Goal: Task Accomplishment & Management: Complete application form

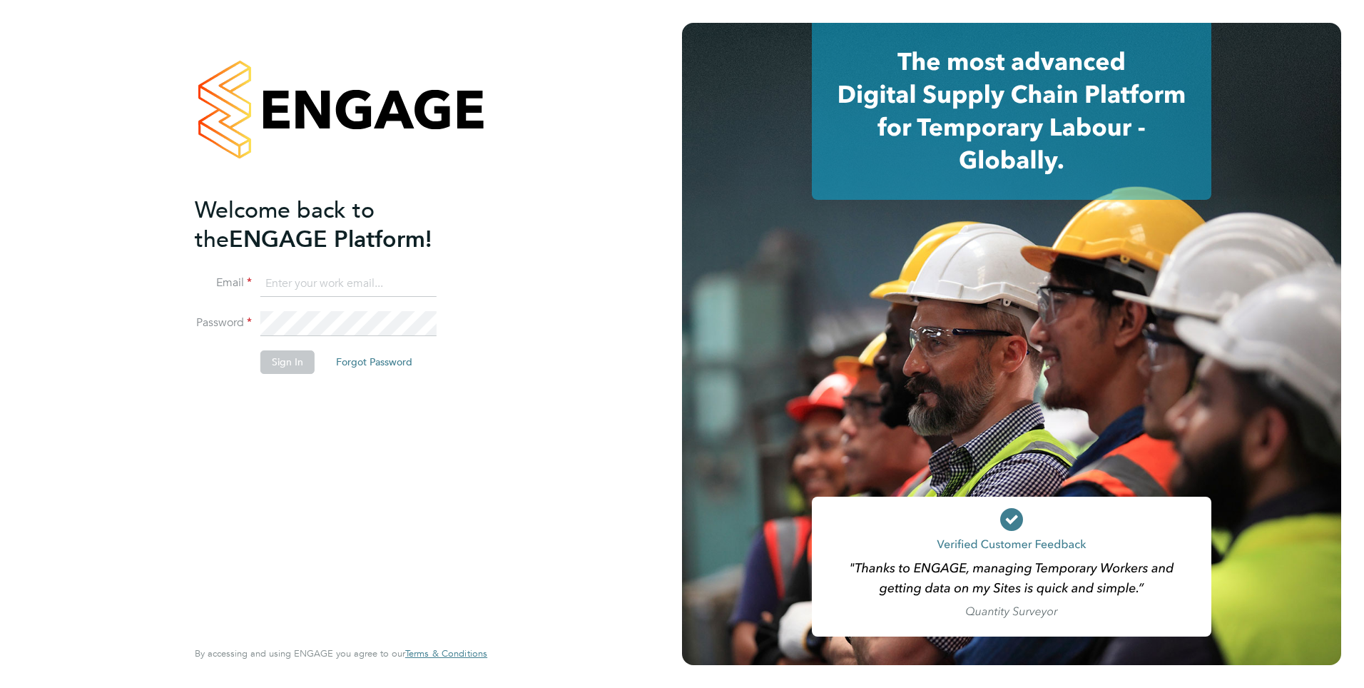
type input "[PERSON_NAME][EMAIL_ADDRESS][PERSON_NAME][DOMAIN_NAME]"
click at [286, 359] on button "Sign In" at bounding box center [287, 361] width 54 height 23
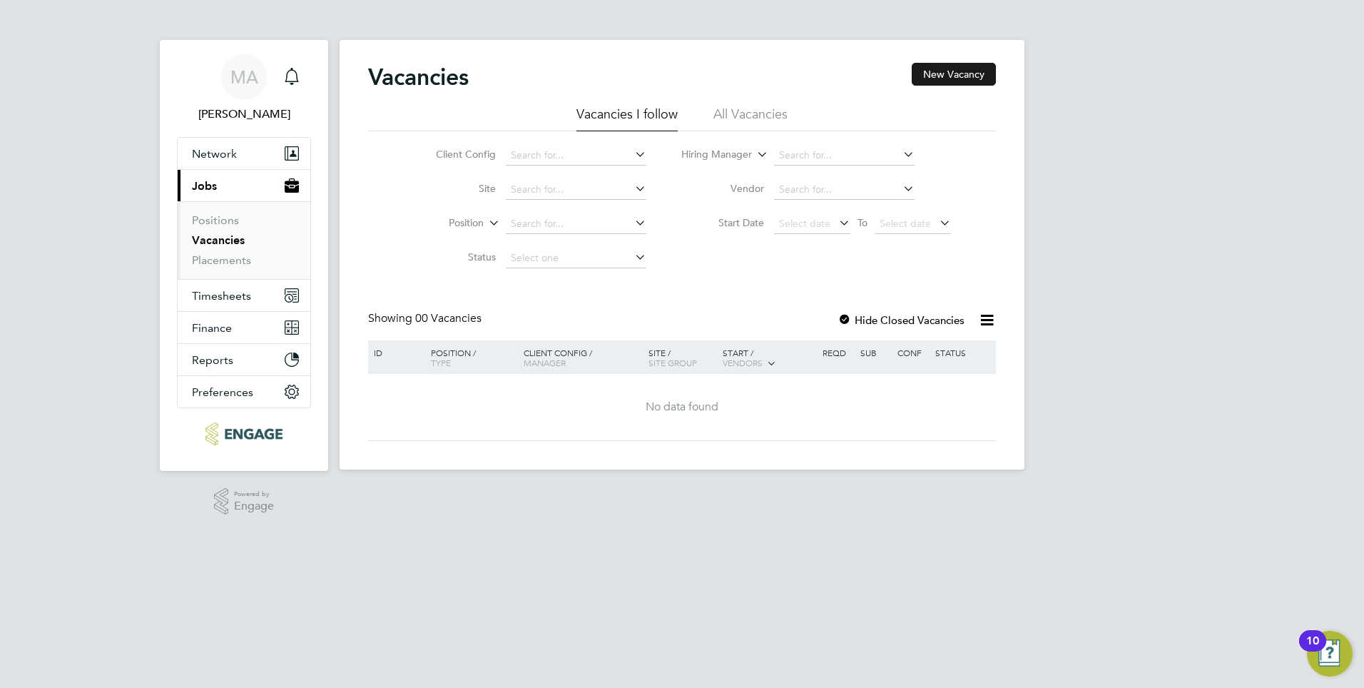
click at [958, 79] on button "New Vacancy" at bounding box center [954, 74] width 84 height 23
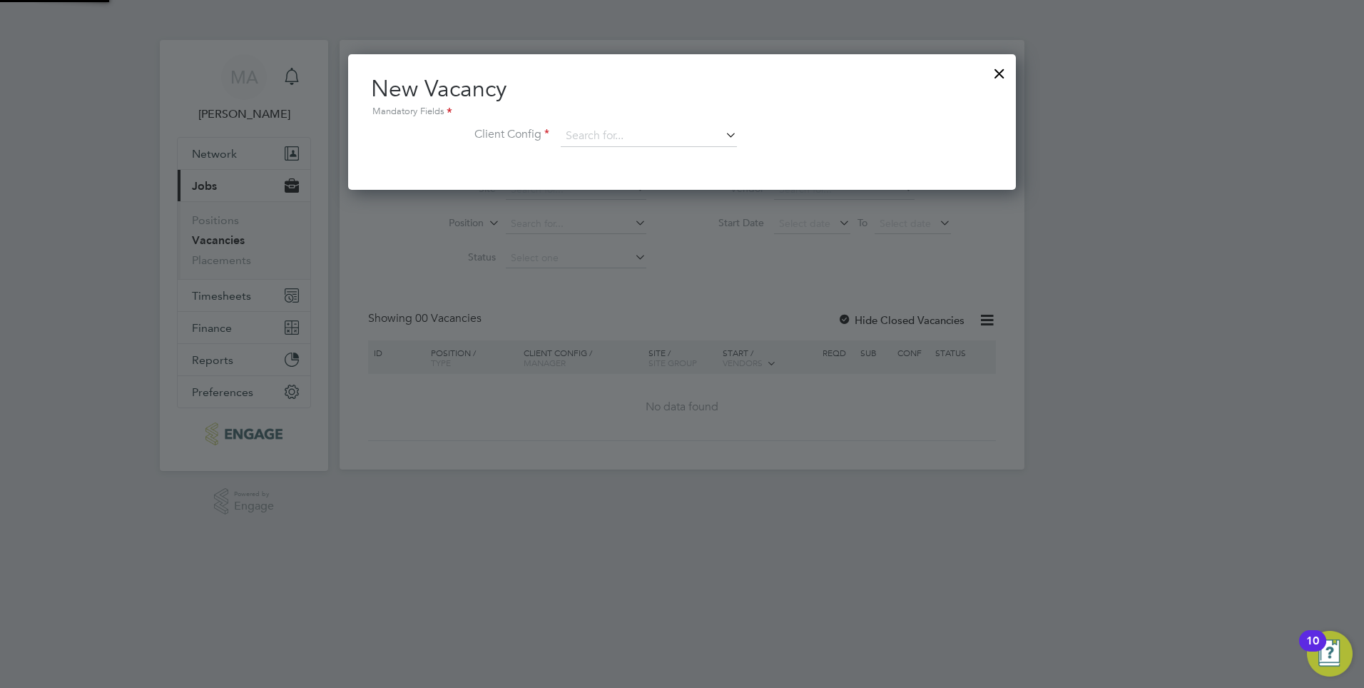
scroll to position [136, 668]
click at [656, 139] on input at bounding box center [649, 136] width 176 height 21
click at [625, 285] on li "Havering Sixth Form Campus" at bounding box center [658, 291] width 196 height 19
type input "Havering Sixth Form Campus"
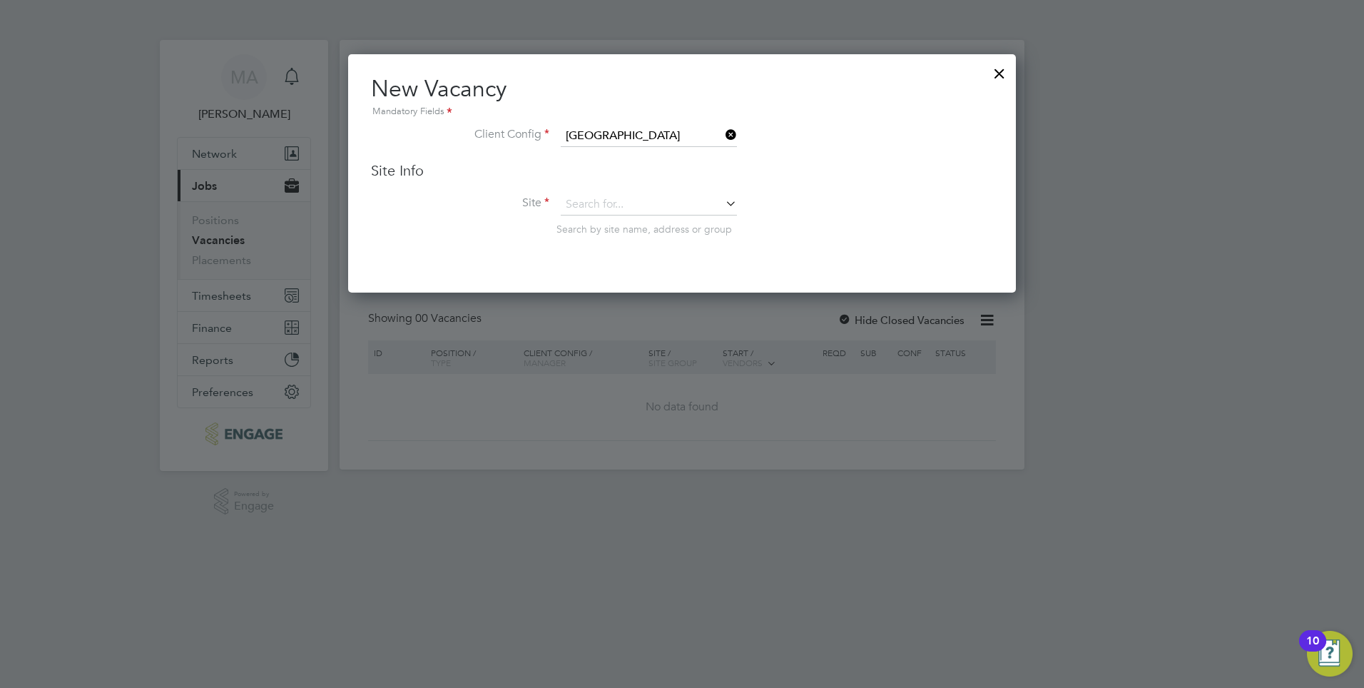
click at [722, 205] on icon at bounding box center [722, 203] width 0 height 20
click at [606, 320] on li "Business" at bounding box center [669, 321] width 218 height 19
type input "Business"
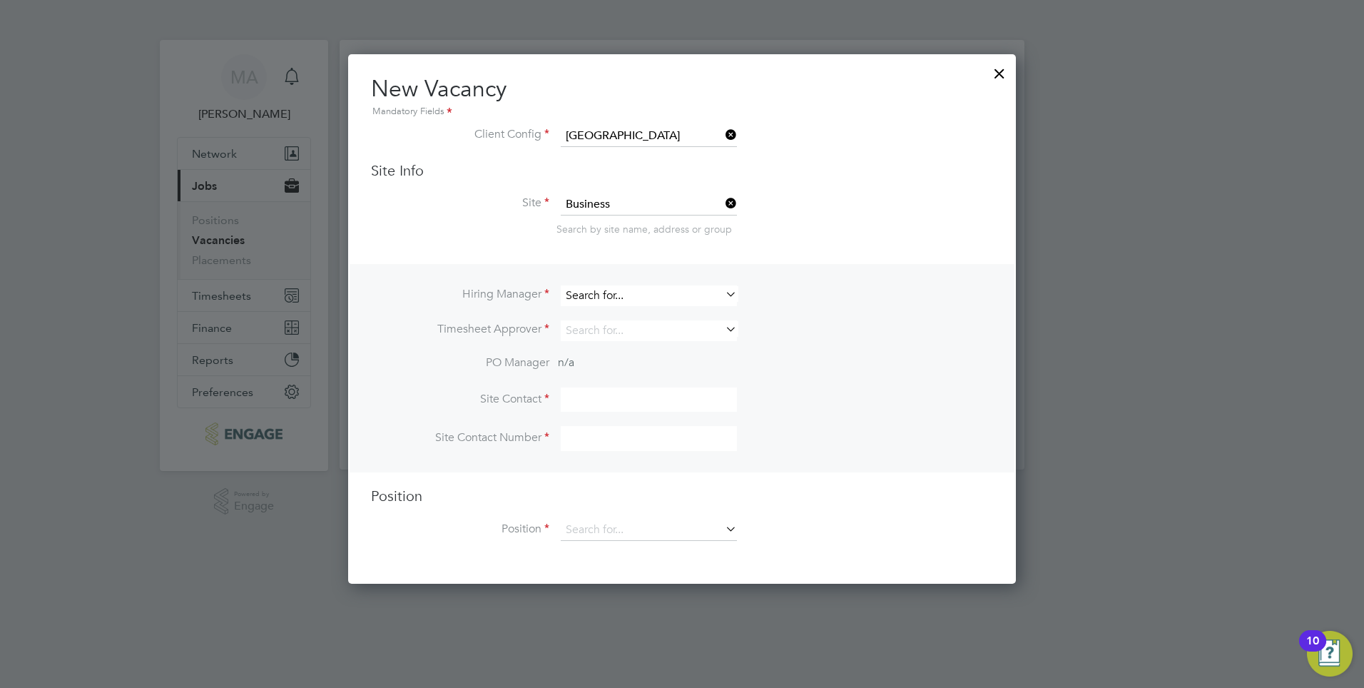
click at [636, 302] on input at bounding box center [649, 295] width 176 height 21
click at [612, 313] on li "Aziza Said" at bounding box center [649, 315] width 178 height 19
type input "Aziza Said"
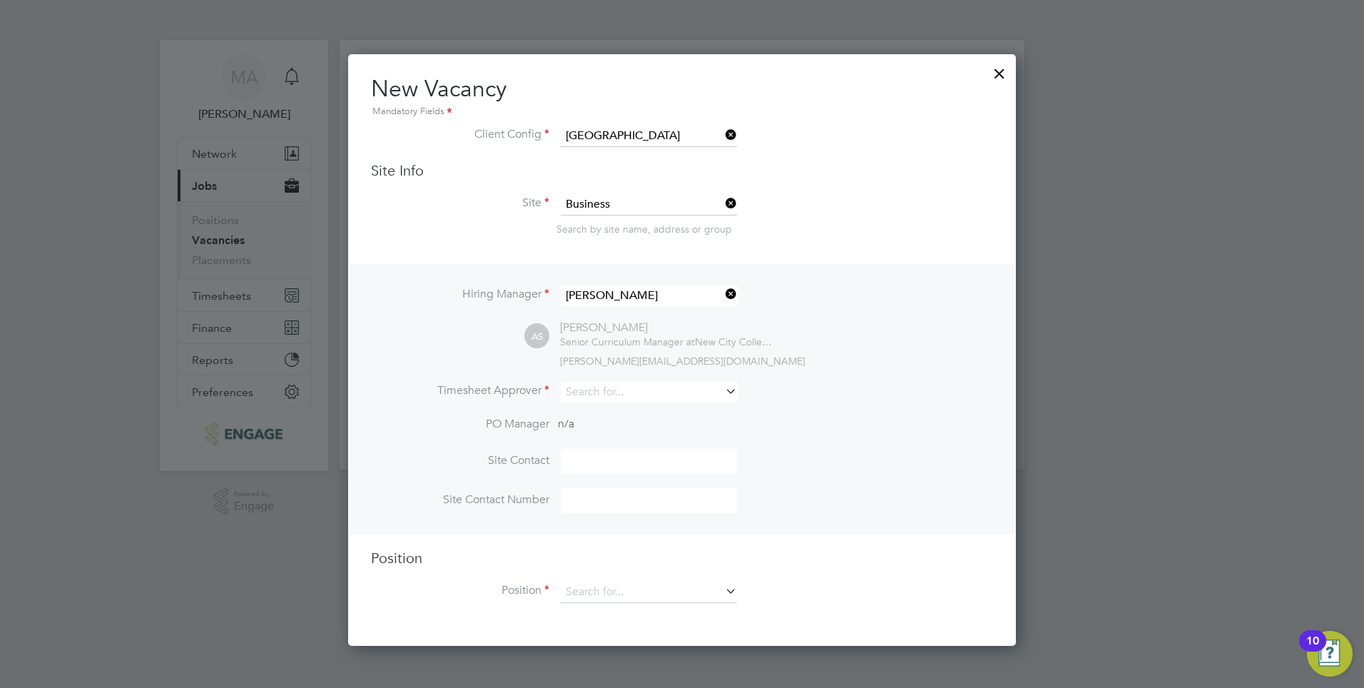
scroll to position [592, 668]
click at [621, 398] on input at bounding box center [649, 392] width 176 height 21
click at [620, 416] on li "Aziza Said" at bounding box center [649, 412] width 178 height 19
type input "Aziza Said"
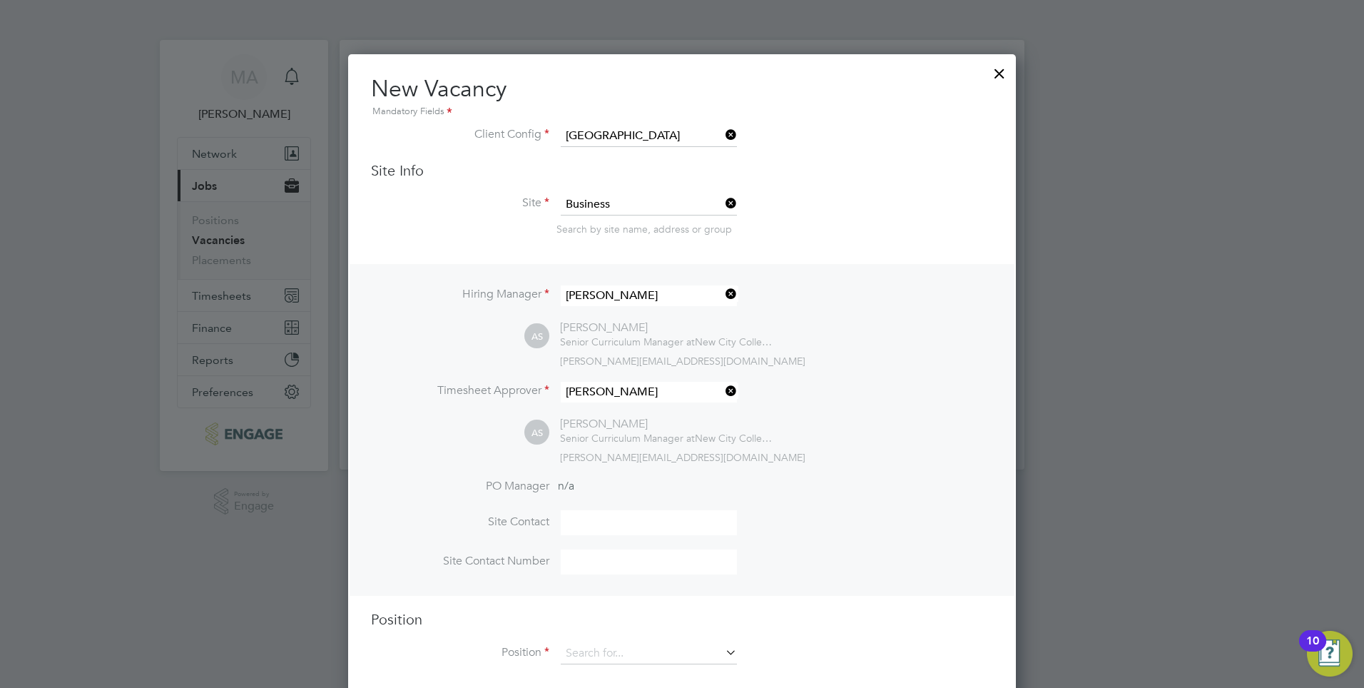
scroll to position [21, 0]
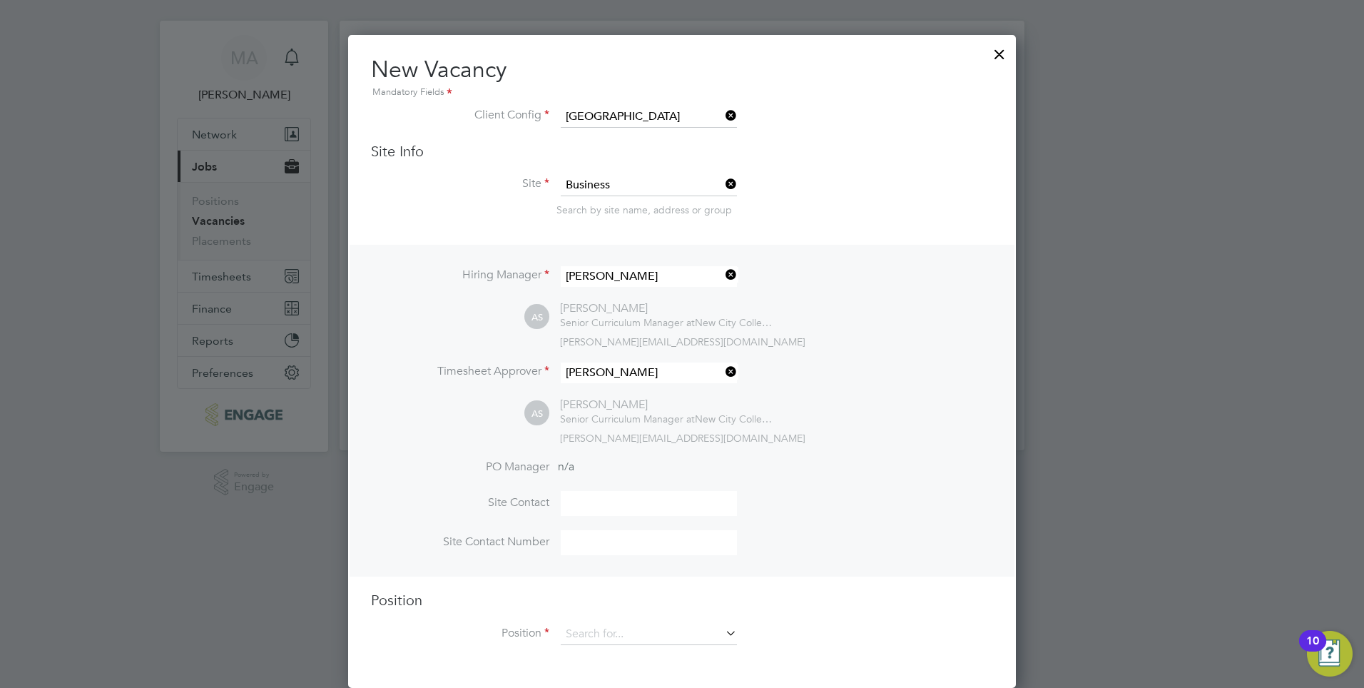
click at [581, 504] on input at bounding box center [649, 503] width 176 height 25
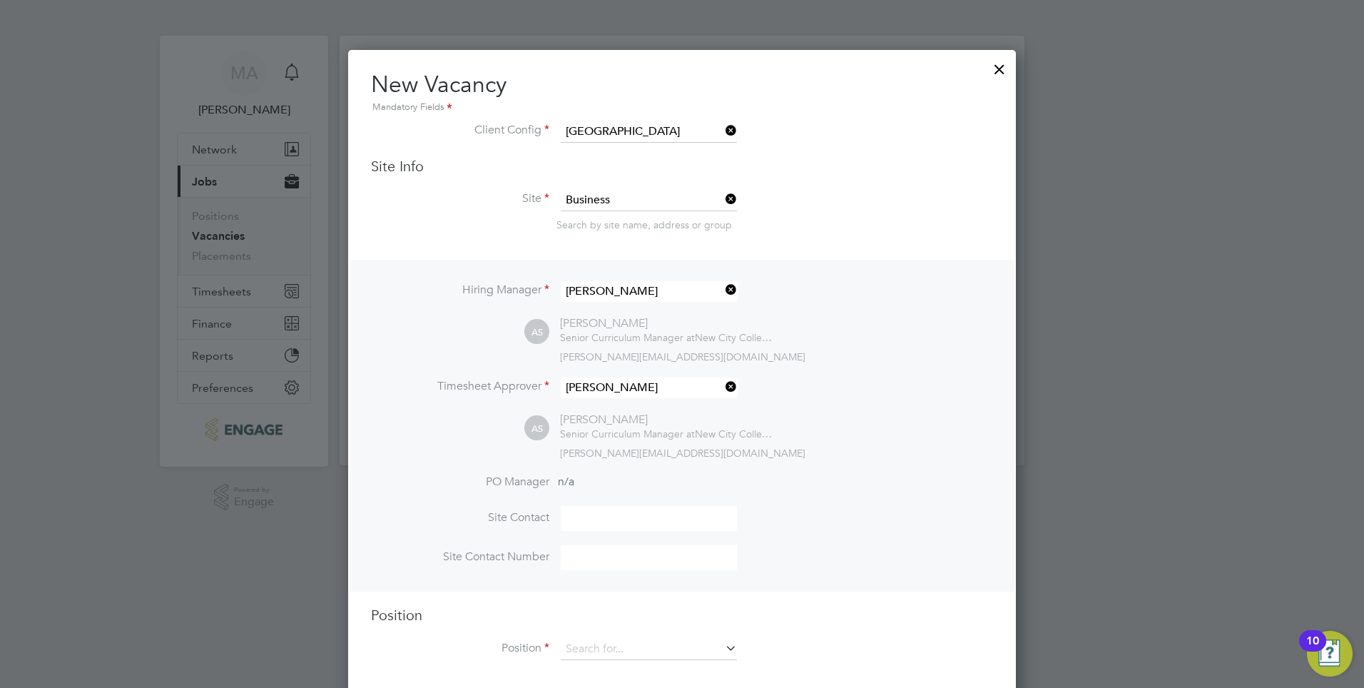
scroll to position [0, 0]
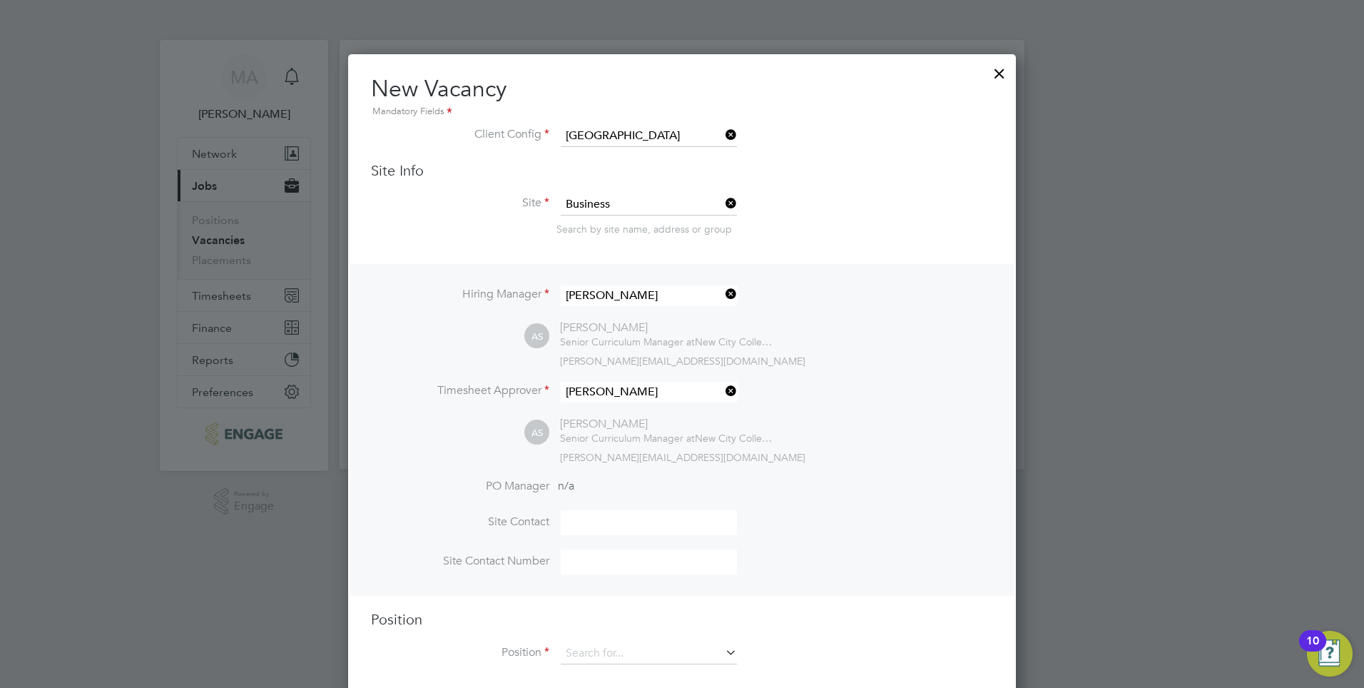
click at [572, 491] on span "n/a" at bounding box center [566, 486] width 16 height 14
click at [568, 521] on input at bounding box center [649, 522] width 176 height 25
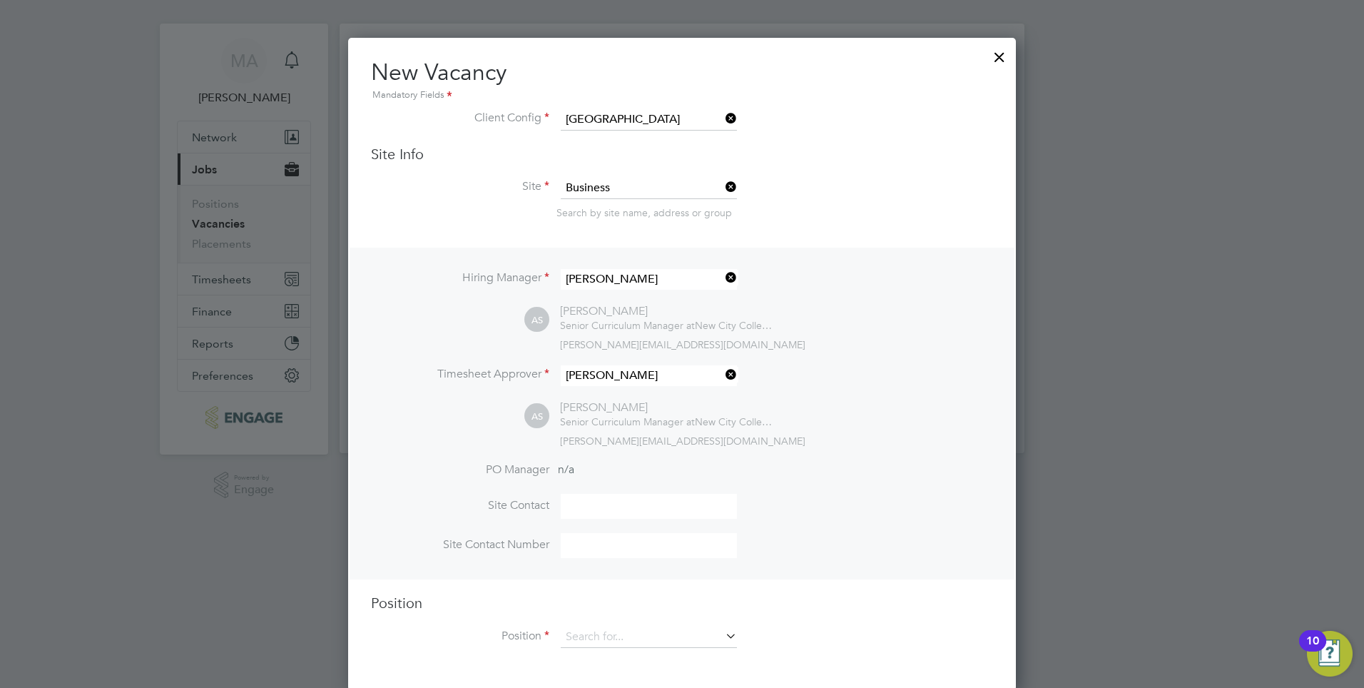
scroll to position [21, 0]
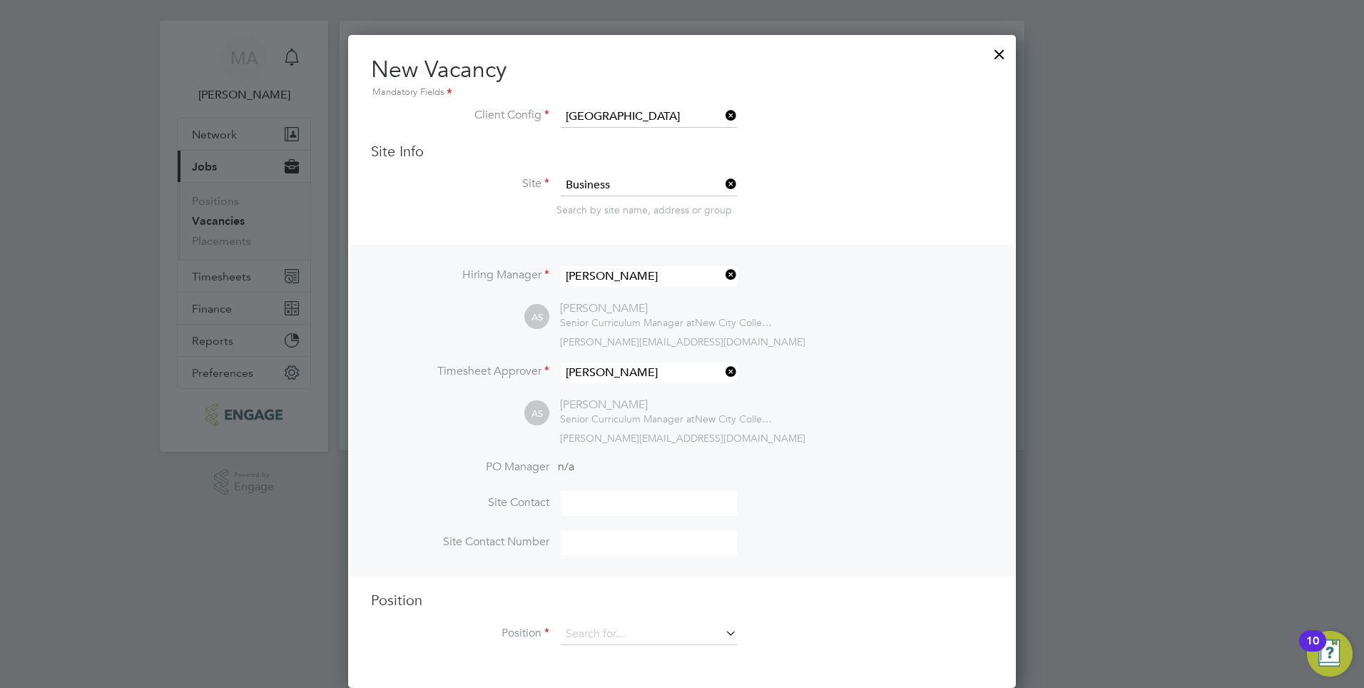
click at [722, 630] on icon at bounding box center [722, 633] width 0 height 20
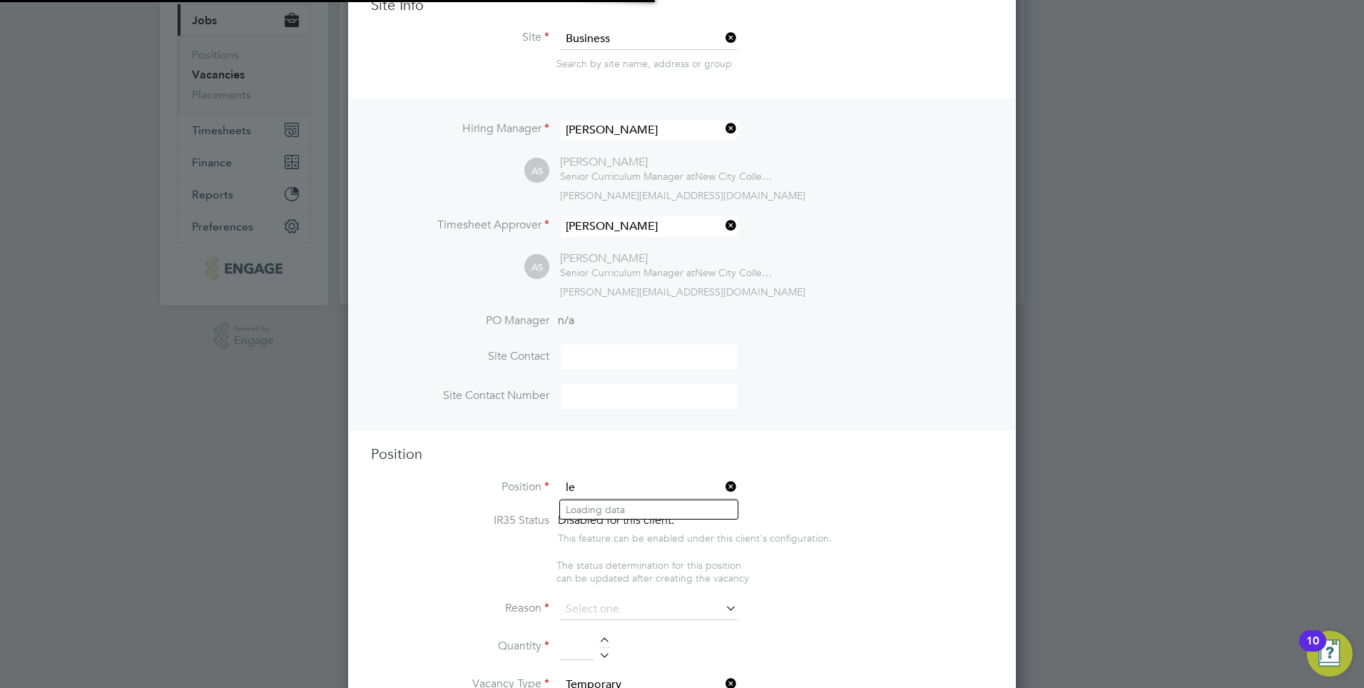
scroll to position [2191, 668]
type input "lec"
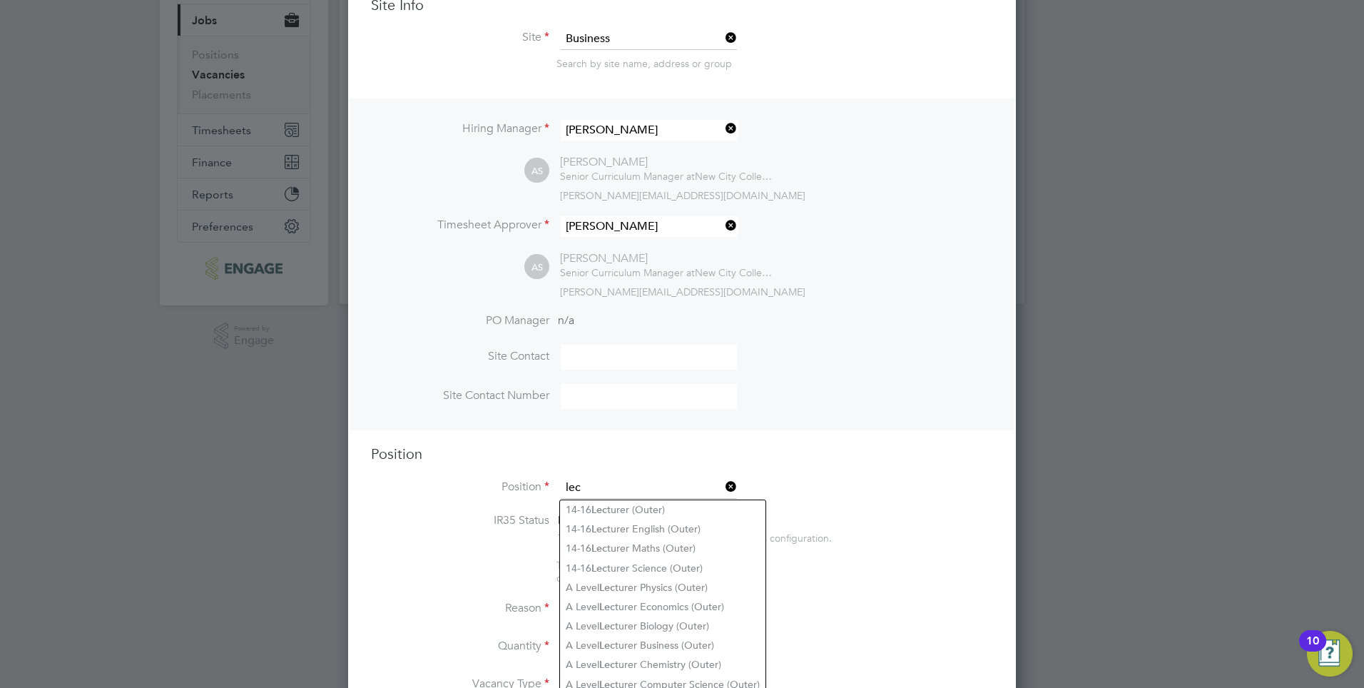
drag, startPoint x: 593, startPoint y: 486, endPoint x: 566, endPoint y: 487, distance: 27.1
click at [566, 487] on input "lec" at bounding box center [649, 487] width 176 height 21
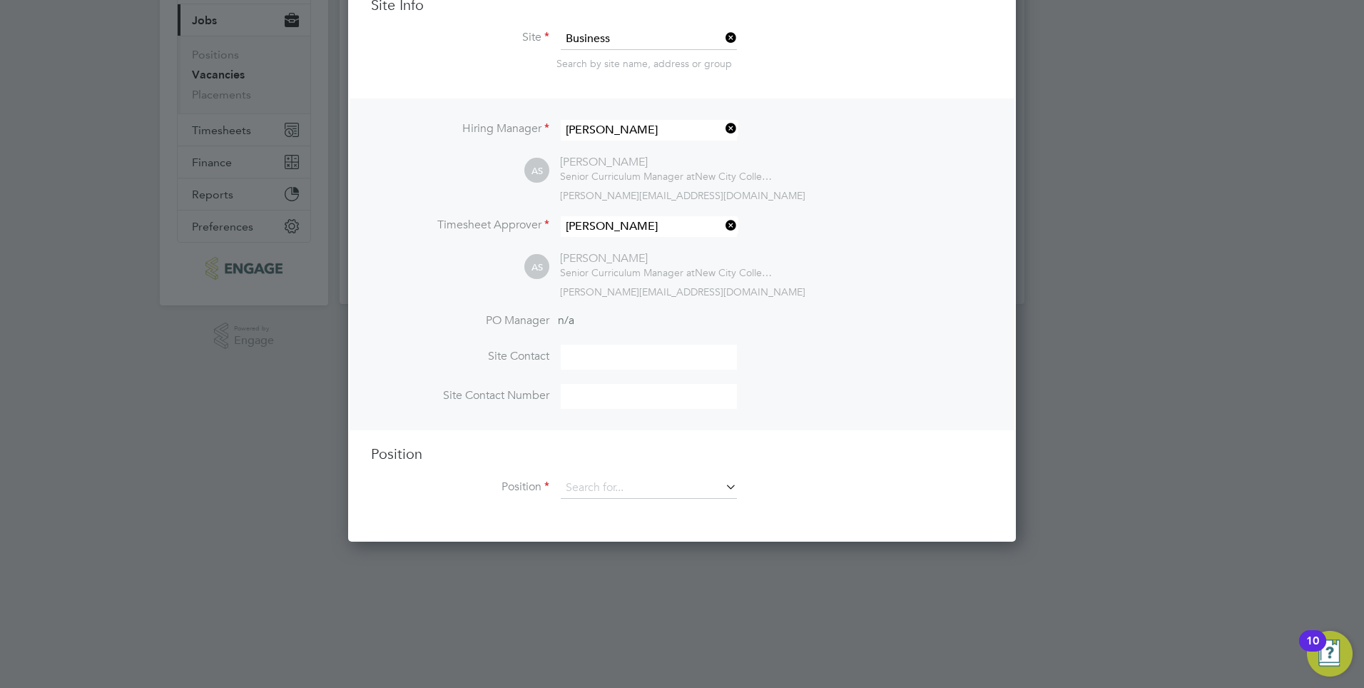
scroll to position [21, 0]
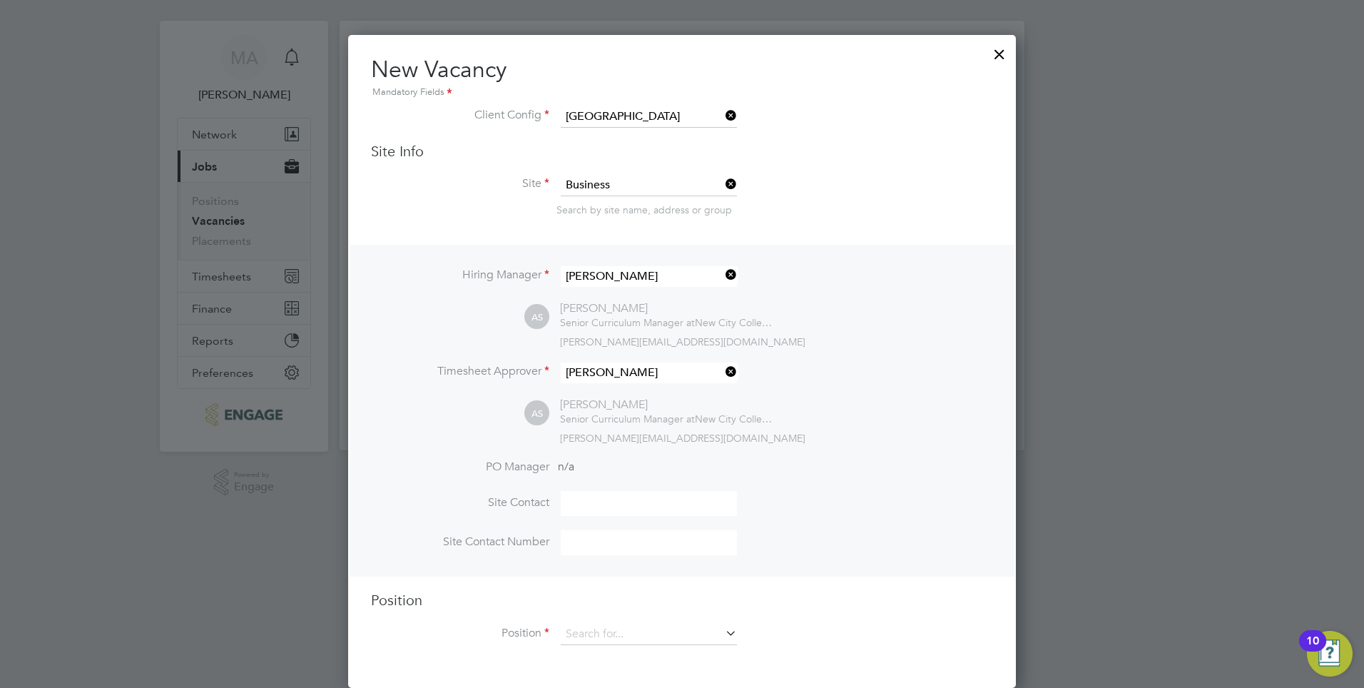
click at [722, 632] on icon at bounding box center [722, 633] width 0 height 20
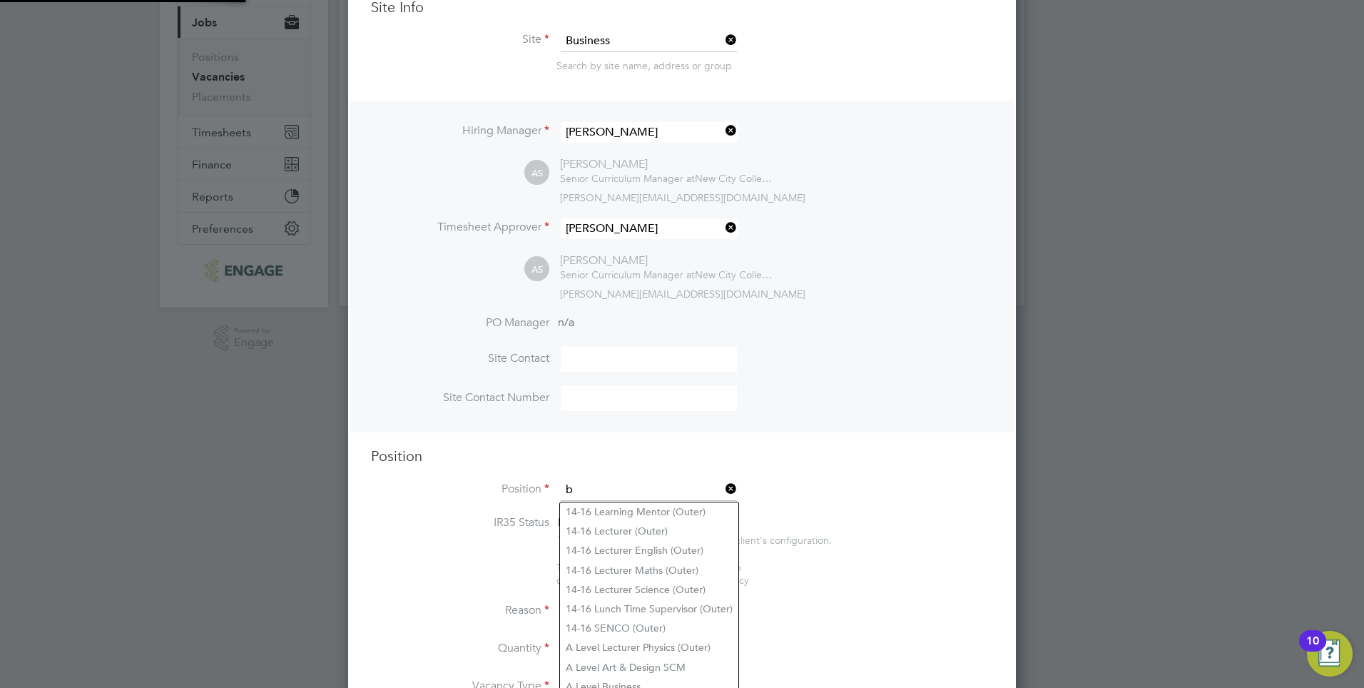
scroll to position [2191, 668]
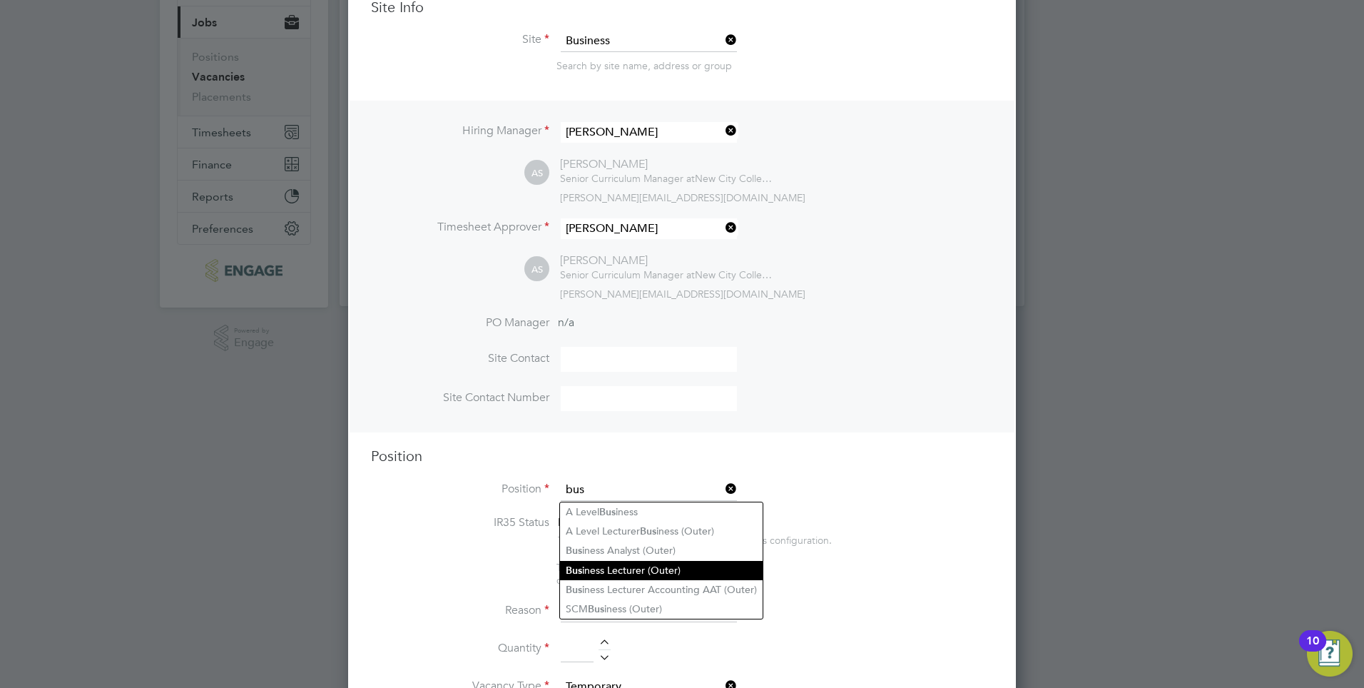
click at [648, 571] on li "Bus iness Lecturer (Outer)" at bounding box center [661, 570] width 203 height 19
type input "Business Lecturer (Outer)"
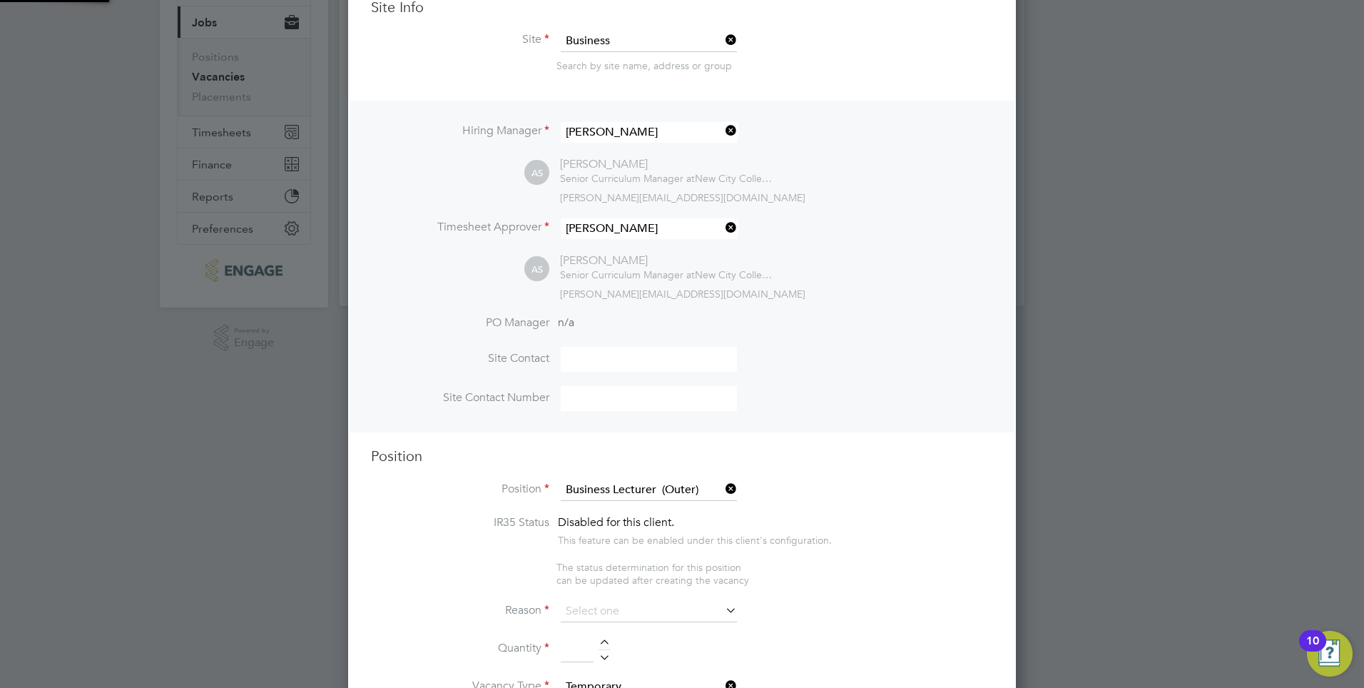
type textarea "PURPOSE OF JOB: • To teach and assess learning on a range of courses, which inc…"
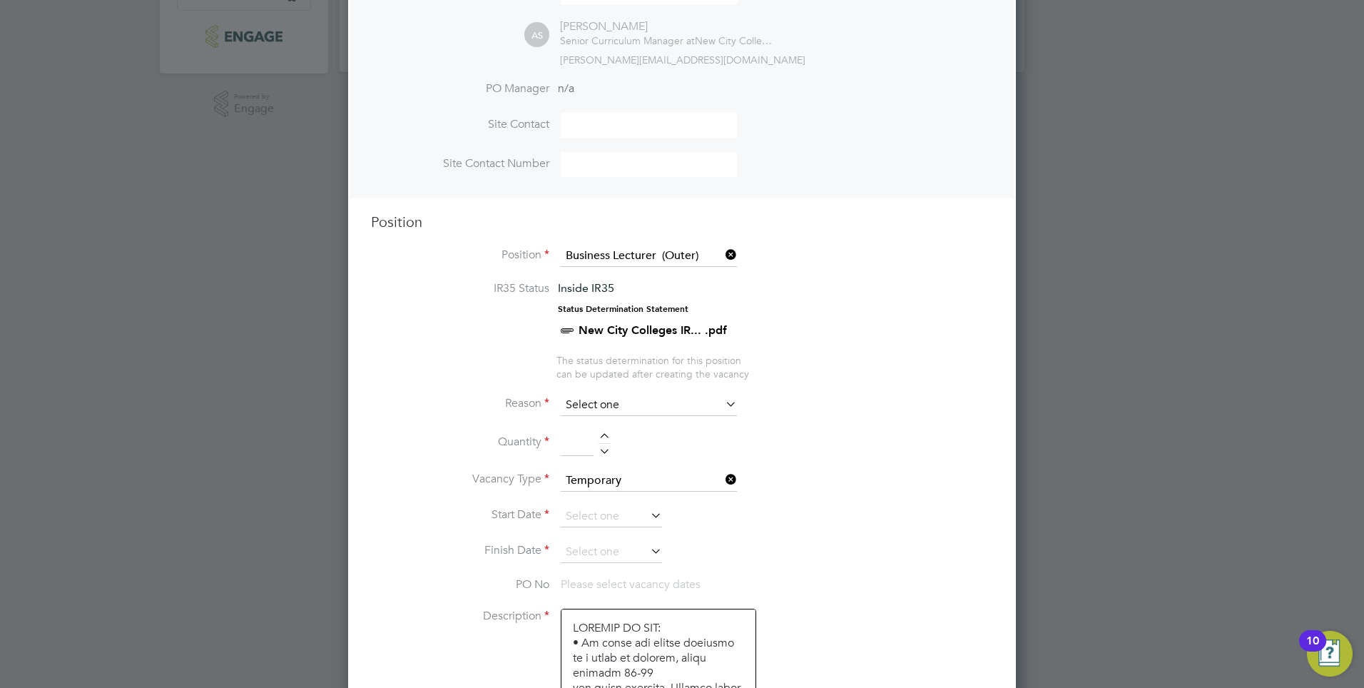
scroll to position [449, 0]
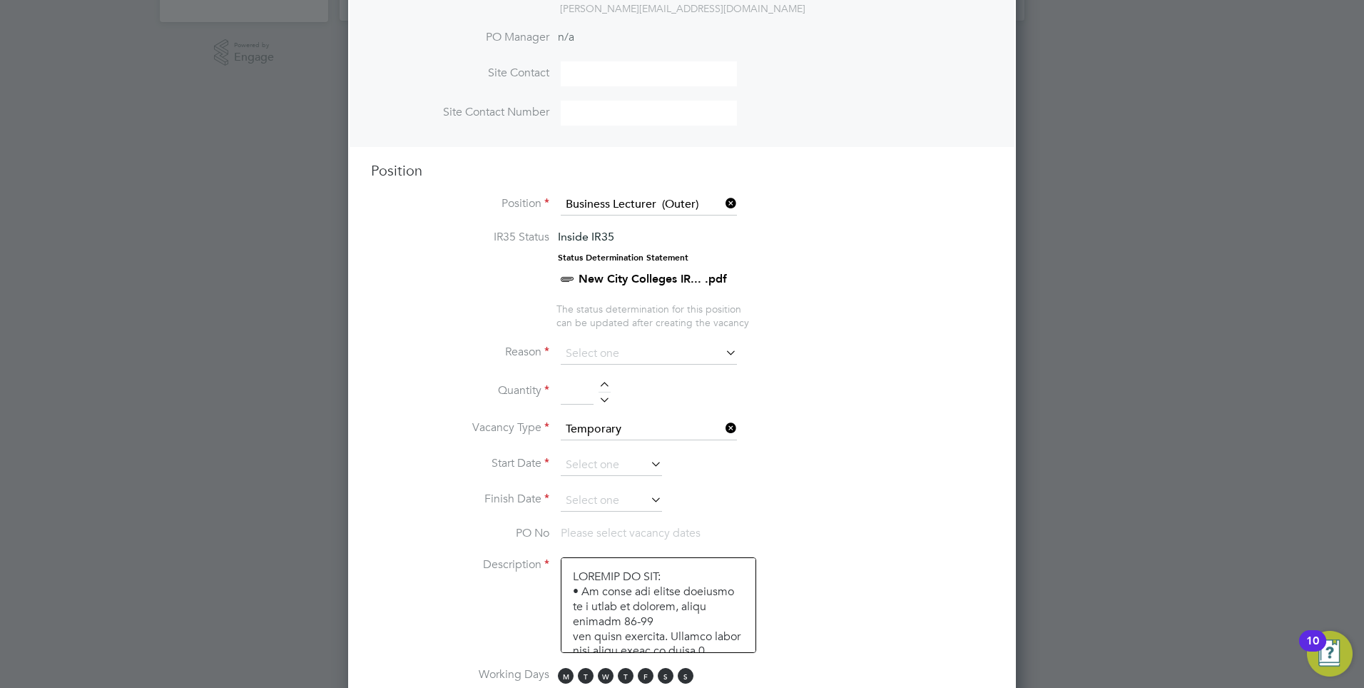
click at [722, 355] on icon at bounding box center [722, 352] width 0 height 20
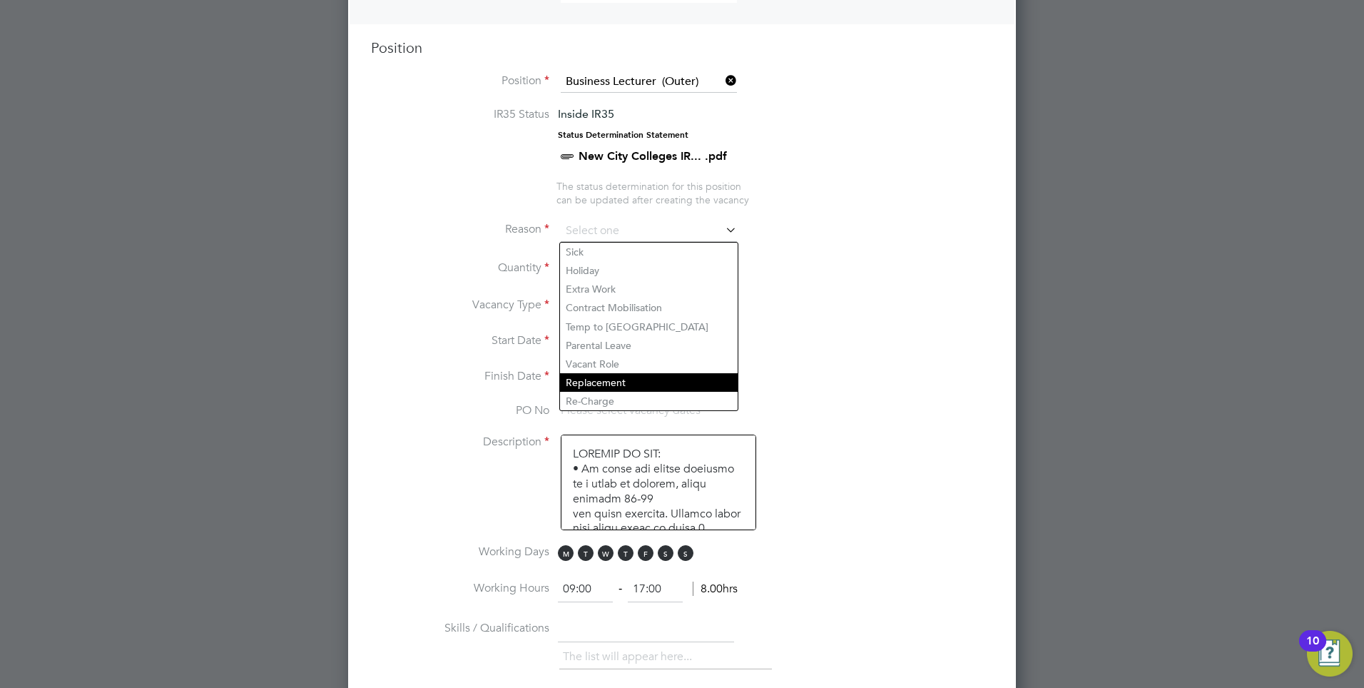
scroll to position [591, 0]
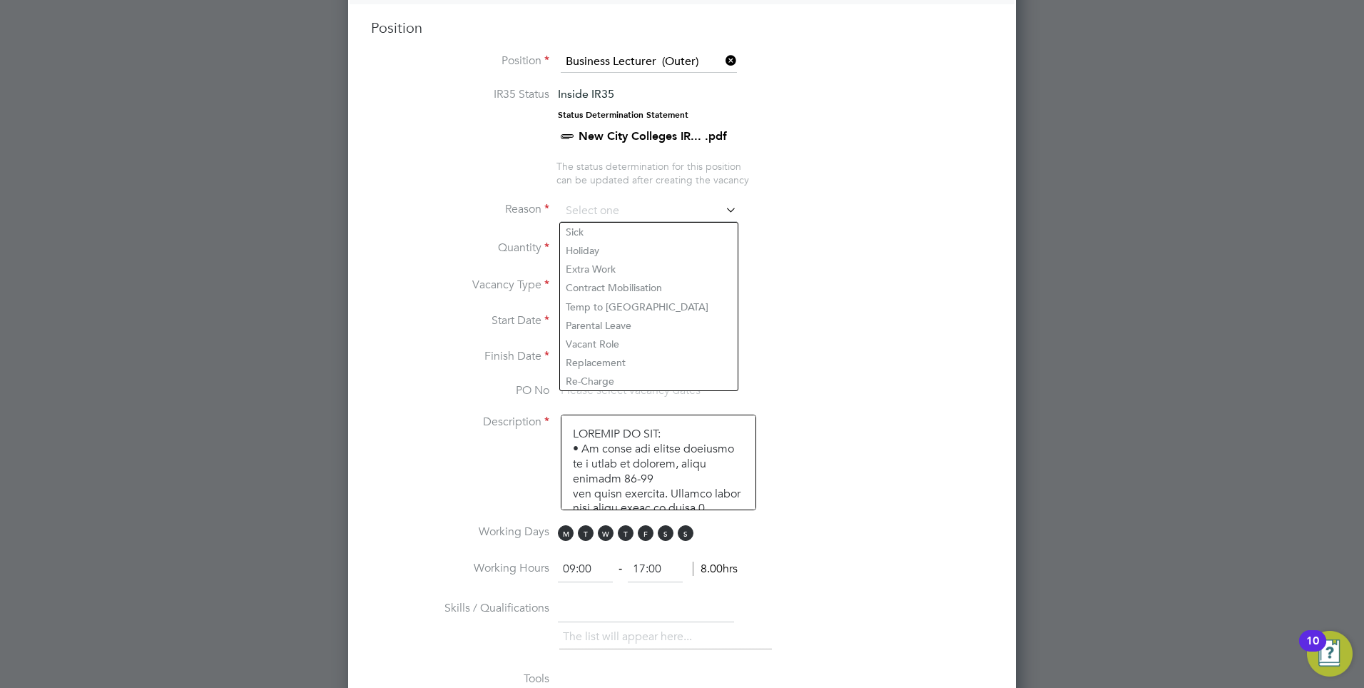
click at [804, 255] on li "Quantity" at bounding box center [682, 256] width 622 height 40
click at [644, 208] on input at bounding box center [649, 210] width 176 height 21
click at [588, 238] on li "Sick" at bounding box center [649, 232] width 178 height 19
type input "Sick"
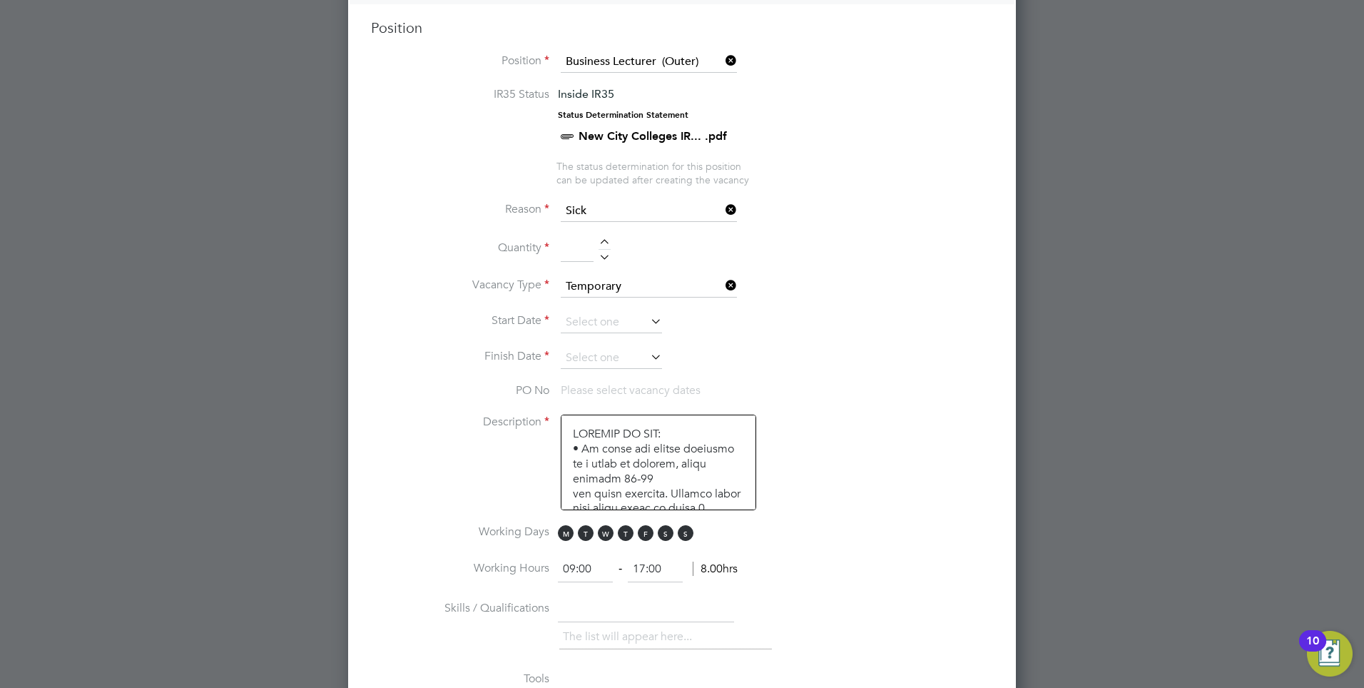
click at [571, 243] on input at bounding box center [577, 249] width 33 height 26
type input "1"
click at [632, 290] on input at bounding box center [649, 286] width 176 height 21
click at [606, 327] on li "Permanent" at bounding box center [649, 326] width 178 height 19
type input "Permanent"
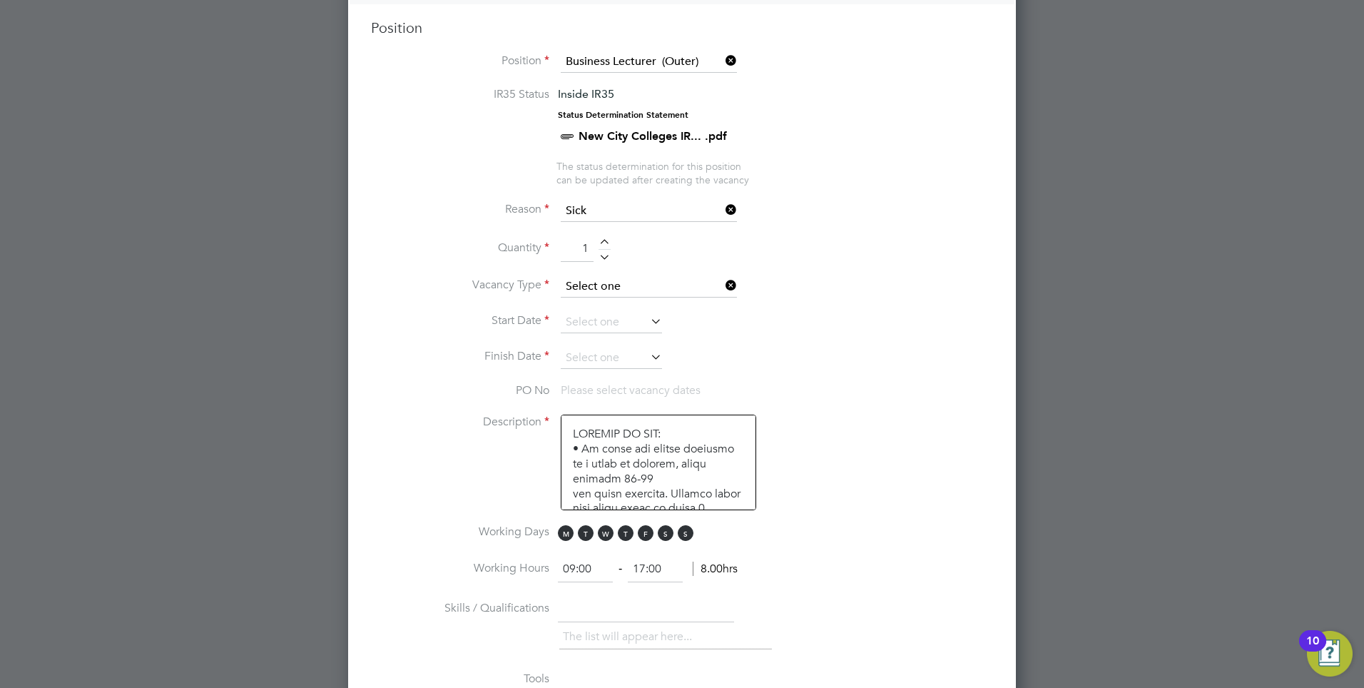
click at [675, 289] on input at bounding box center [649, 286] width 176 height 21
click at [619, 306] on li "Temporary" at bounding box center [649, 307] width 178 height 19
type input "Temporary"
click at [638, 322] on input at bounding box center [611, 322] width 101 height 21
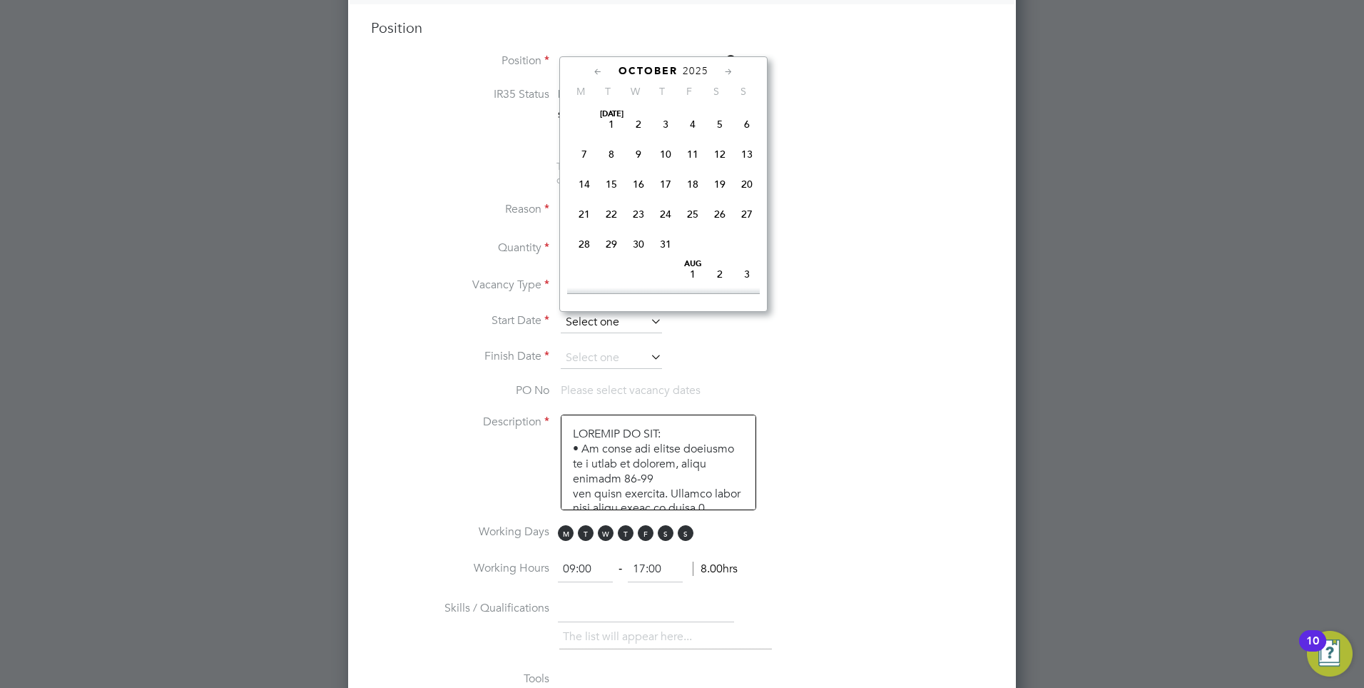
scroll to position [401, 0]
click at [584, 218] on span "6" at bounding box center [584, 204] width 27 height 27
type input "06 Oct 2025"
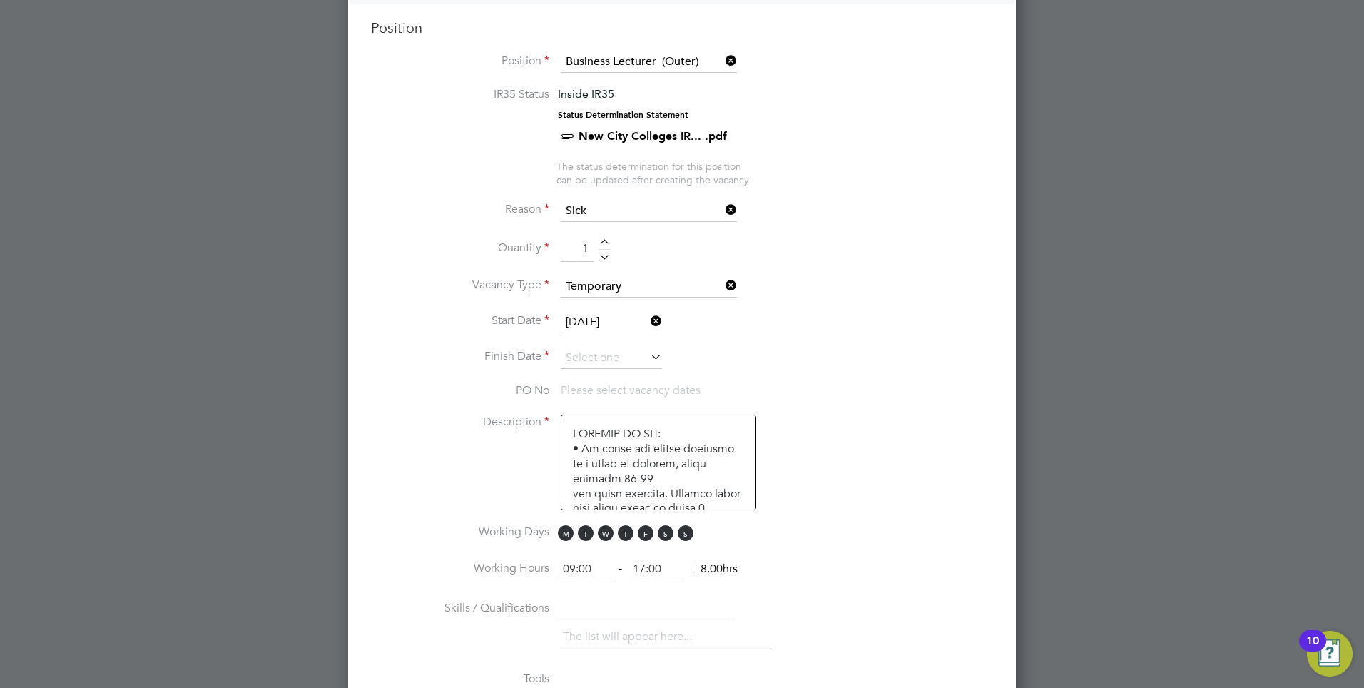
click at [648, 357] on icon at bounding box center [648, 357] width 0 height 20
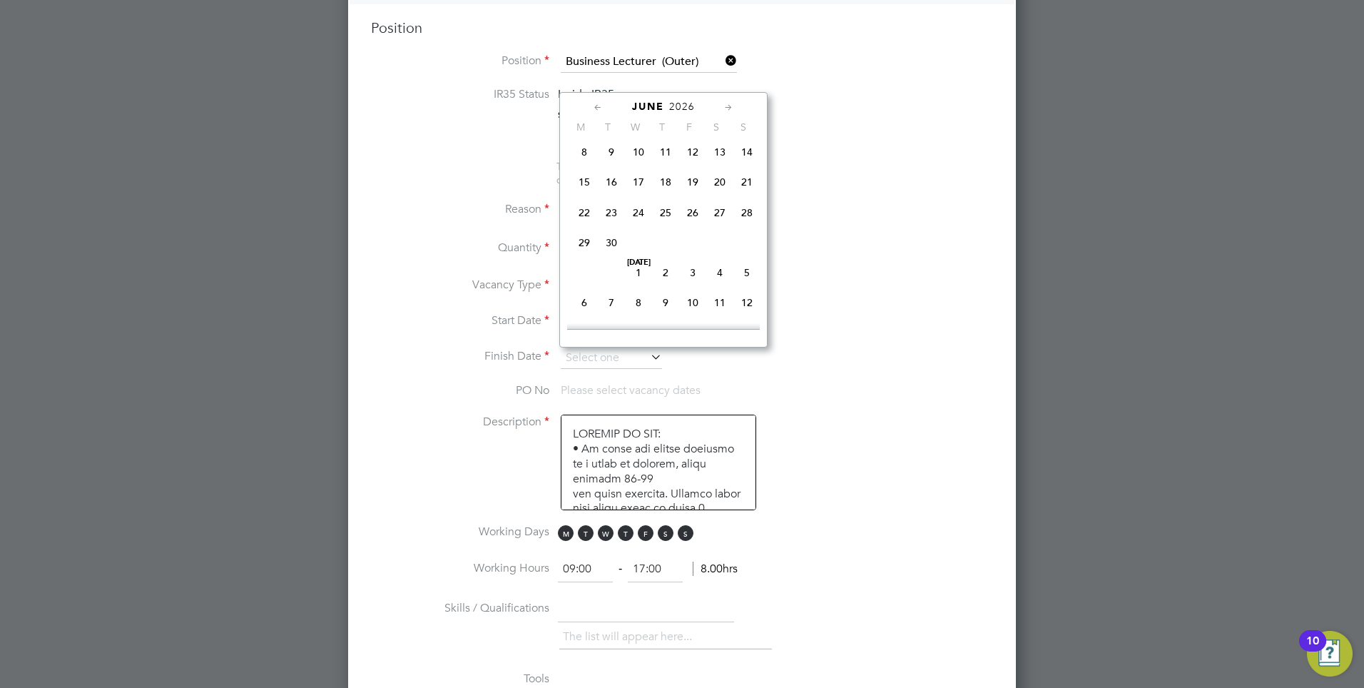
scroll to position [1707, 0]
click at [668, 150] on span "4" at bounding box center [665, 136] width 27 height 27
type input "04 Jun 2026"
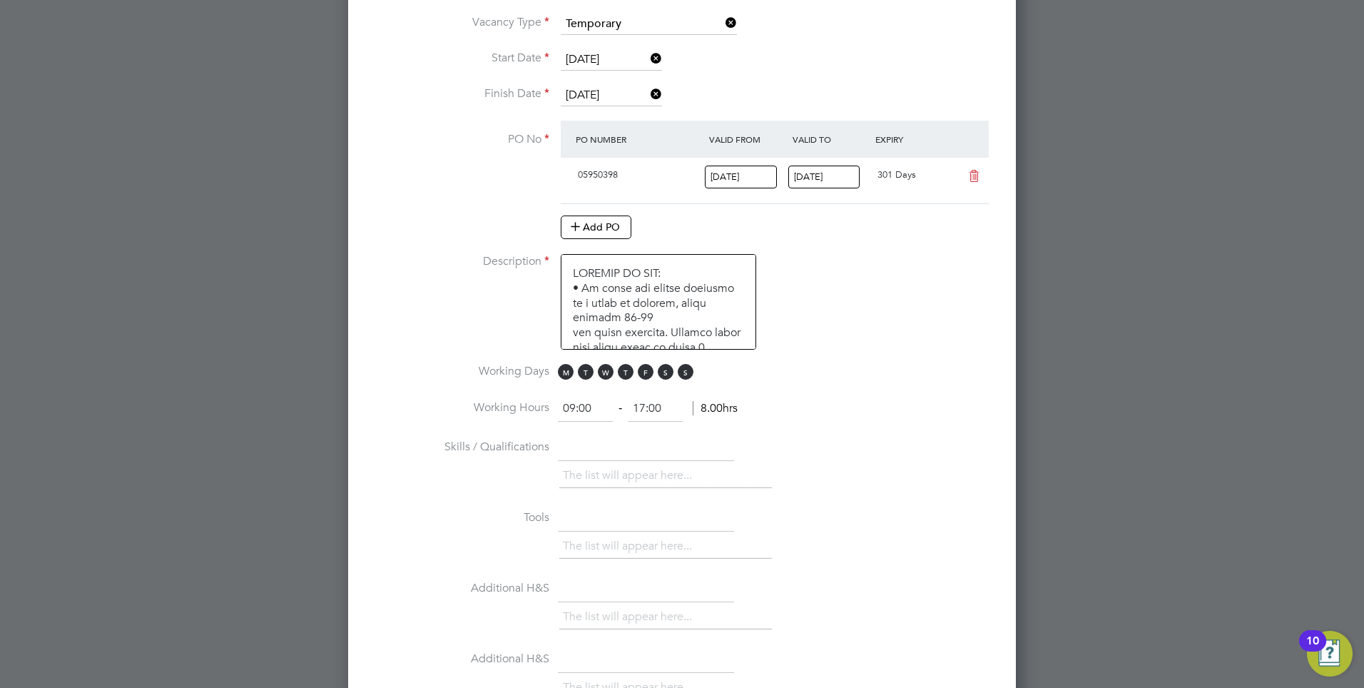
scroll to position [877, 0]
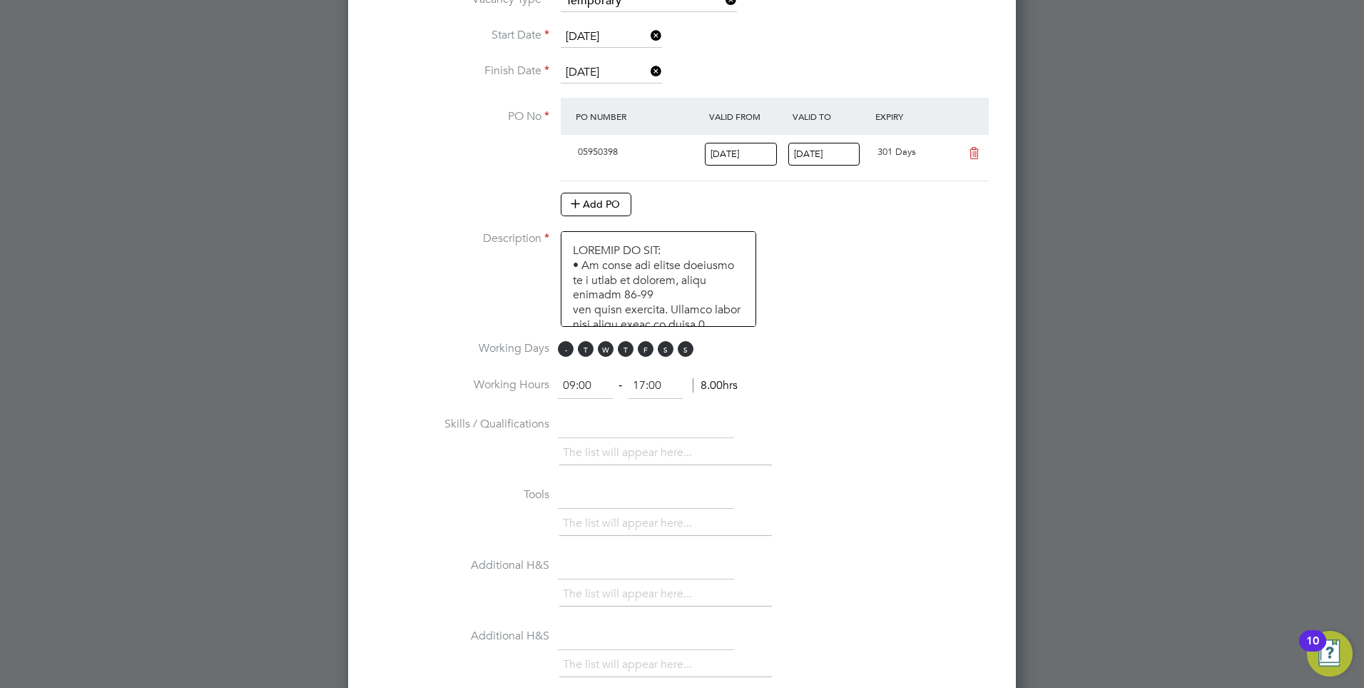
click at [568, 349] on span "M" at bounding box center [566, 349] width 16 height 16
click at [584, 350] on span "T" at bounding box center [586, 349] width 16 height 16
click at [605, 347] on span "W" at bounding box center [606, 349] width 16 height 16
drag, startPoint x: 624, startPoint y: 347, endPoint x: 634, endPoint y: 350, distance: 10.4
click at [627, 347] on span "T" at bounding box center [626, 349] width 16 height 16
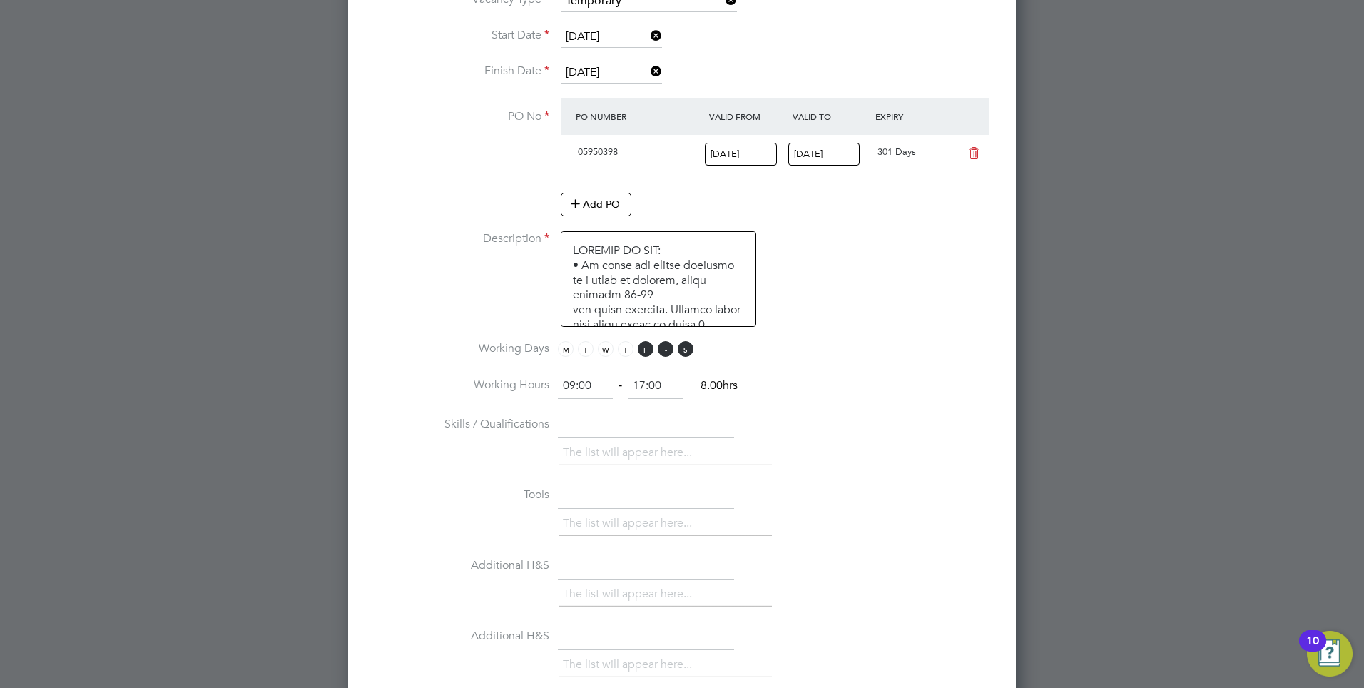
drag, startPoint x: 640, startPoint y: 351, endPoint x: 663, endPoint y: 351, distance: 22.8
click at [648, 351] on span "F" at bounding box center [646, 349] width 16 height 16
click at [665, 351] on span "S" at bounding box center [666, 349] width 16 height 16
click at [688, 349] on span "S" at bounding box center [686, 349] width 16 height 16
click at [571, 351] on span "M" at bounding box center [566, 349] width 16 height 16
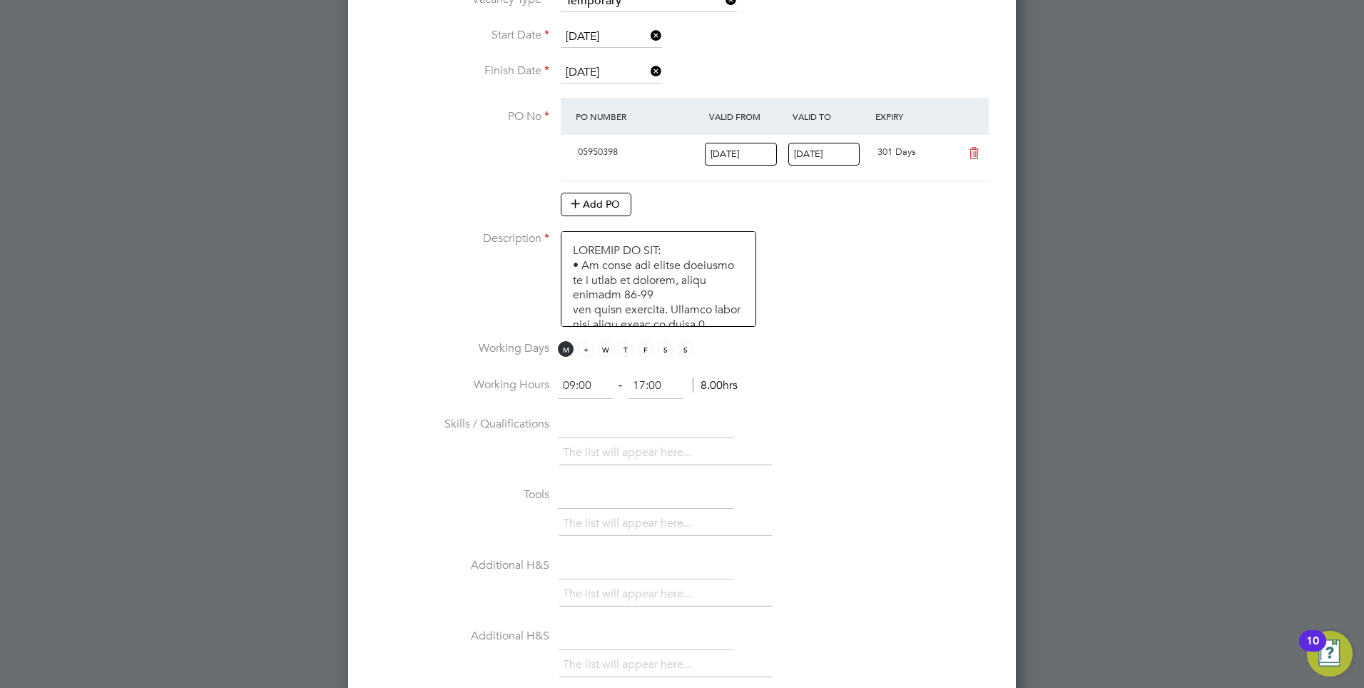
click at [586, 351] on span "T" at bounding box center [586, 349] width 16 height 16
click at [607, 350] on span "W" at bounding box center [606, 349] width 16 height 16
click at [627, 350] on span "T" at bounding box center [626, 349] width 16 height 16
click at [643, 350] on span "F" at bounding box center [646, 349] width 16 height 16
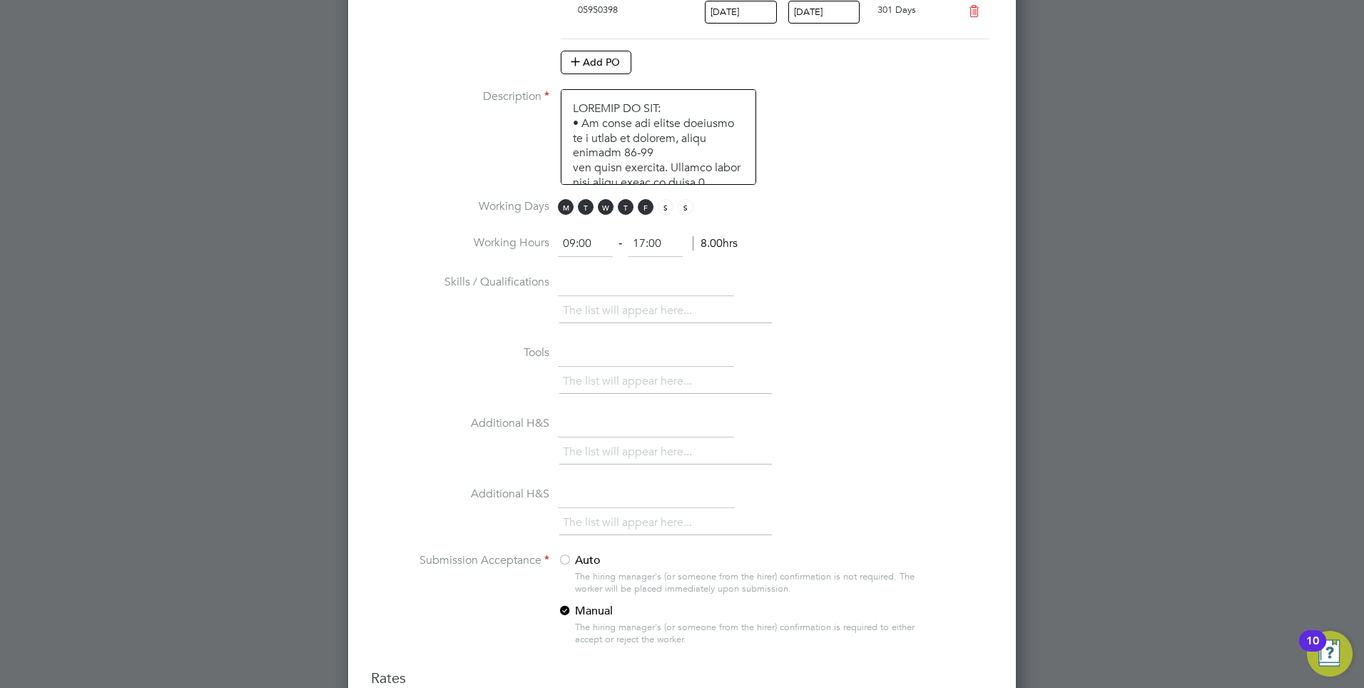
scroll to position [1019, 0]
click at [591, 290] on input "text" at bounding box center [646, 283] width 176 height 26
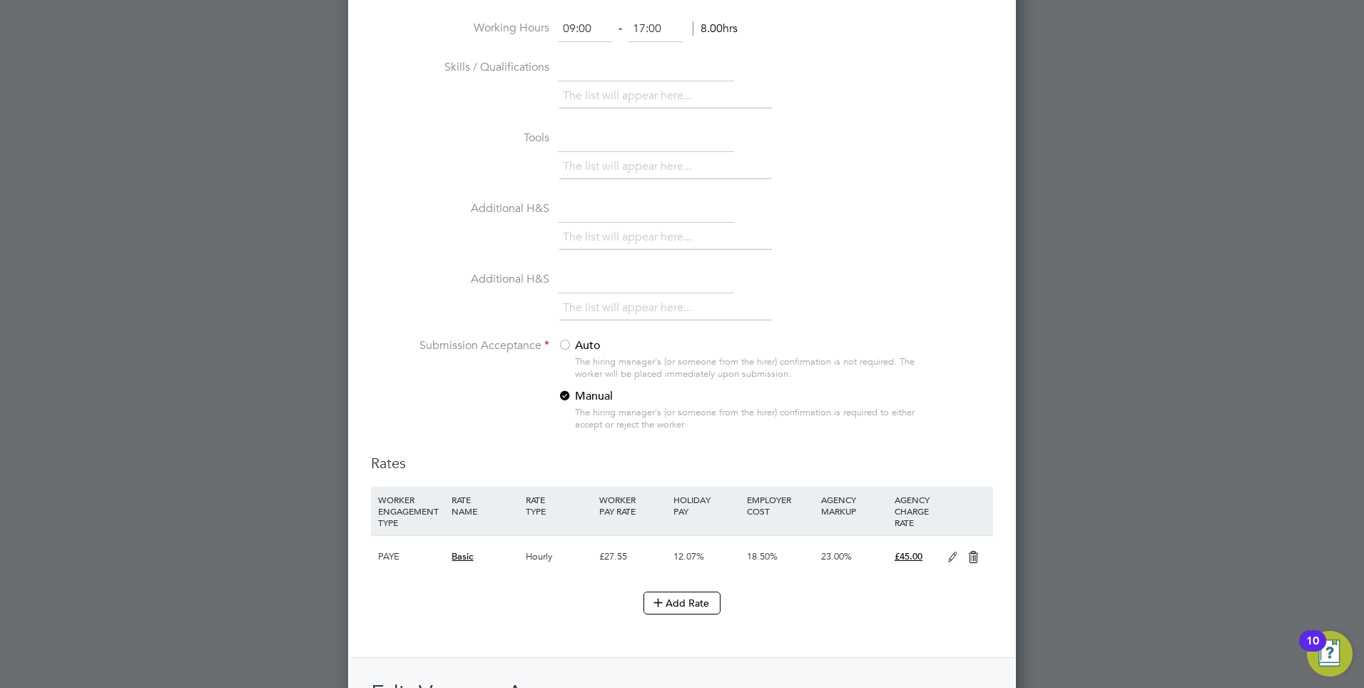
click at [633, 294] on li "Additional H&S The list will appear here..." at bounding box center [682, 302] width 622 height 71
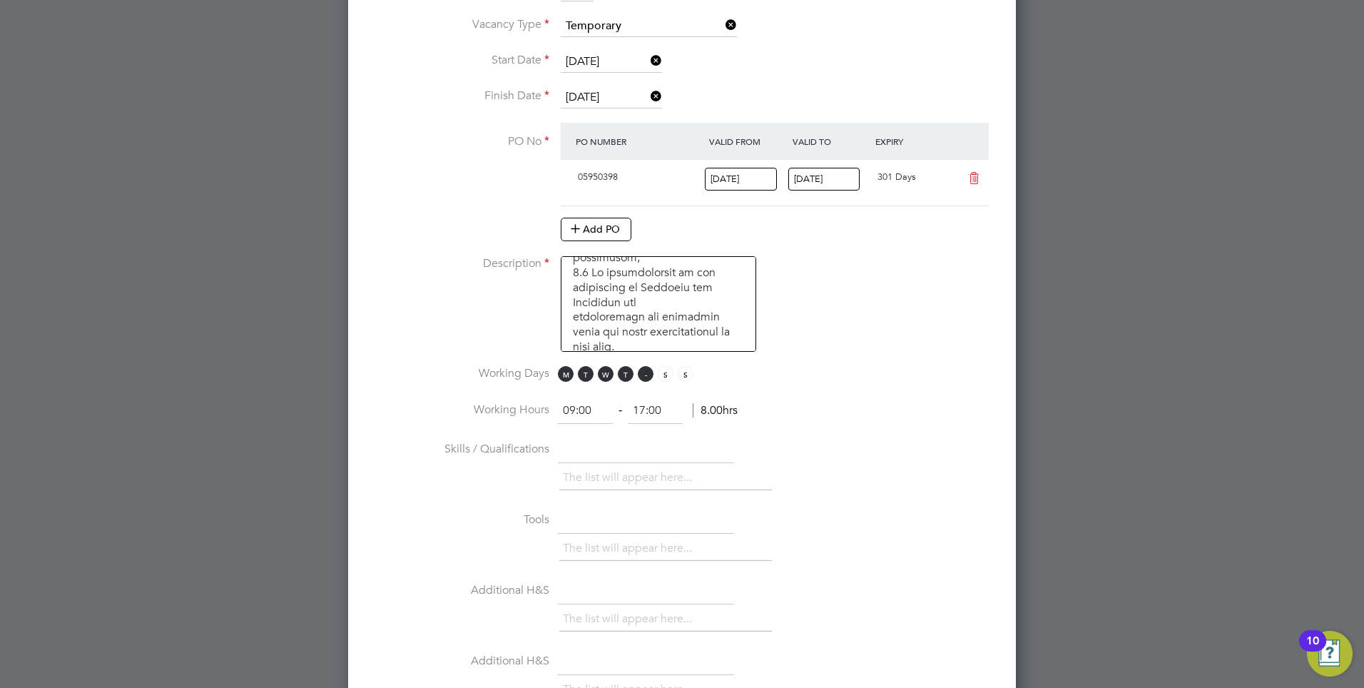
scroll to position [877, 0]
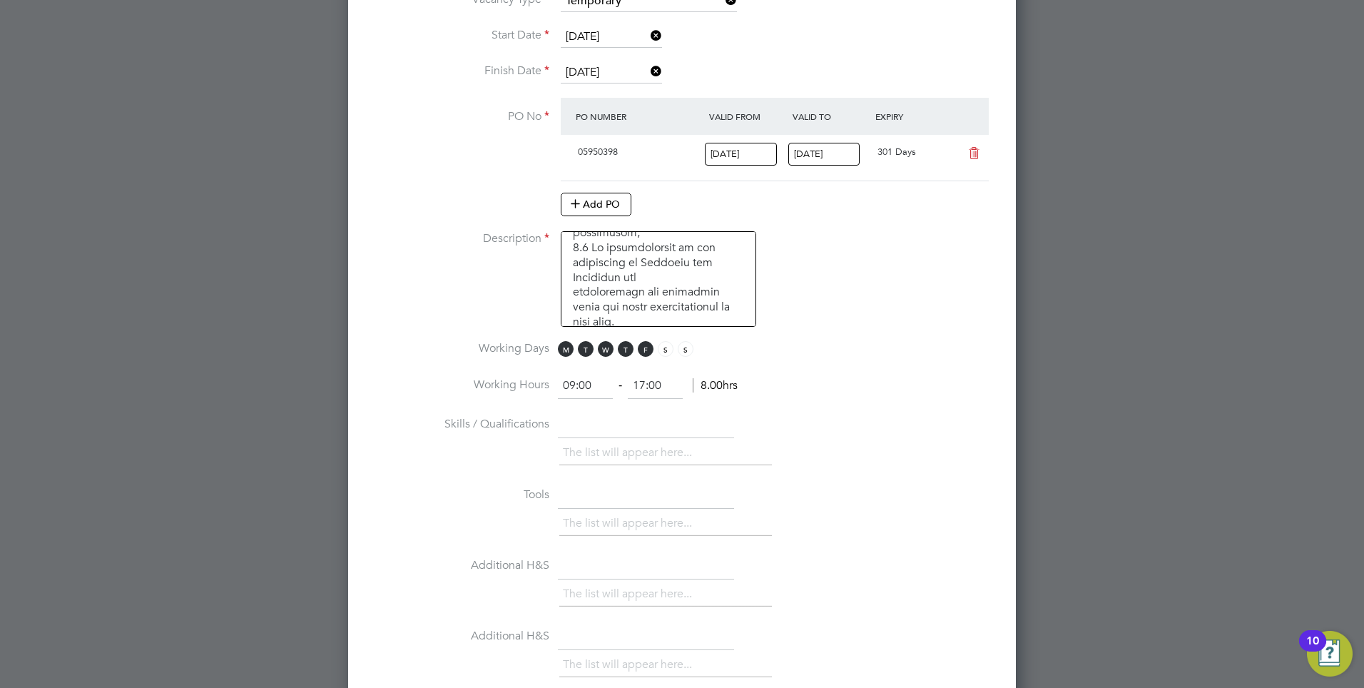
click at [612, 310] on textarea at bounding box center [658, 279] width 195 height 96
paste textarea "The role is a full-time position based at the Havering Sixth Form campus until …"
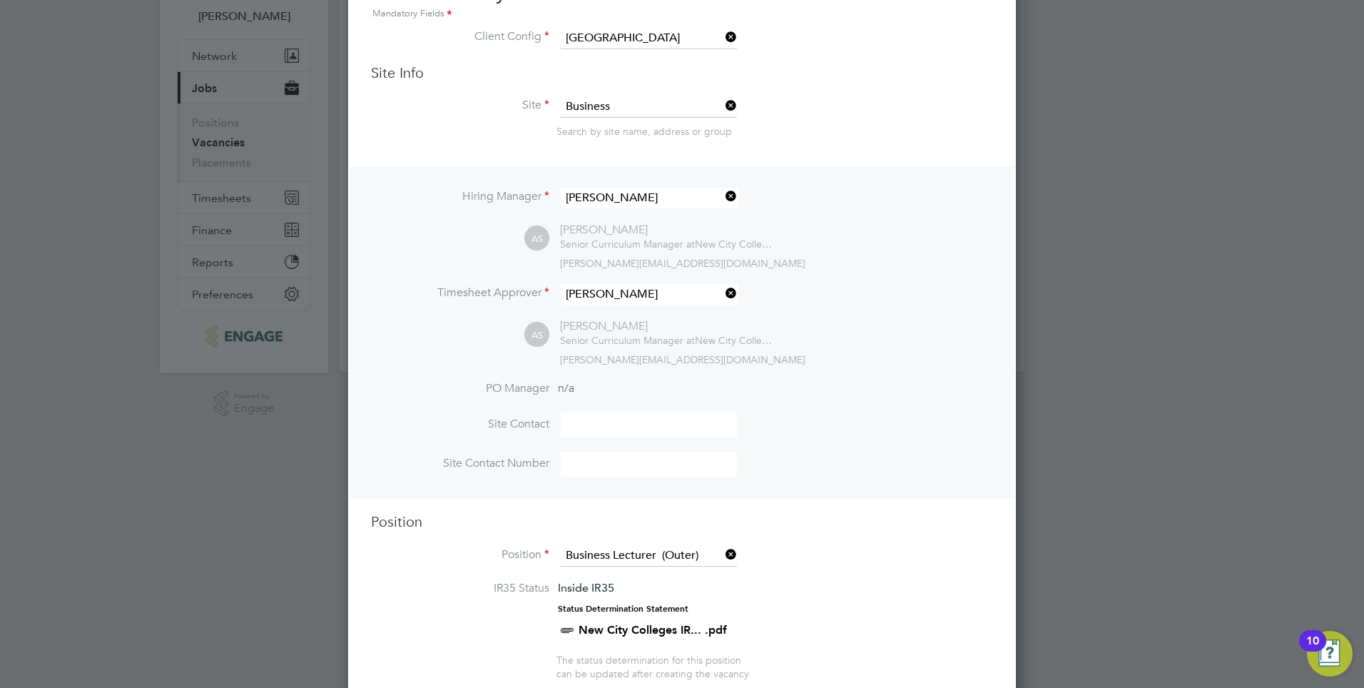
scroll to position [0, 0]
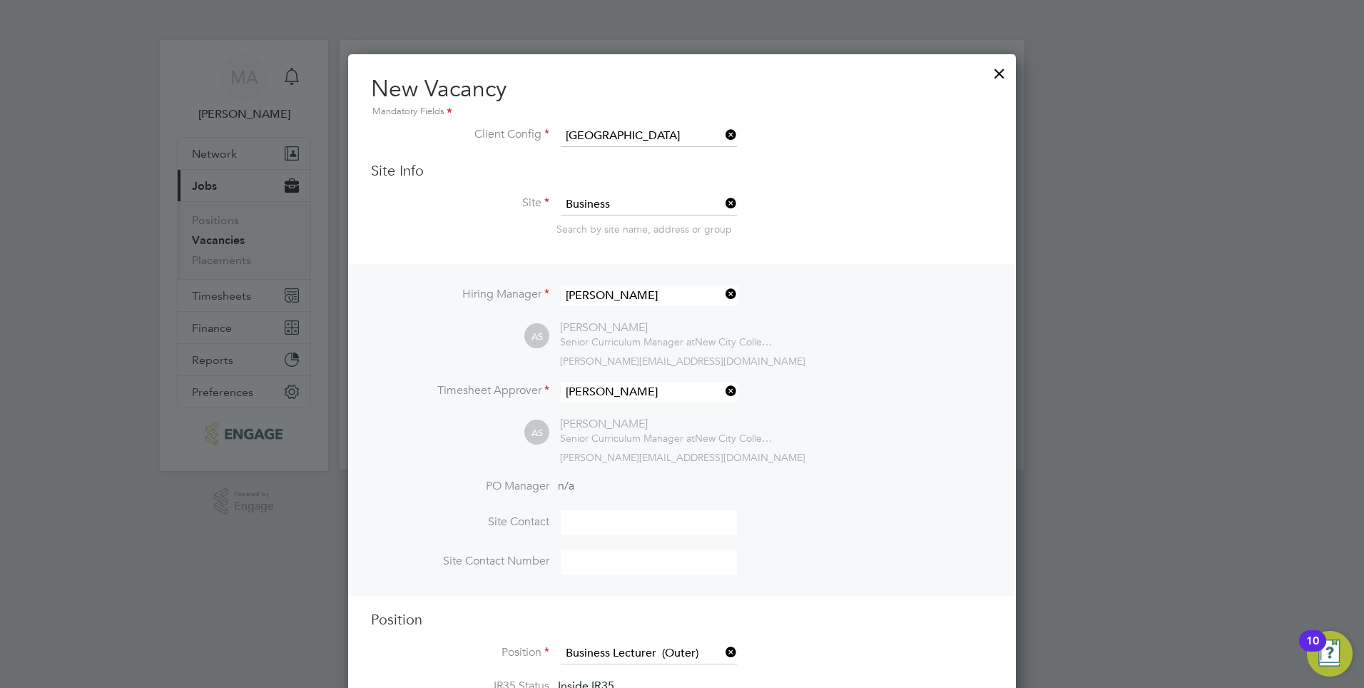
type textarea "PURPOSE OF JOB: • To teach and assess learning on a range of courses, which inc…"
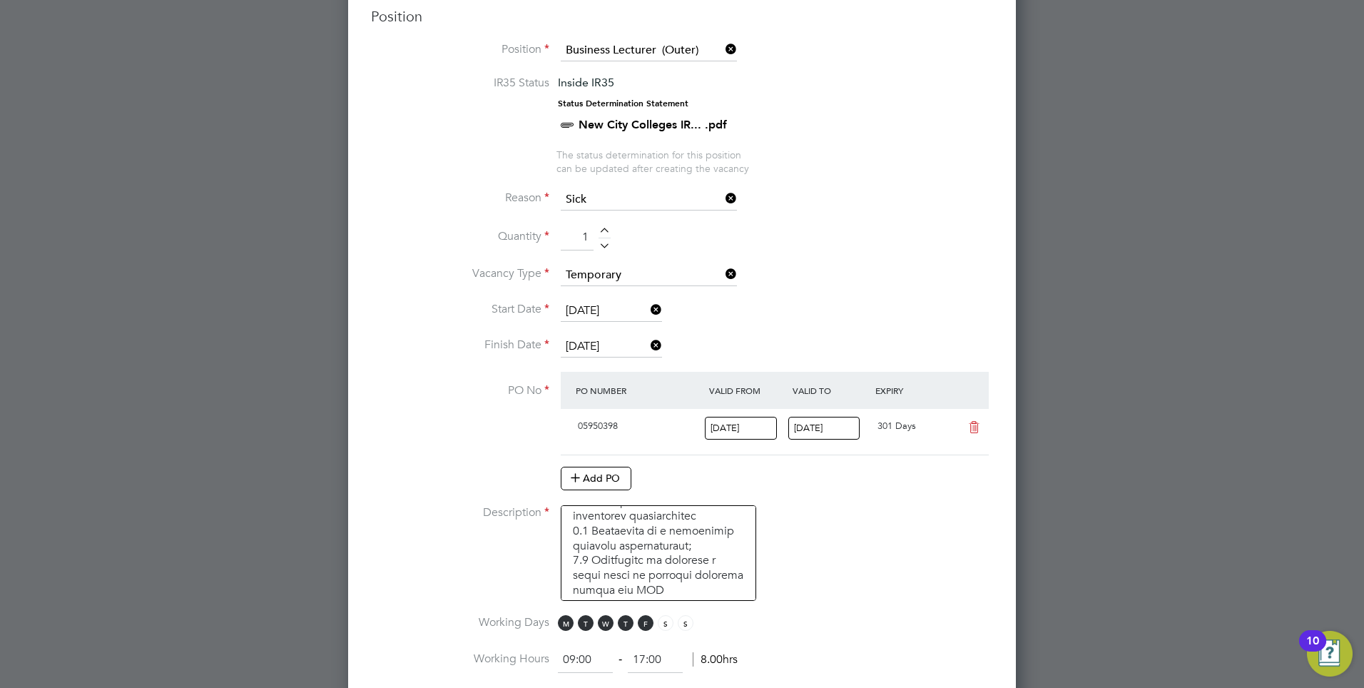
scroll to position [642, 0]
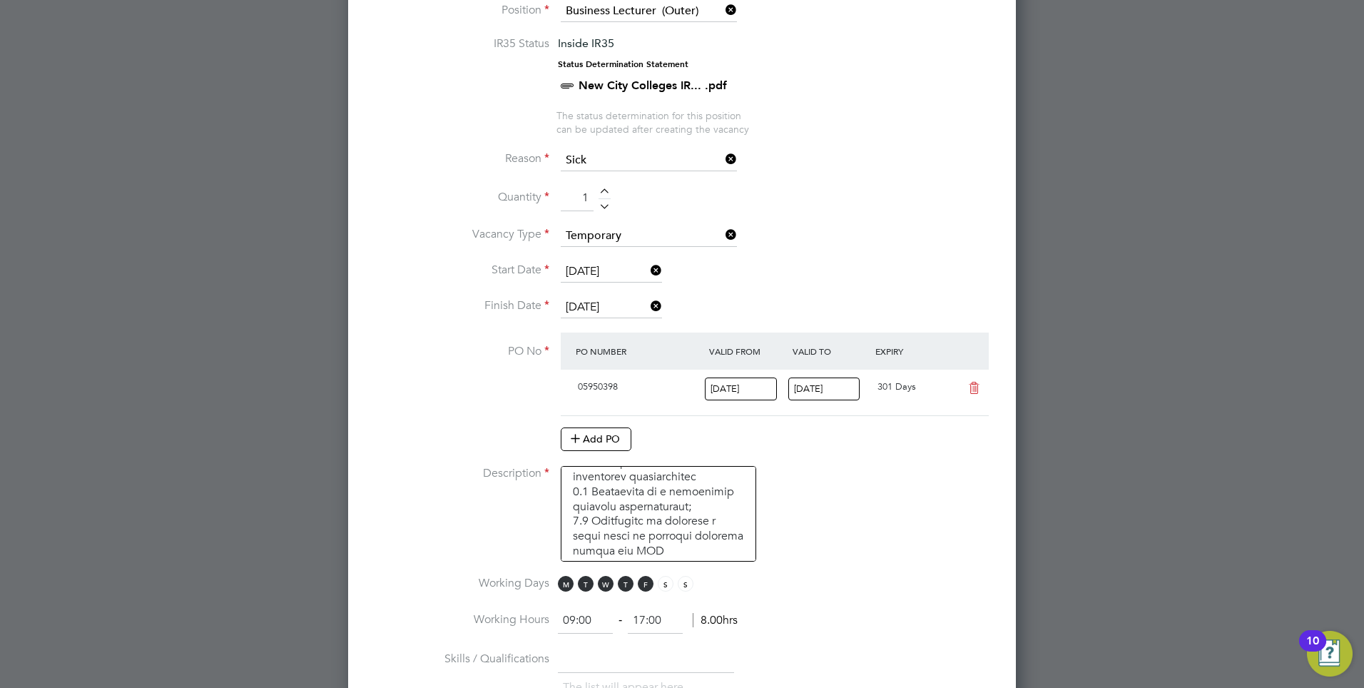
click at [648, 305] on icon at bounding box center [648, 306] width 0 height 20
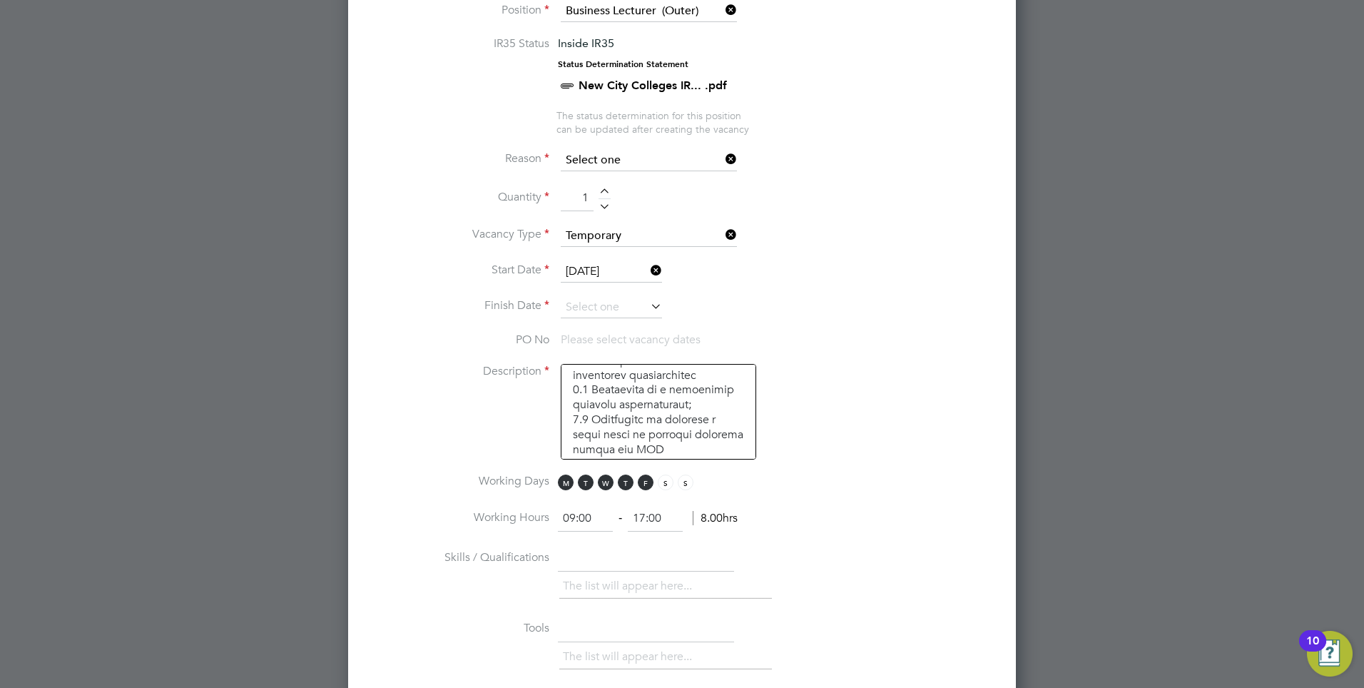
click at [603, 169] on input at bounding box center [649, 160] width 176 height 21
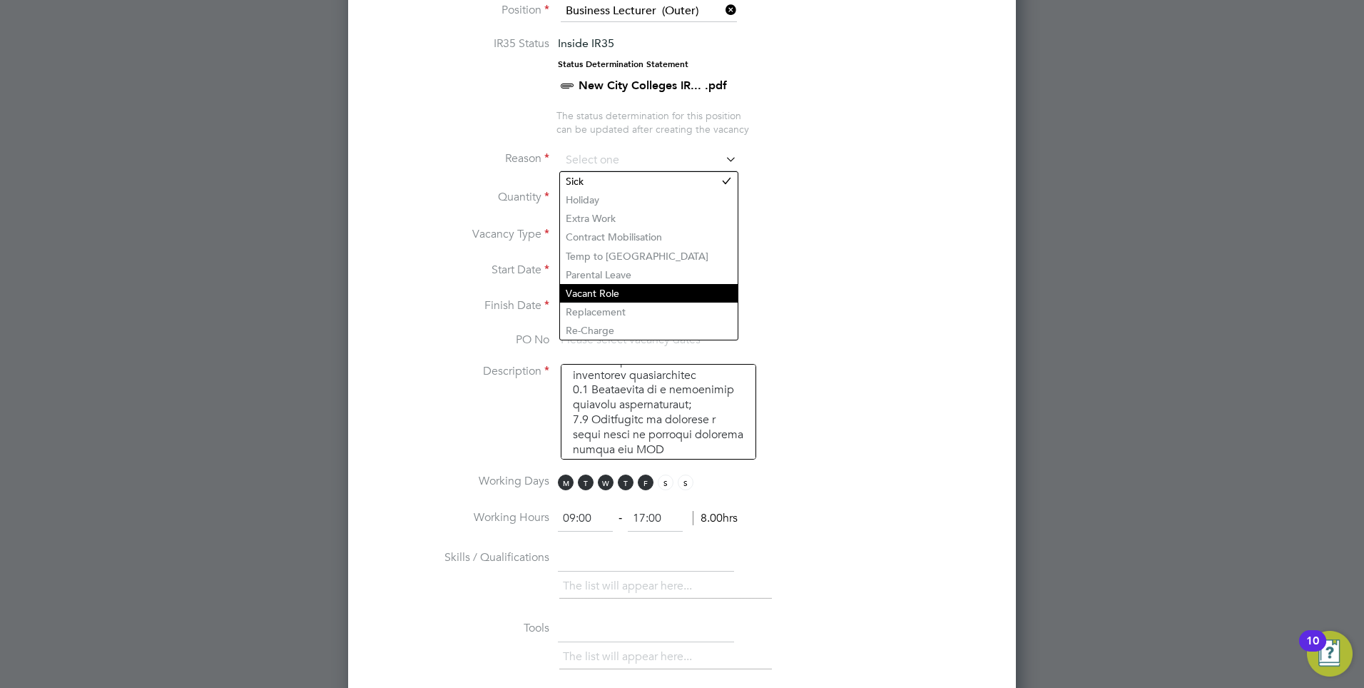
click at [607, 290] on li "Vacant Role" at bounding box center [649, 293] width 178 height 19
type input "Vacant Role"
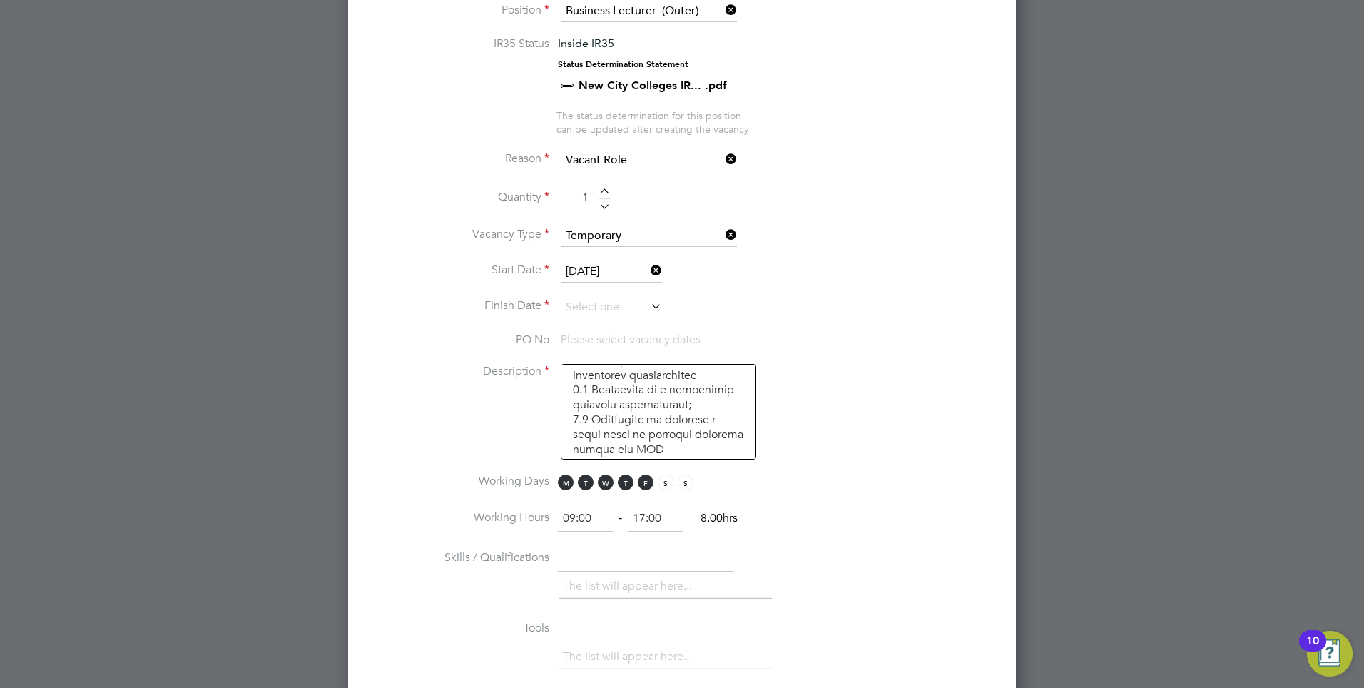
click at [648, 304] on icon at bounding box center [648, 306] width 0 height 20
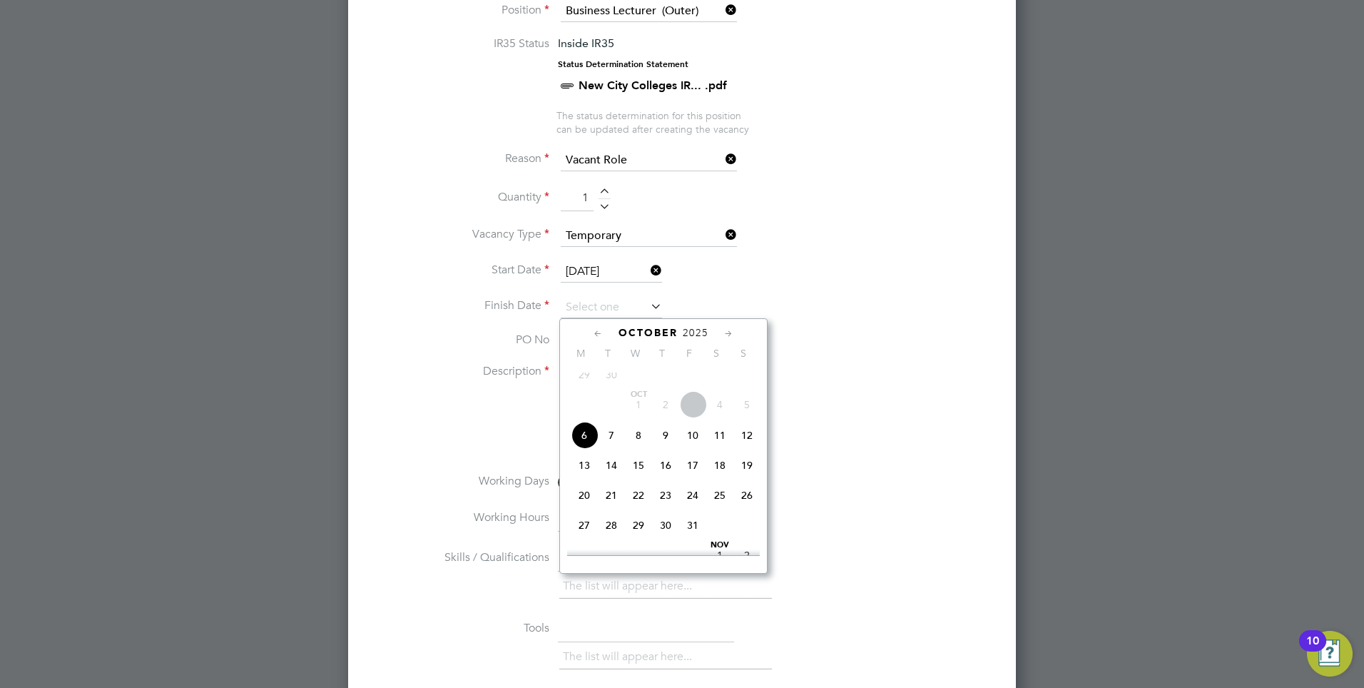
click at [723, 332] on icon at bounding box center [729, 334] width 14 height 16
click at [723, 334] on icon at bounding box center [729, 334] width 14 height 16
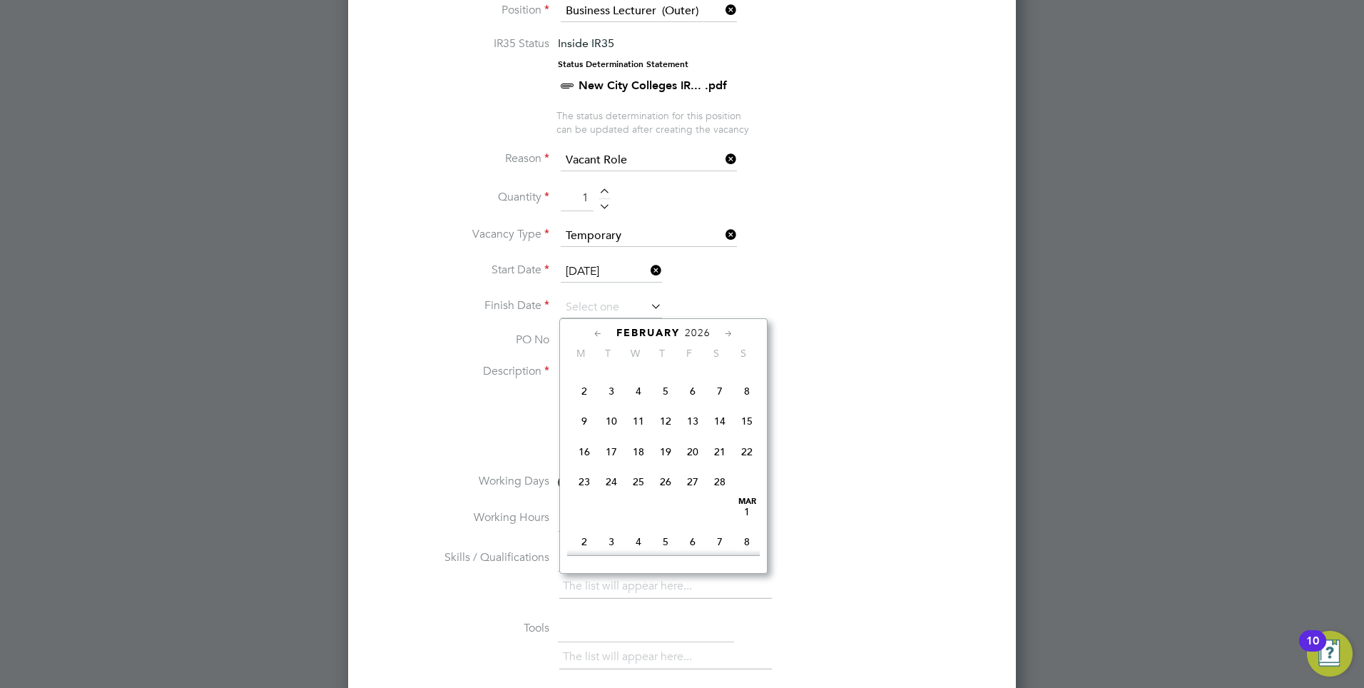
click at [688, 434] on span "13" at bounding box center [692, 420] width 27 height 27
type input "13 Feb 2026"
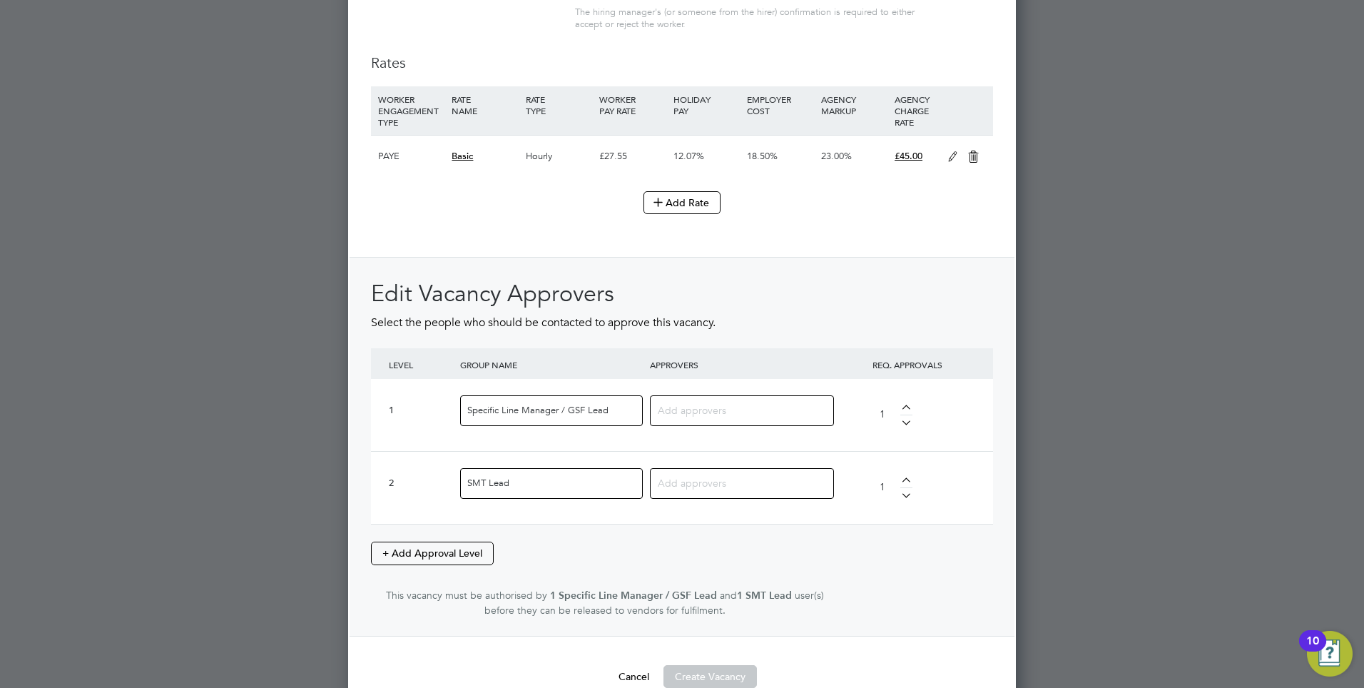
scroll to position [1640, 0]
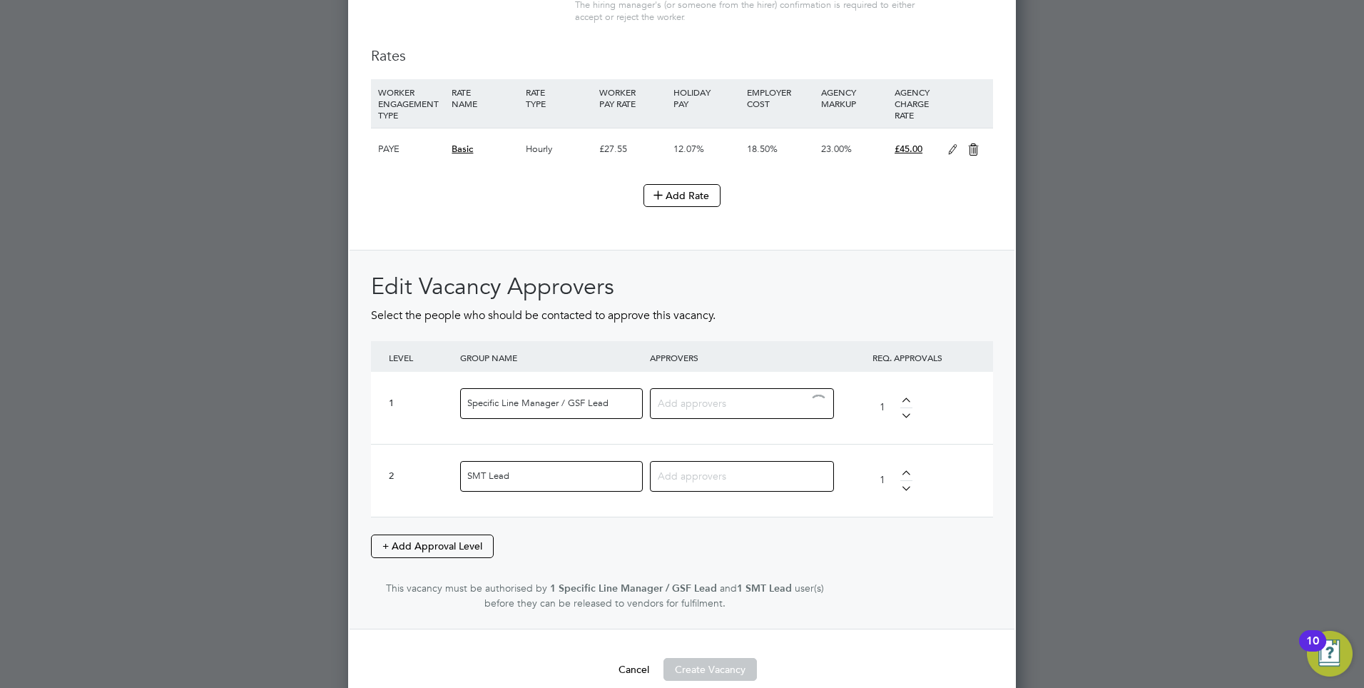
click at [720, 405] on input at bounding box center [737, 402] width 158 height 19
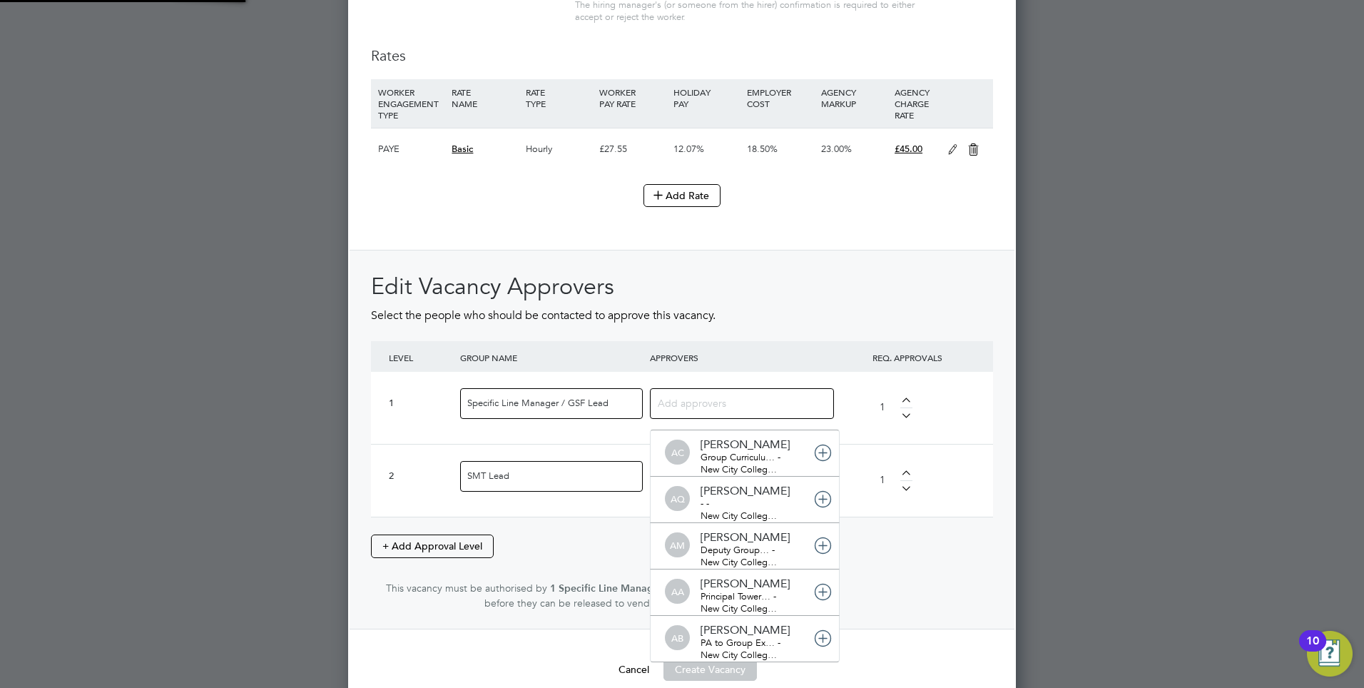
scroll to position [0, 0]
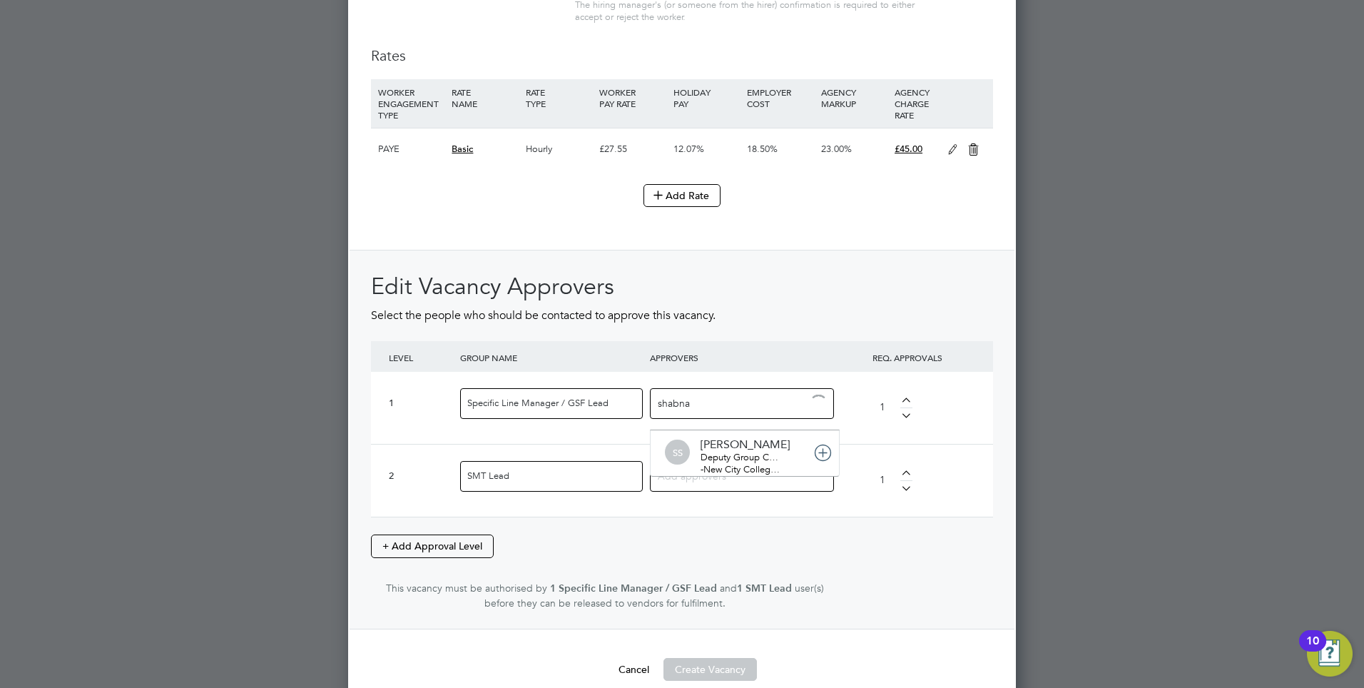
type input "shabnam"
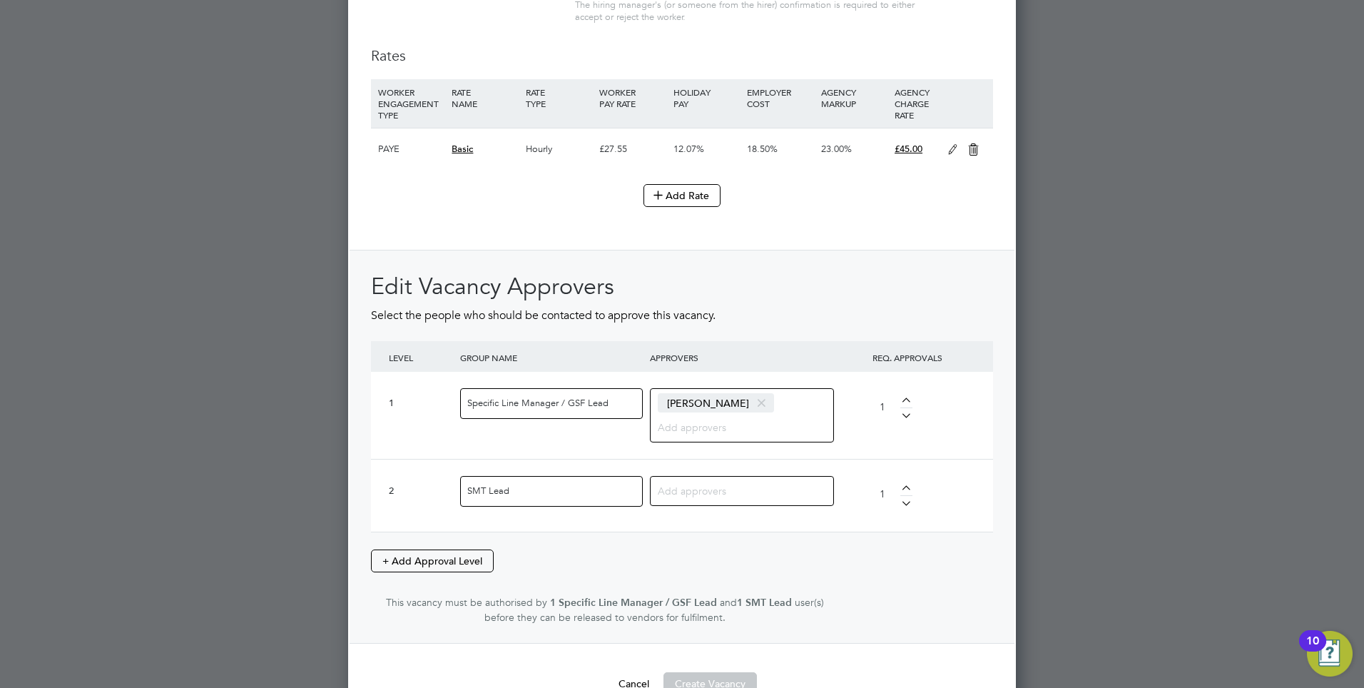
click at [704, 492] on input at bounding box center [737, 490] width 158 height 19
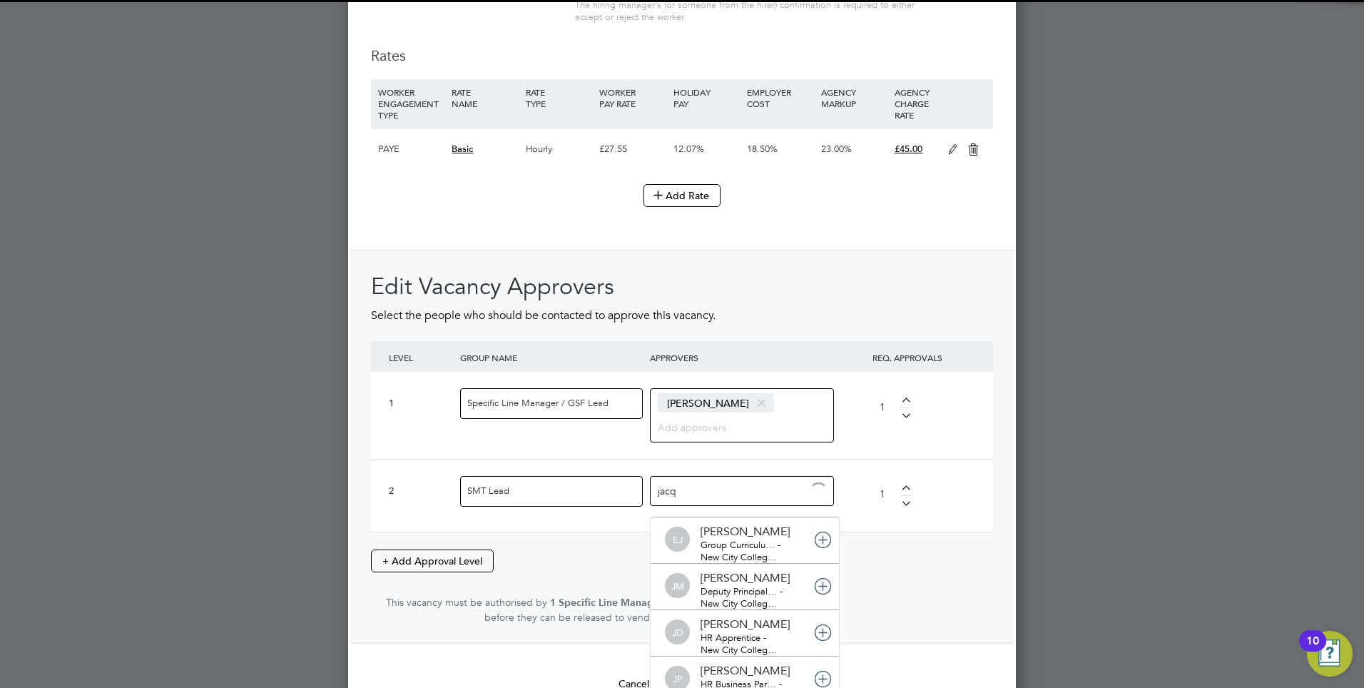
type input "jacqu"
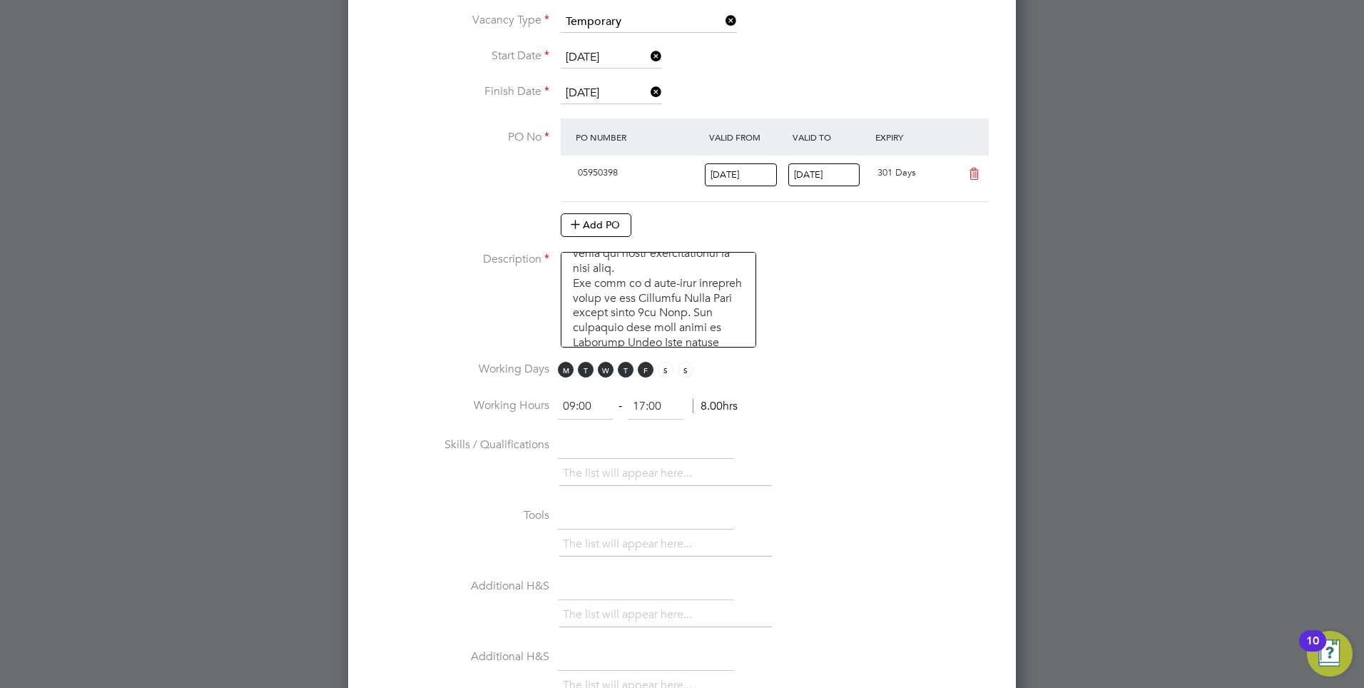
click at [974, 173] on icon at bounding box center [974, 173] width 18 height 11
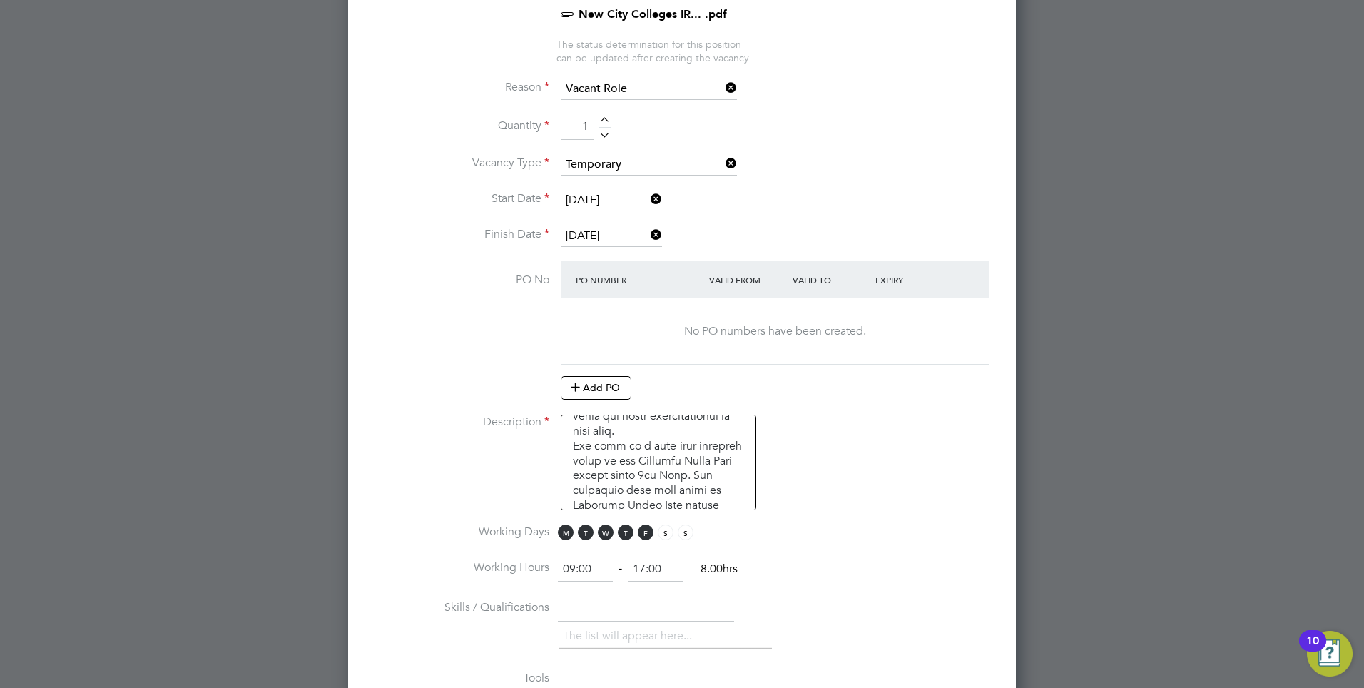
click at [648, 235] on icon at bounding box center [648, 235] width 0 height 20
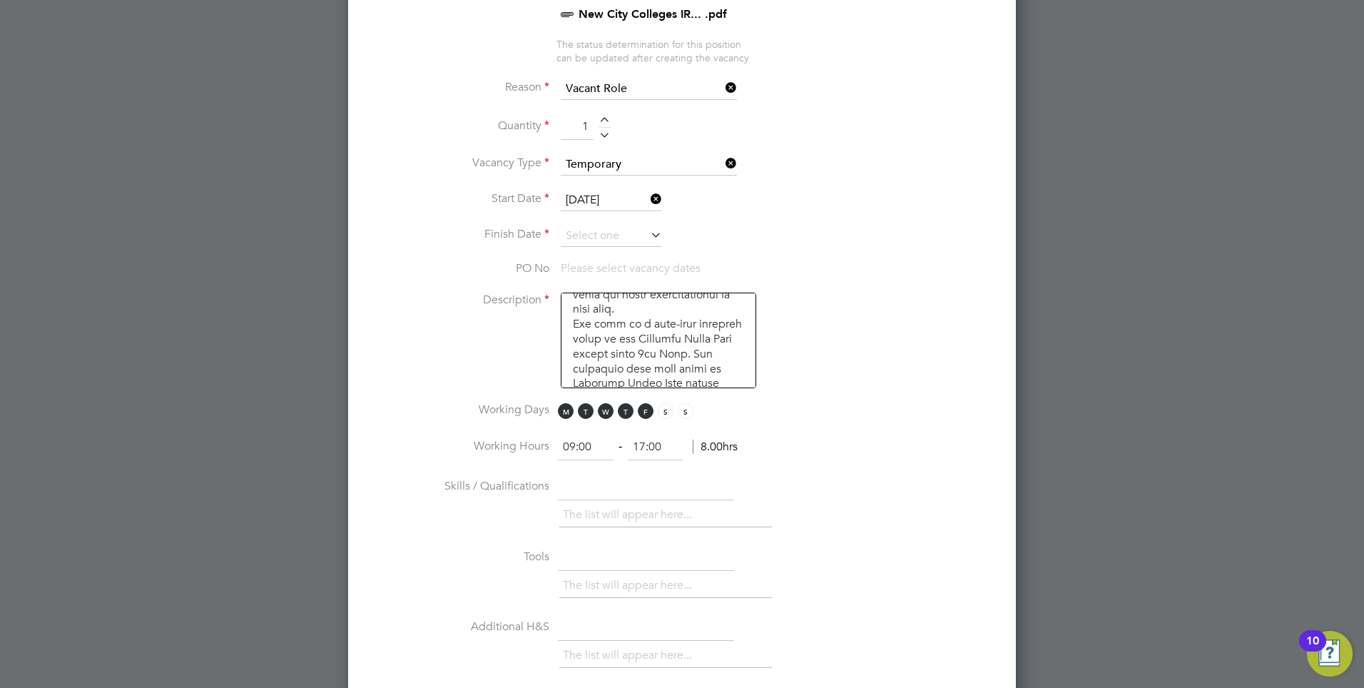
click at [648, 200] on icon at bounding box center [648, 199] width 0 height 20
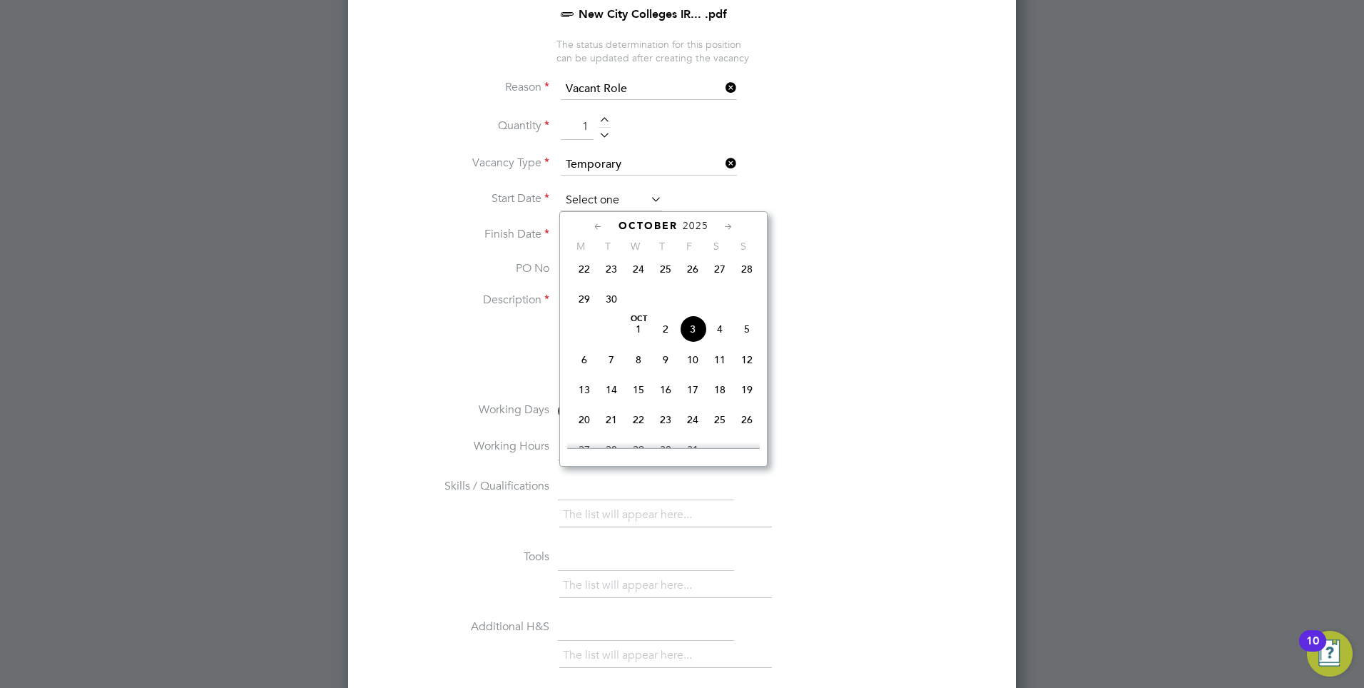
click at [585, 201] on input at bounding box center [611, 200] width 101 height 21
click at [584, 370] on span "6" at bounding box center [584, 359] width 27 height 27
type input "06 Oct 2025"
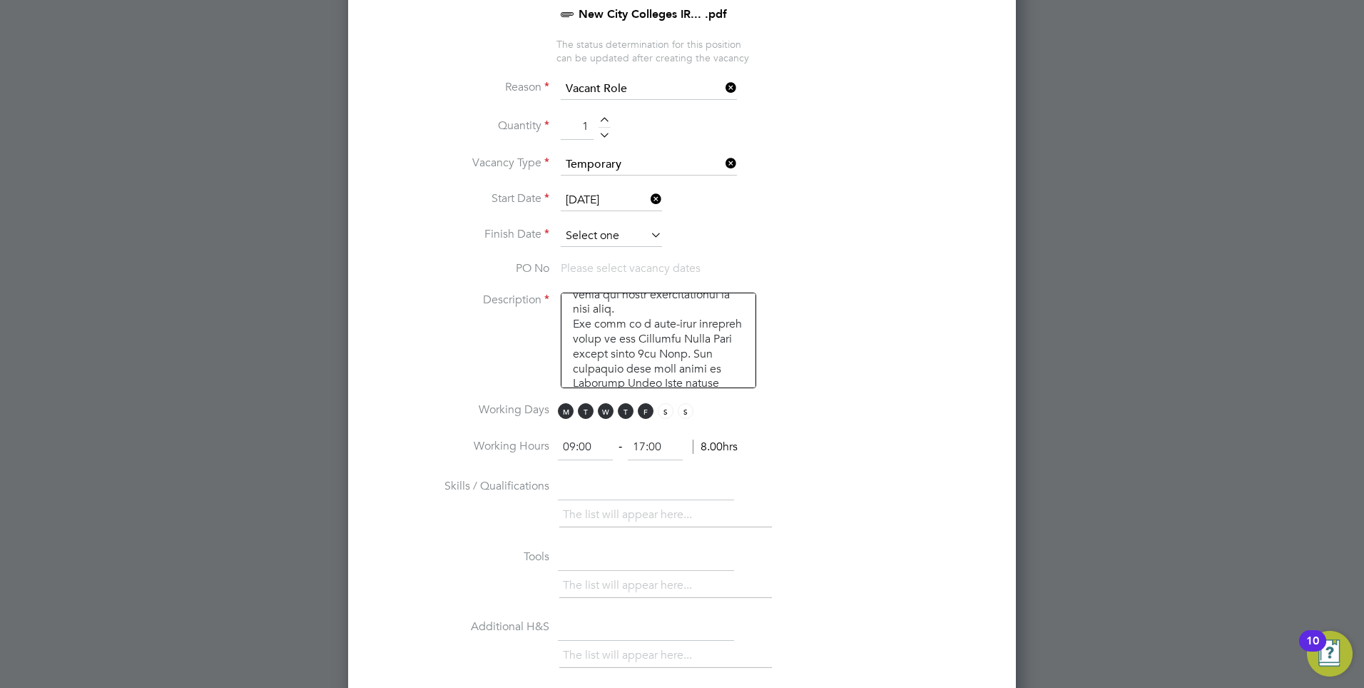
click at [647, 237] on input at bounding box center [611, 235] width 101 height 21
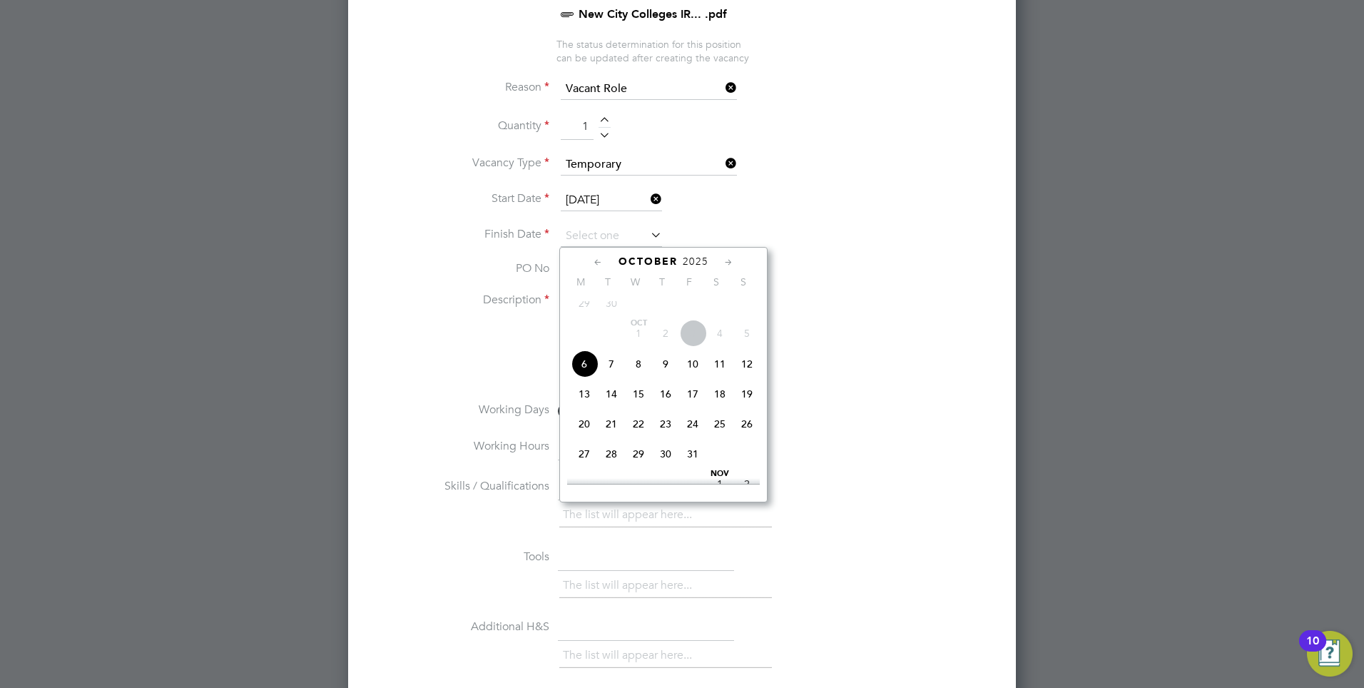
click at [722, 259] on icon at bounding box center [729, 263] width 14 height 16
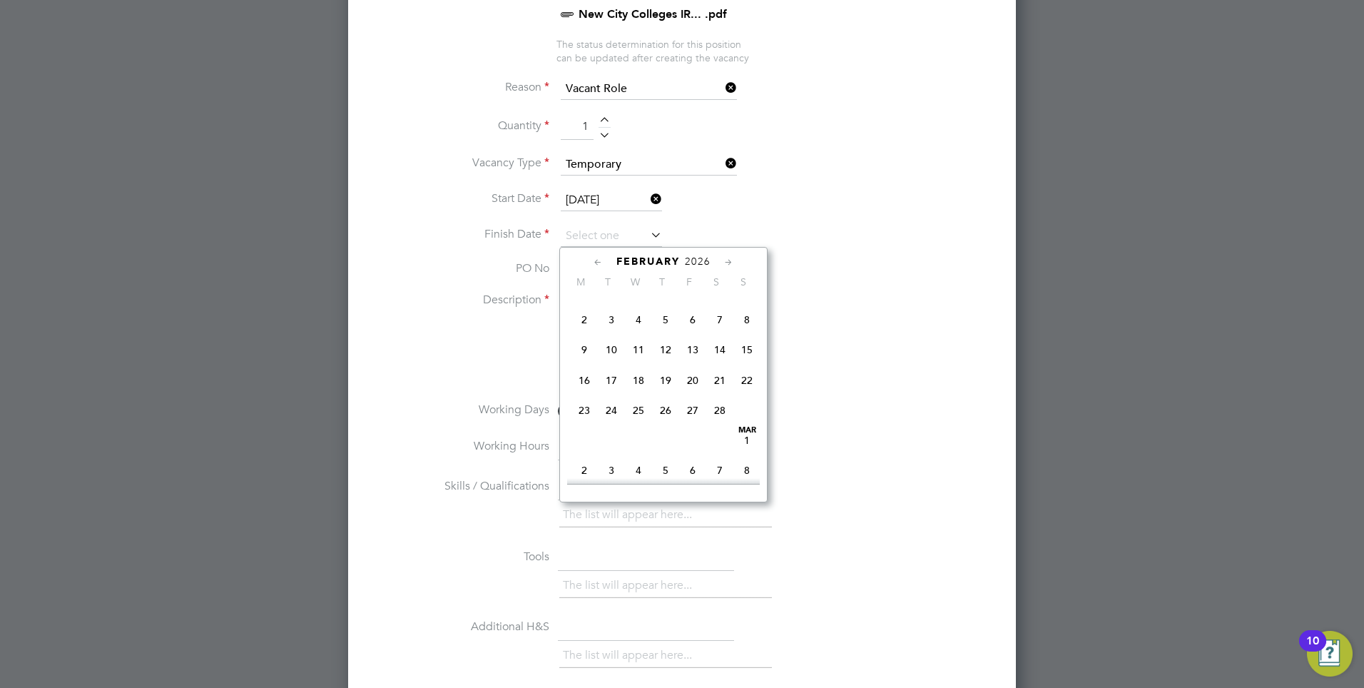
click at [691, 363] on span "13" at bounding box center [692, 349] width 27 height 27
type input "13 Feb 2026"
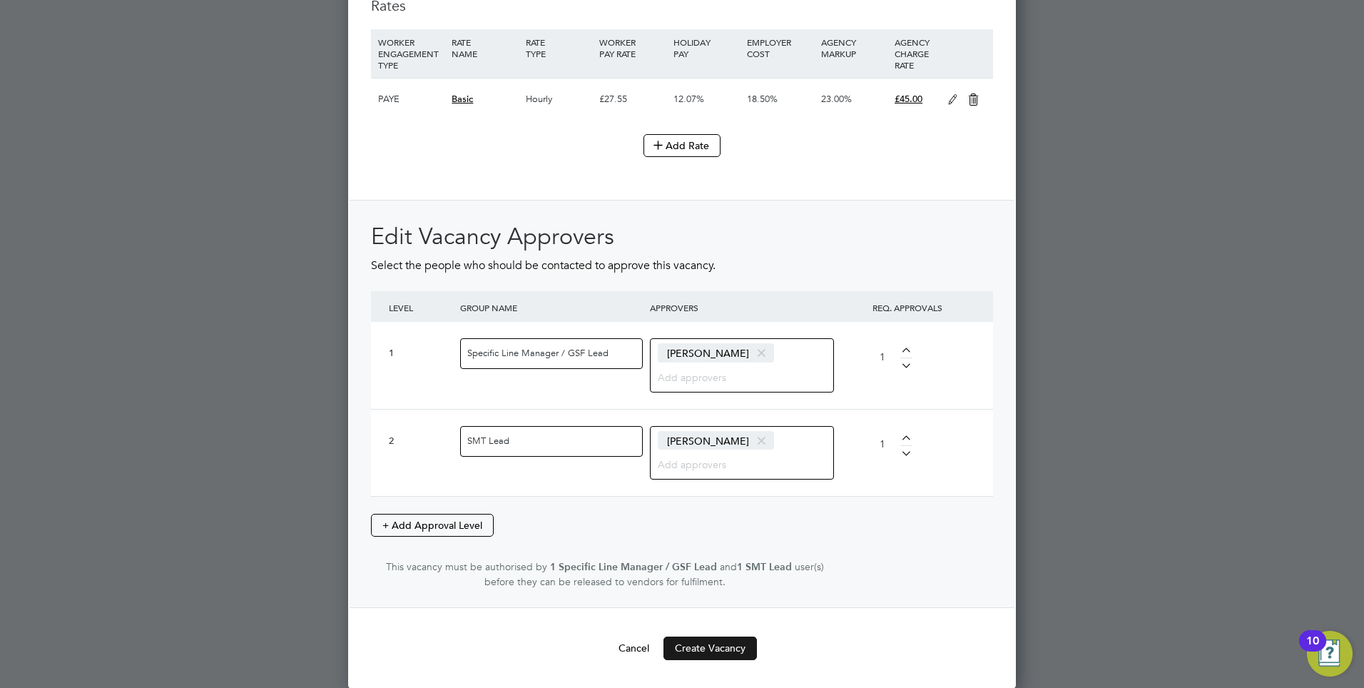
click at [727, 648] on button "Create Vacancy" at bounding box center [709, 647] width 93 height 23
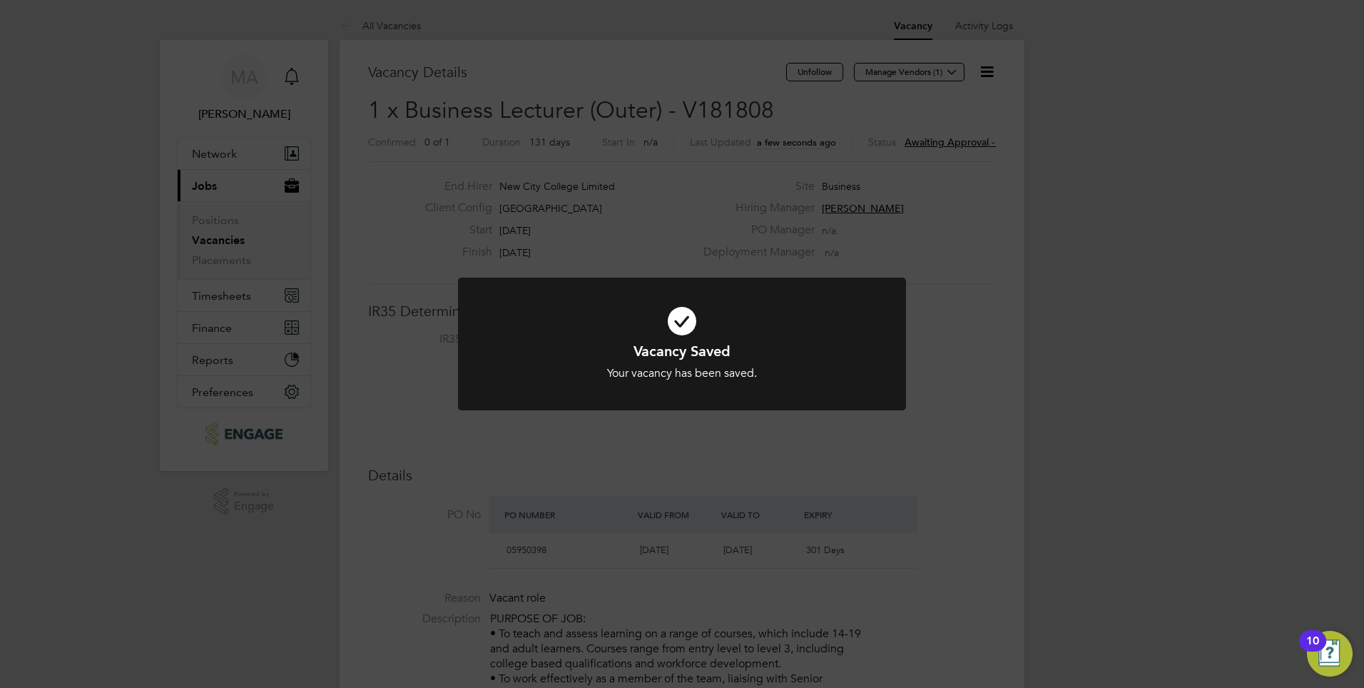
click at [668, 356] on h1 "Vacancy Saved" at bounding box center [681, 351] width 371 height 19
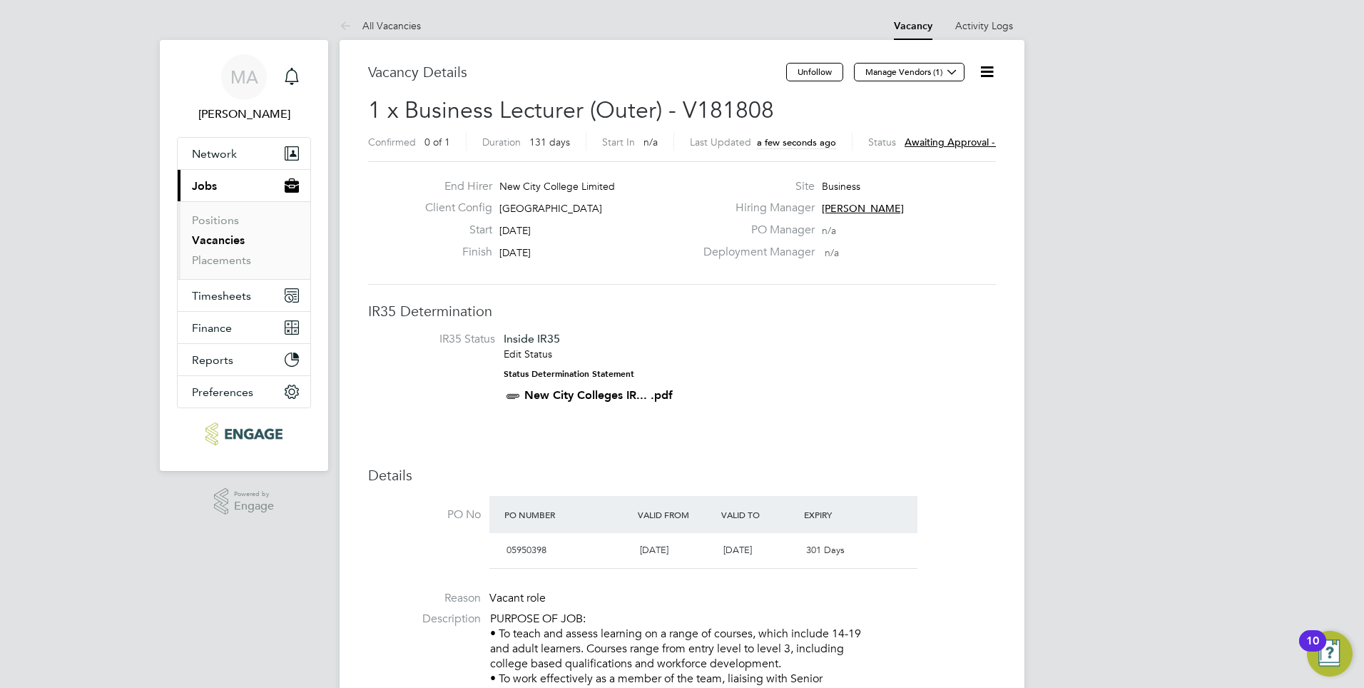
click at [984, 71] on icon at bounding box center [987, 72] width 18 height 18
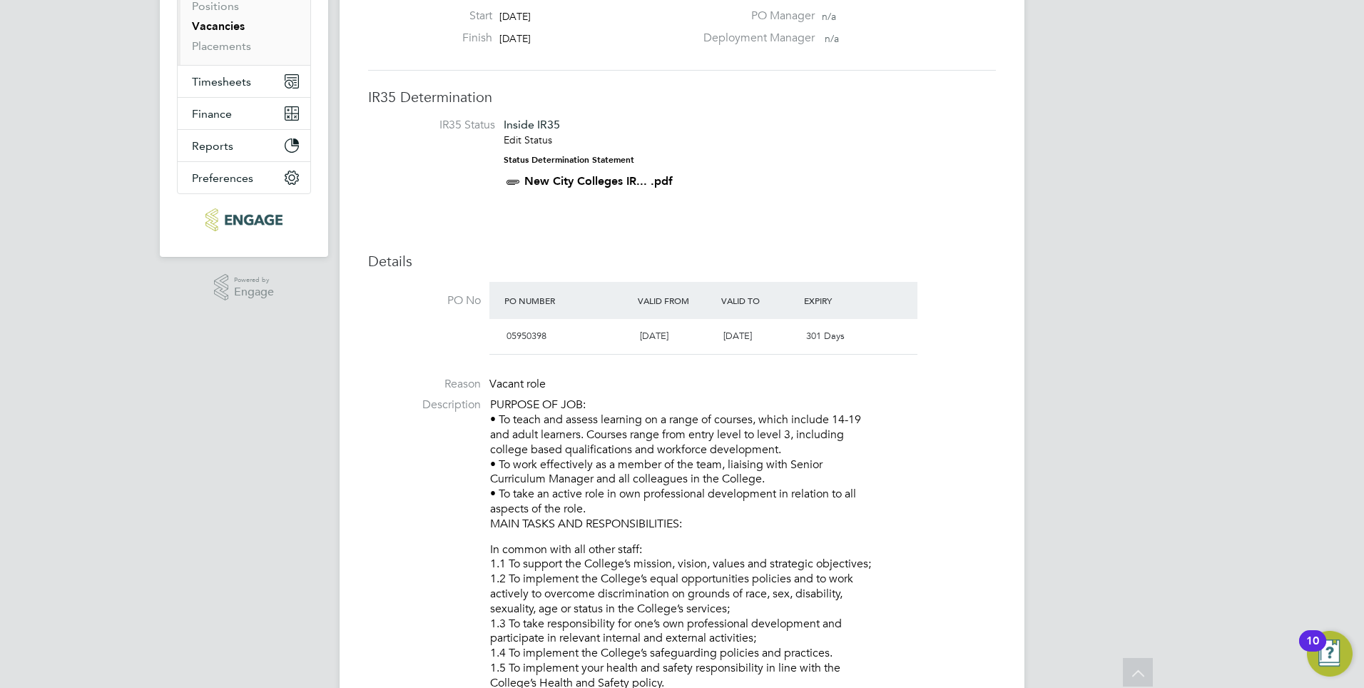
scroll to position [186, 0]
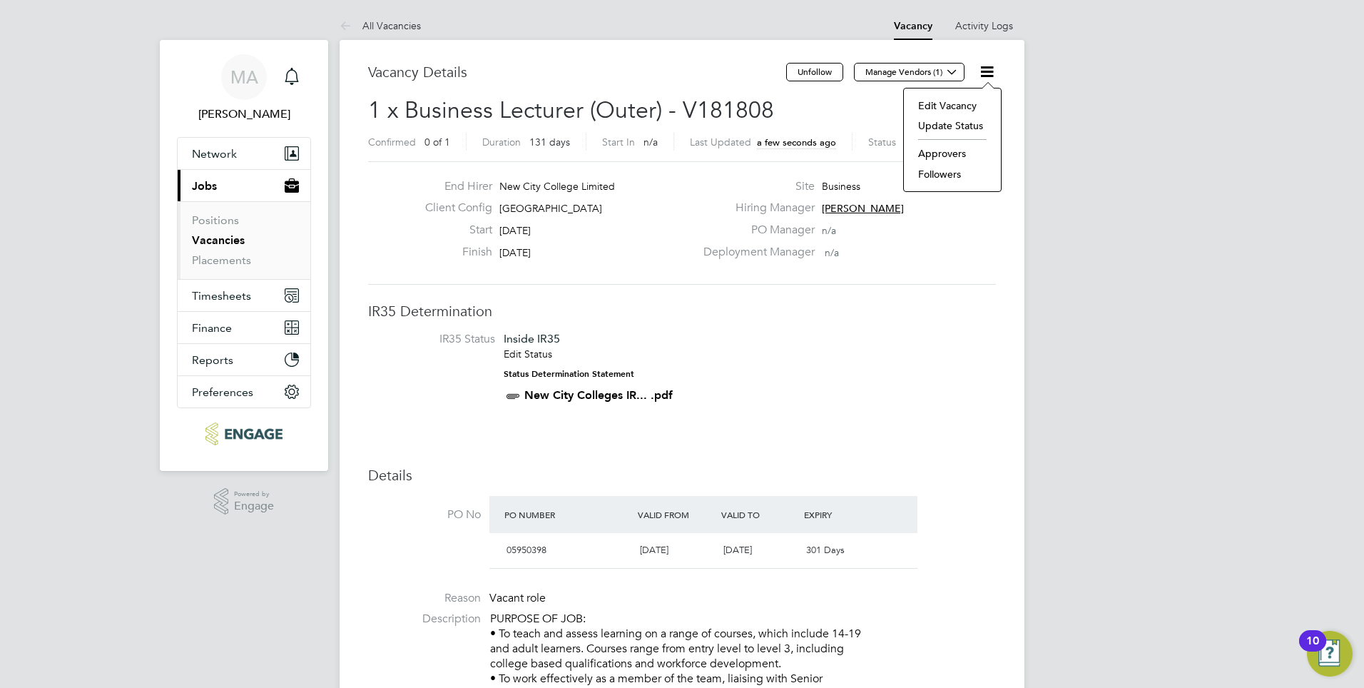
click at [964, 106] on li "Edit Vacancy" at bounding box center [952, 106] width 83 height 20
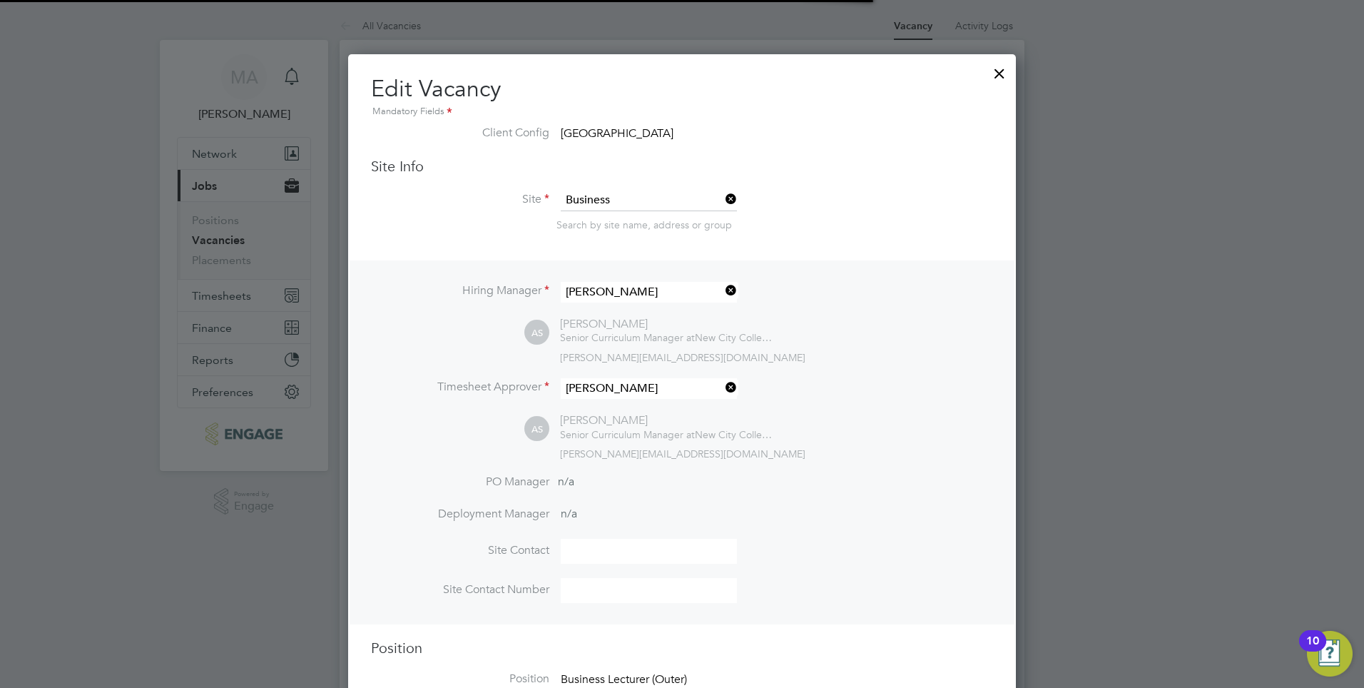
scroll to position [7, 7]
click at [997, 70] on div at bounding box center [999, 70] width 26 height 26
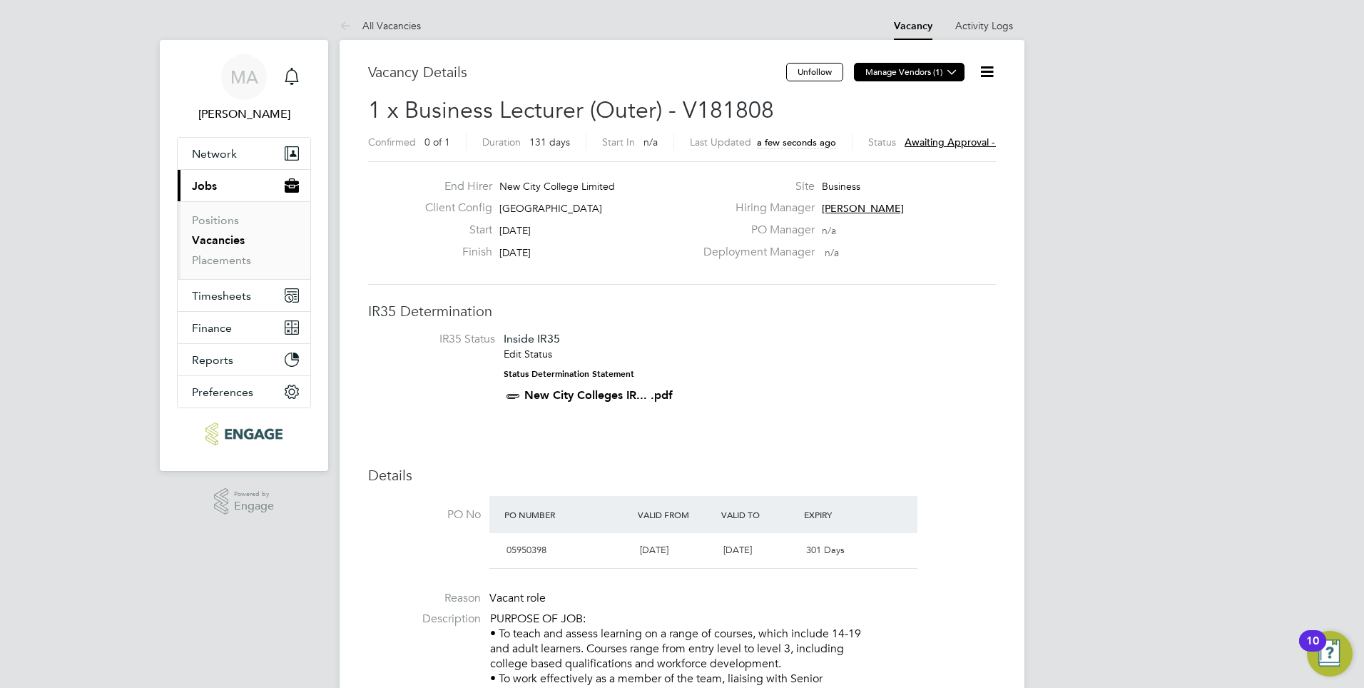
click at [956, 77] on icon at bounding box center [951, 71] width 11 height 11
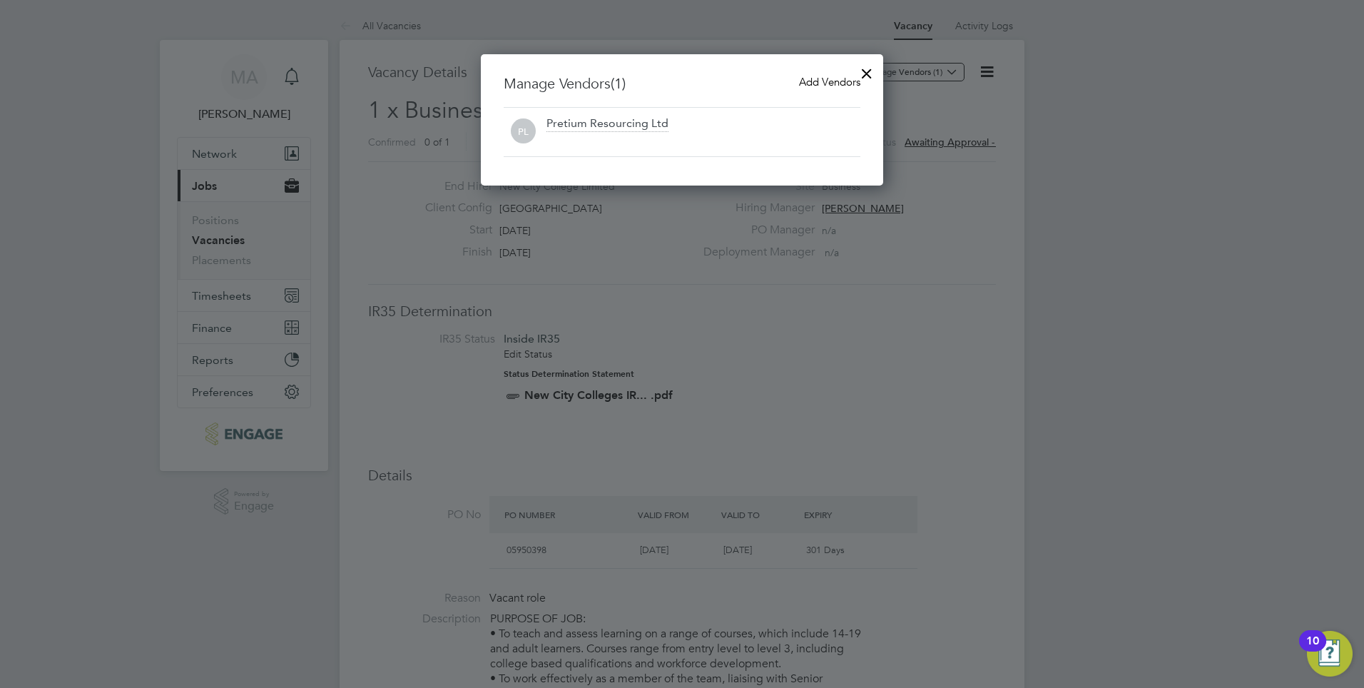
click at [628, 122] on div "Pretium Resourcing Ltd" at bounding box center [607, 124] width 122 height 16
click at [808, 82] on span "Add Vendors" at bounding box center [829, 82] width 61 height 14
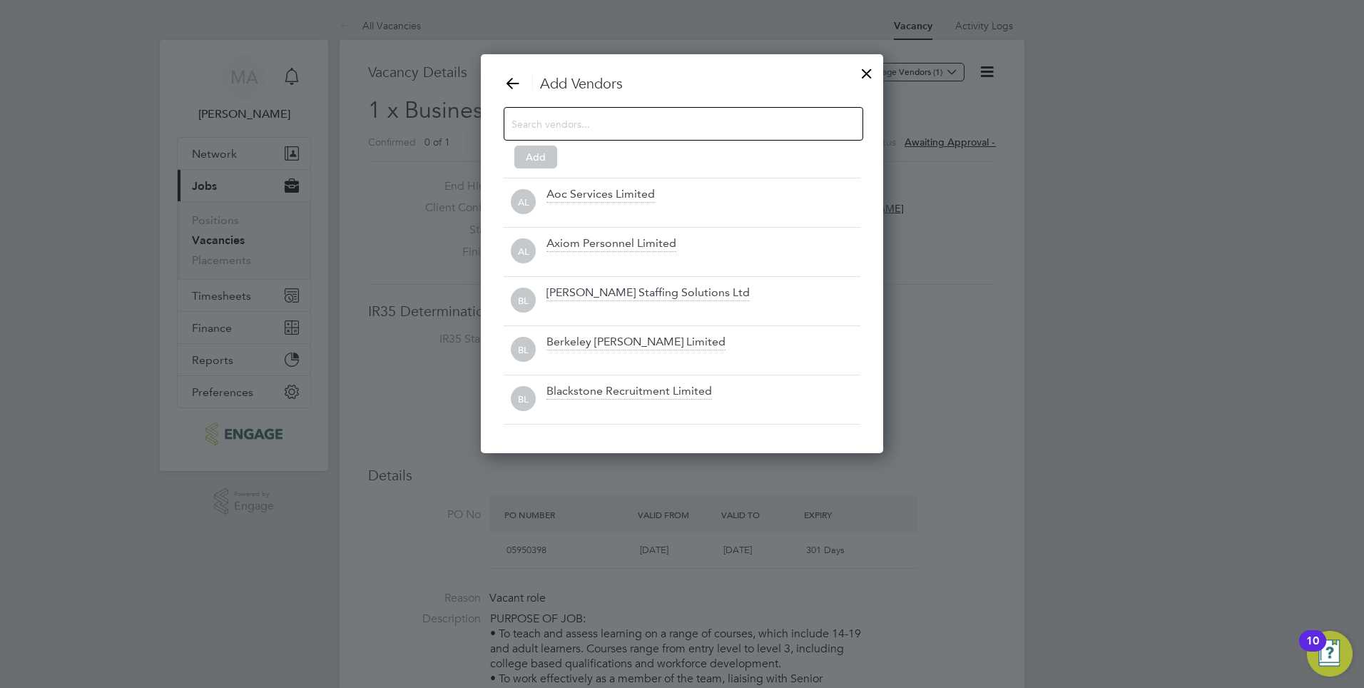
click at [576, 128] on input at bounding box center [671, 123] width 321 height 19
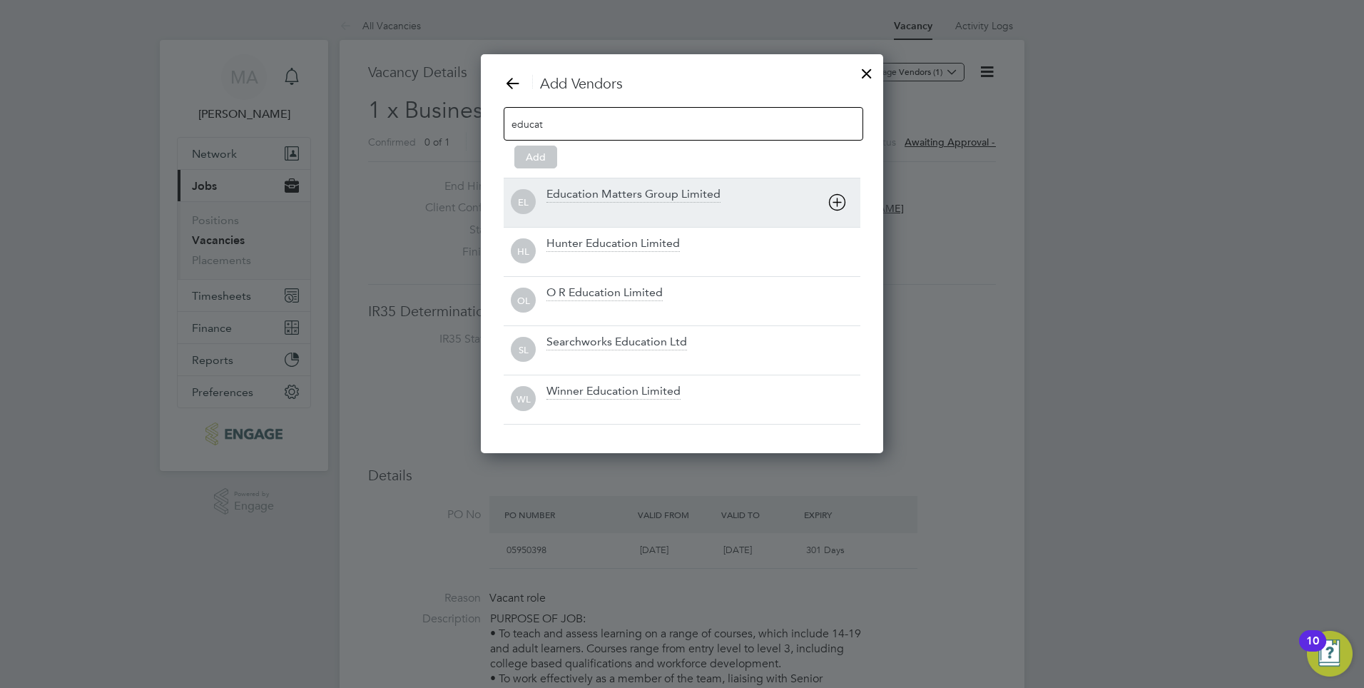
type input "educat"
click at [697, 194] on div "Education Matters Group Limited" at bounding box center [633, 195] width 174 height 16
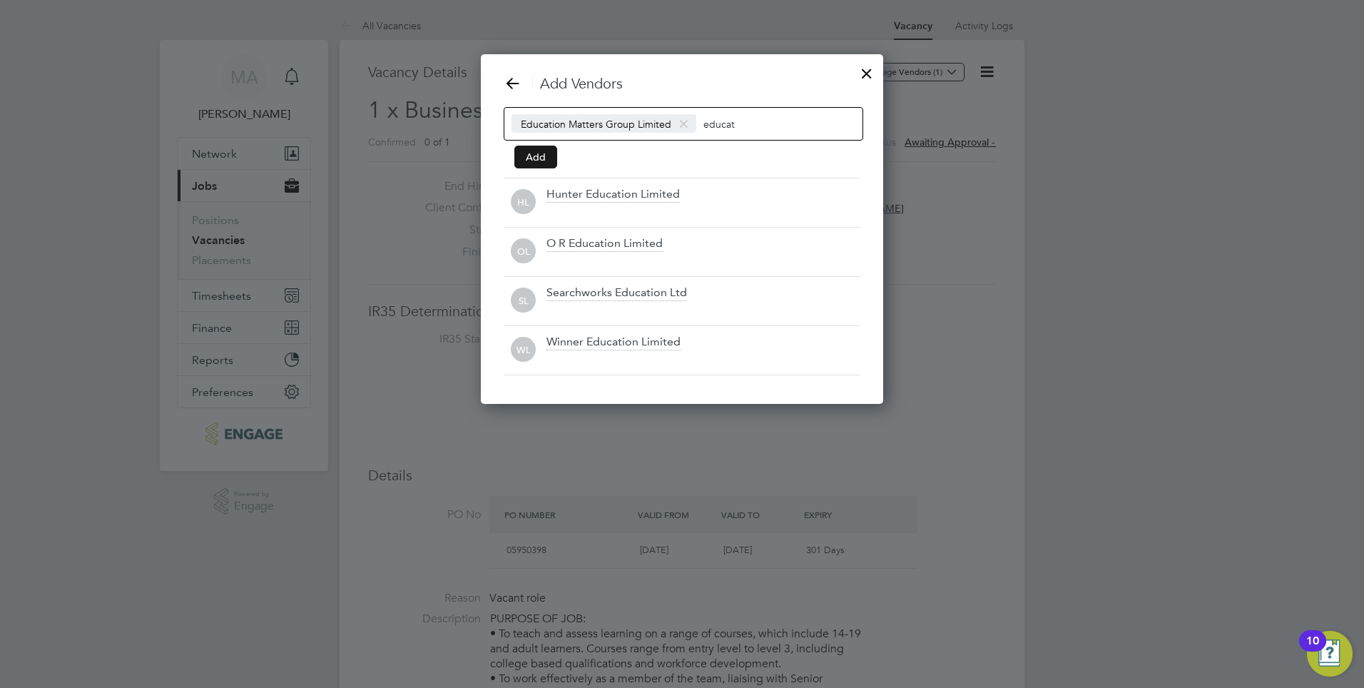
click at [538, 160] on button "Add" at bounding box center [535, 156] width 43 height 23
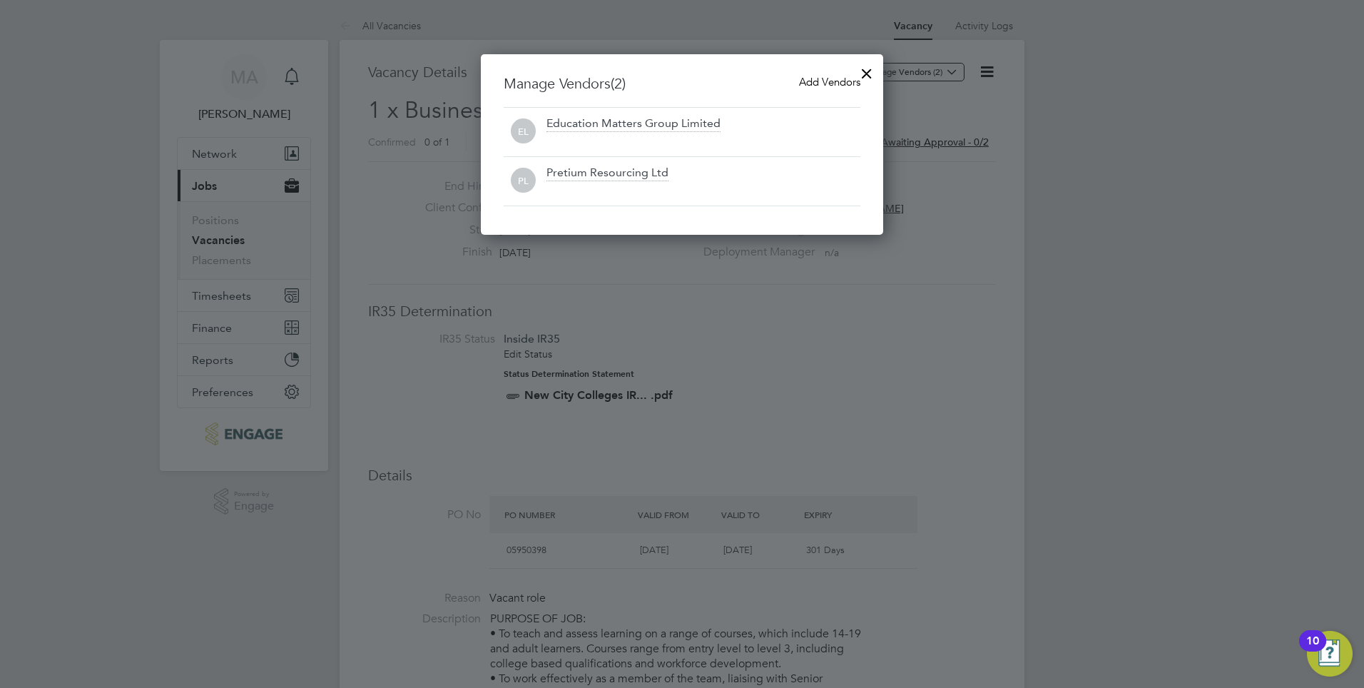
click at [867, 71] on div at bounding box center [867, 70] width 26 height 26
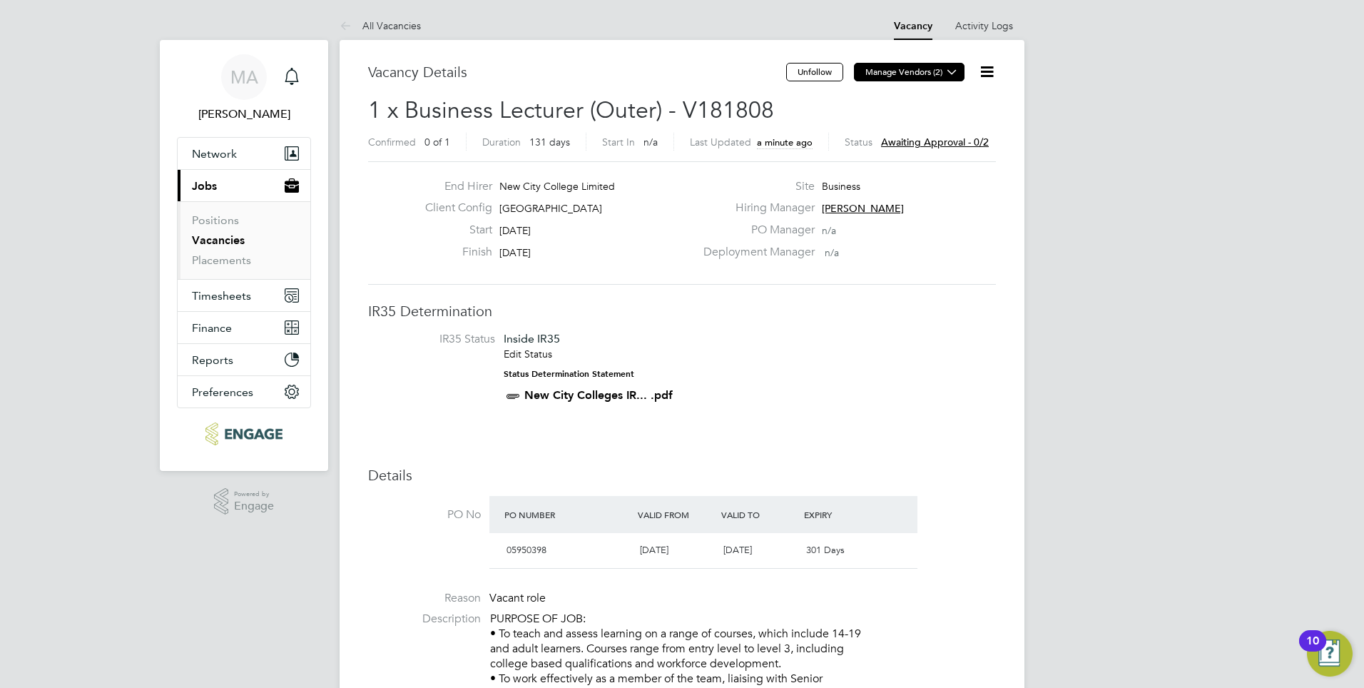
click at [952, 73] on icon at bounding box center [951, 71] width 11 height 11
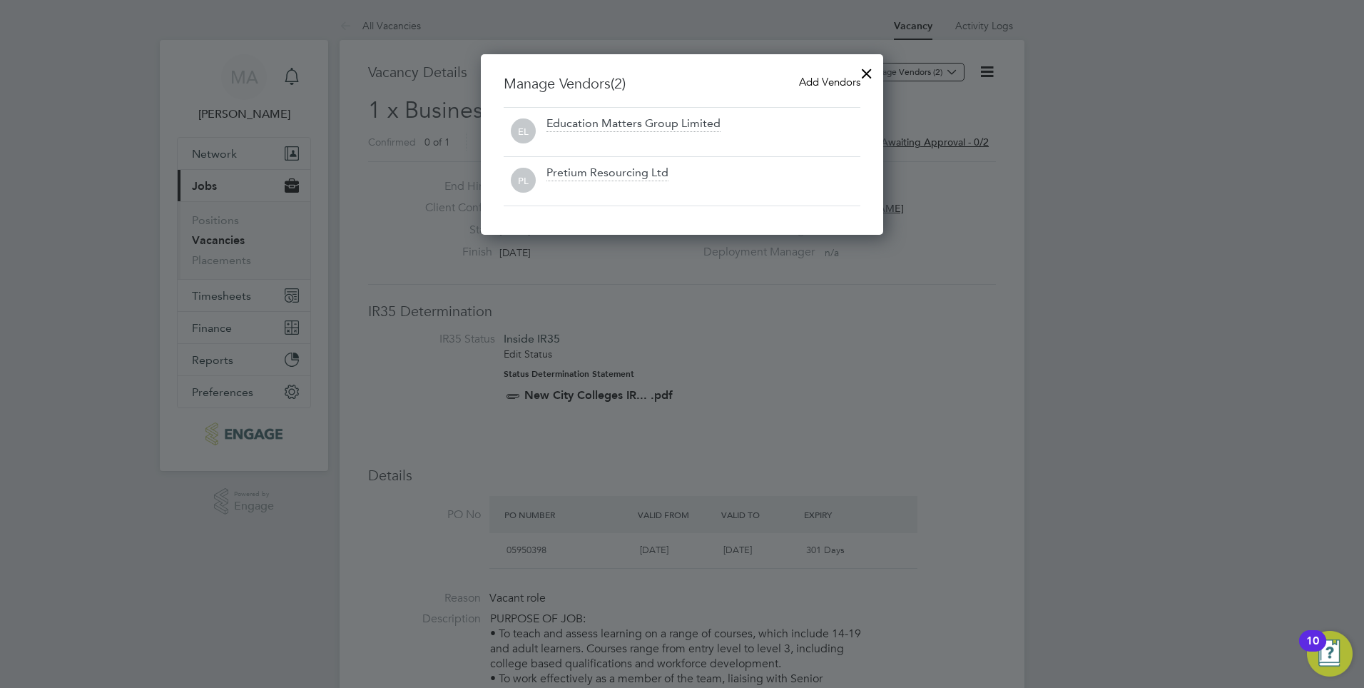
click at [871, 69] on div at bounding box center [867, 70] width 26 height 26
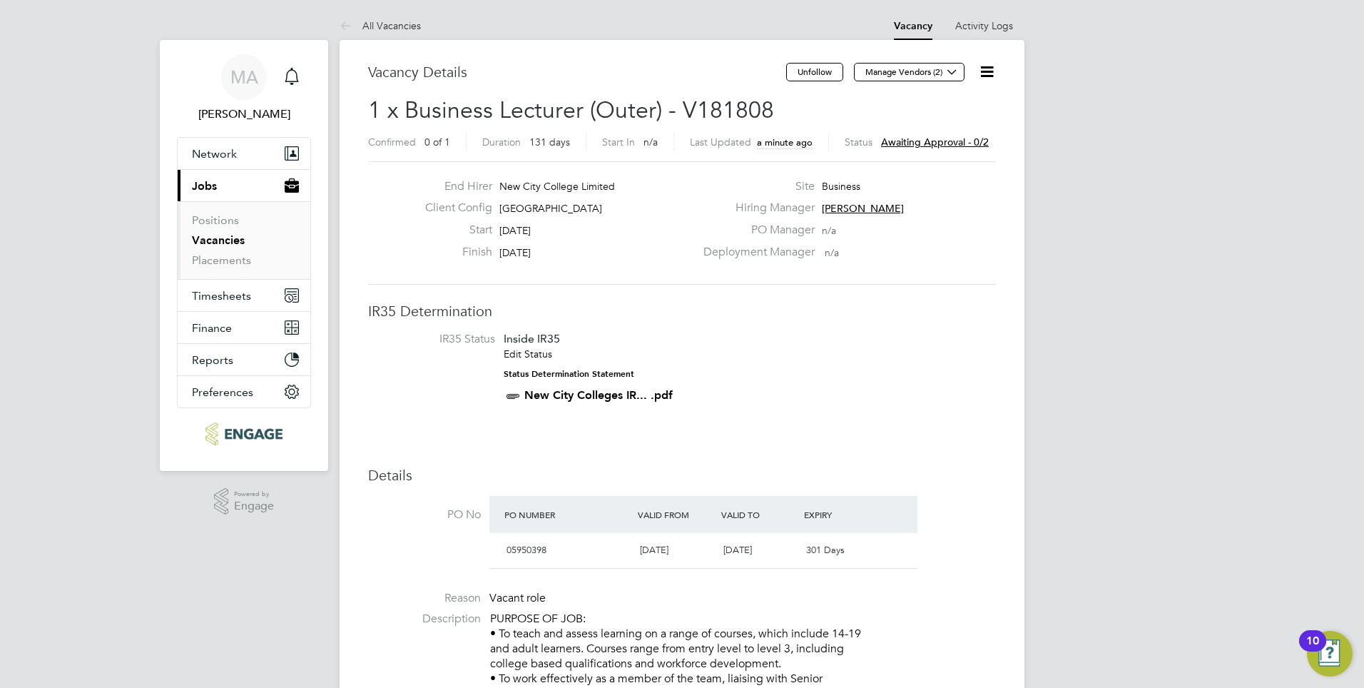
click at [986, 69] on icon at bounding box center [987, 72] width 18 height 18
click at [954, 176] on li "Followers" at bounding box center [952, 174] width 83 height 20
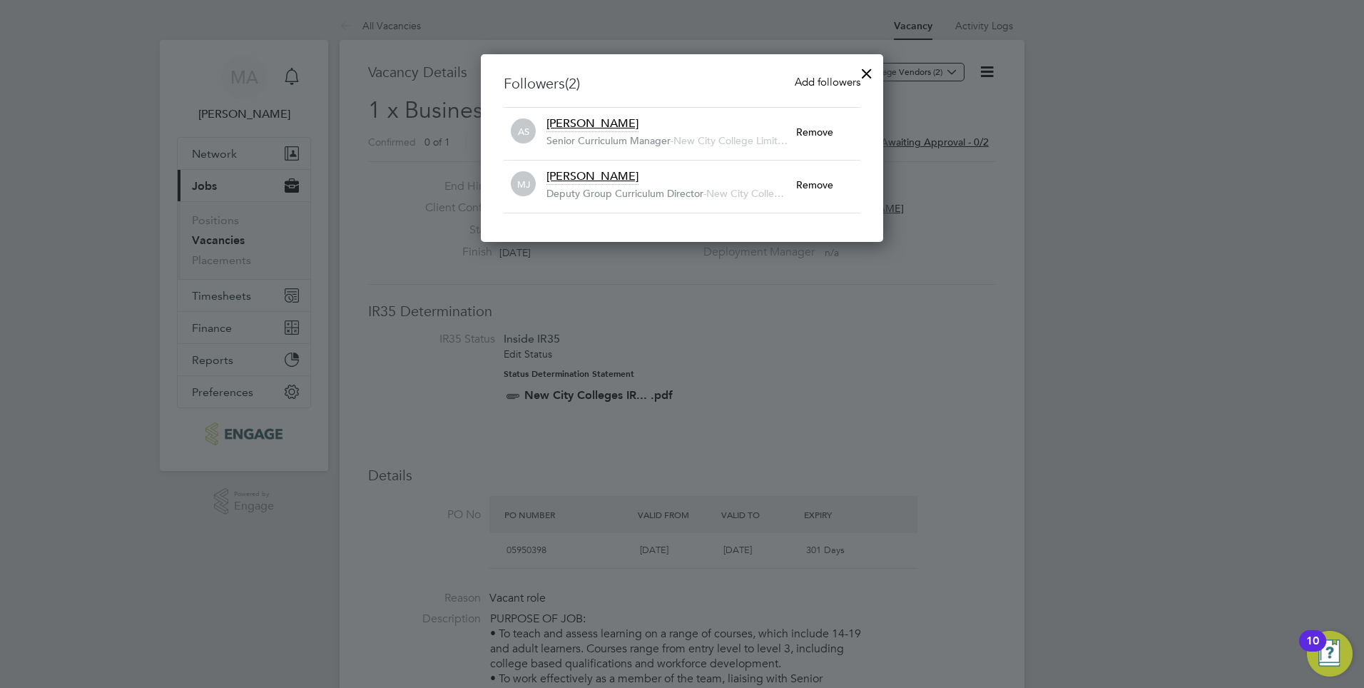
click at [834, 83] on span "Add followers" at bounding box center [828, 82] width 66 height 14
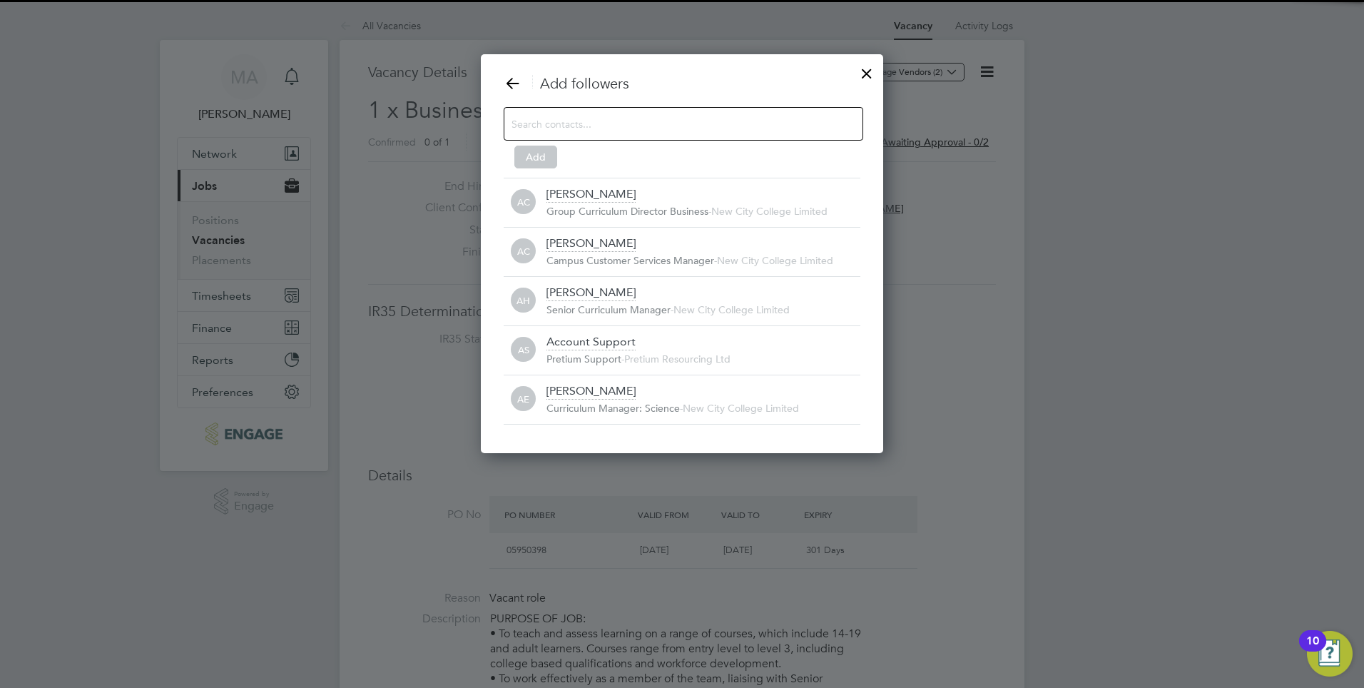
click at [589, 125] on input at bounding box center [671, 123] width 321 height 19
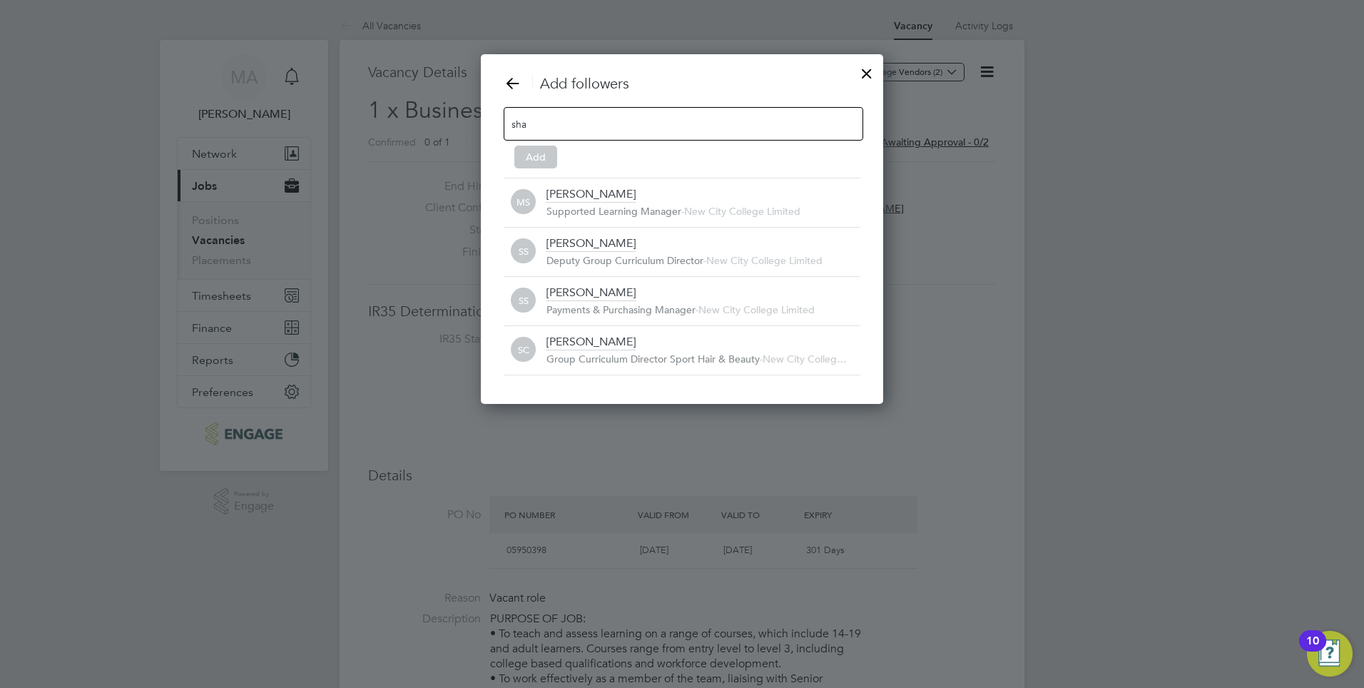
type input "sha"
click at [628, 267] on div "Deputy Group Curriculum Director - New City College Limited" at bounding box center [703, 261] width 314 height 14
click at [550, 154] on button "Add" at bounding box center [535, 156] width 43 height 23
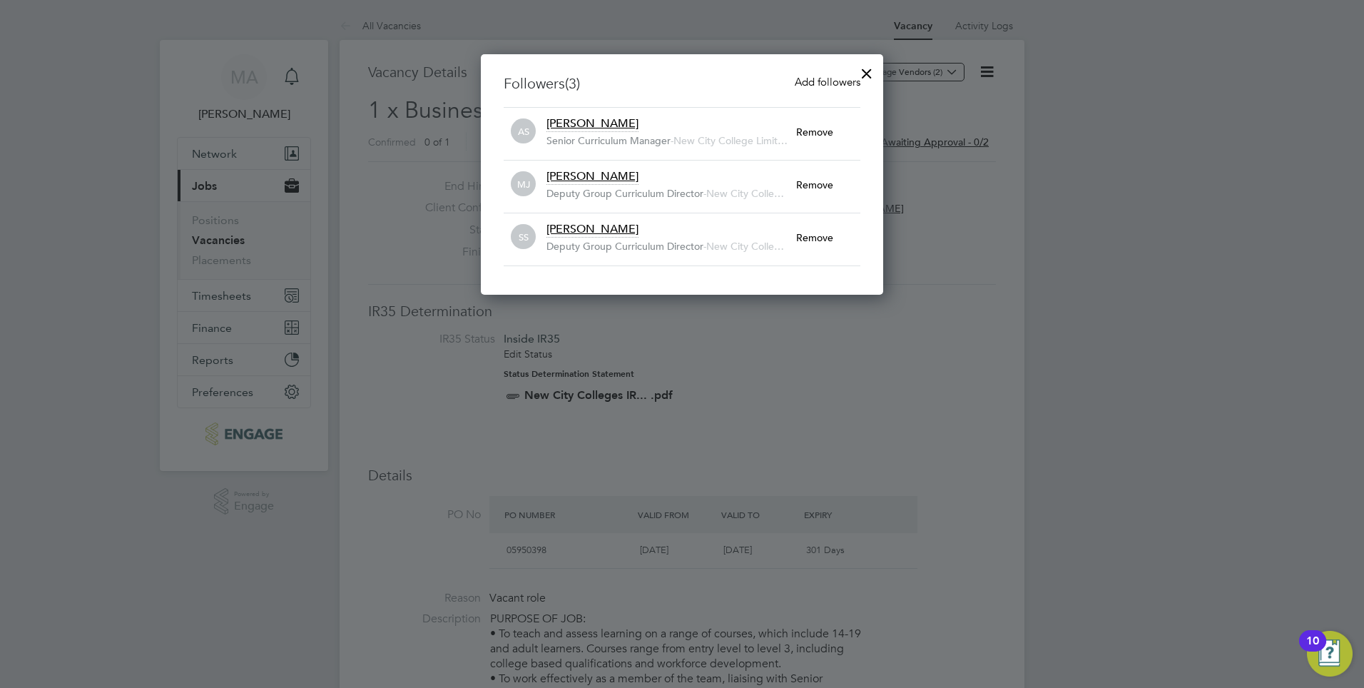
click at [871, 74] on div at bounding box center [867, 70] width 26 height 26
